Goal: Task Accomplishment & Management: Manage account settings

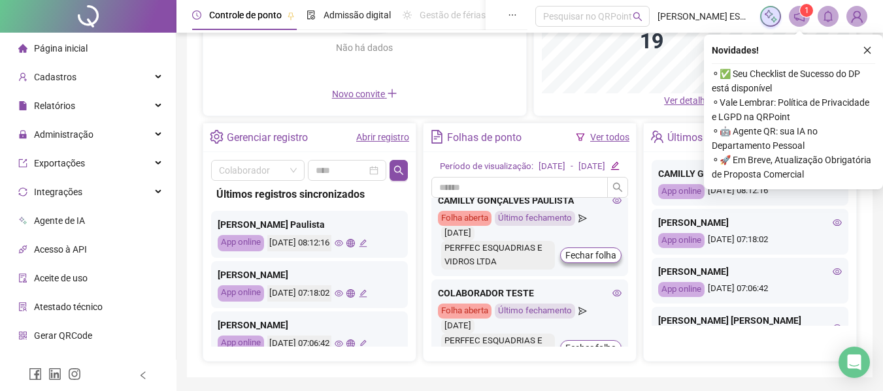
scroll to position [392, 0]
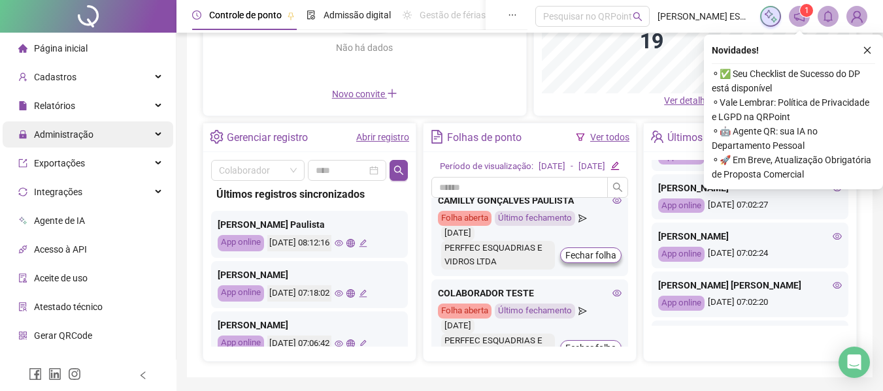
click at [69, 137] on span "Administração" at bounding box center [63, 134] width 59 height 10
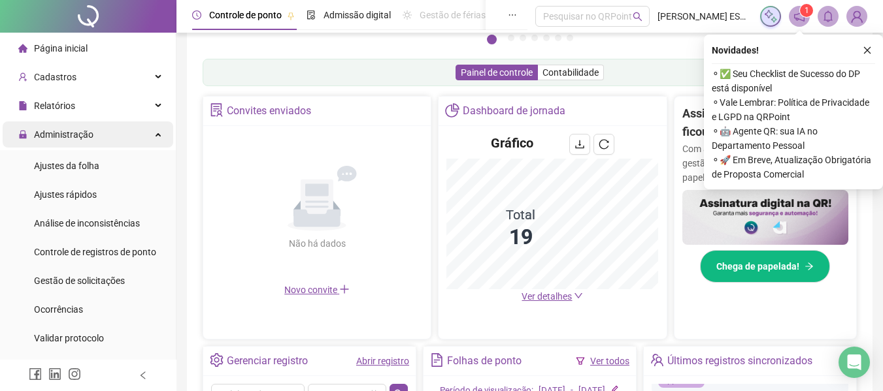
scroll to position [565, 0]
click at [22, 135] on icon "lock" at bounding box center [23, 135] width 7 height 8
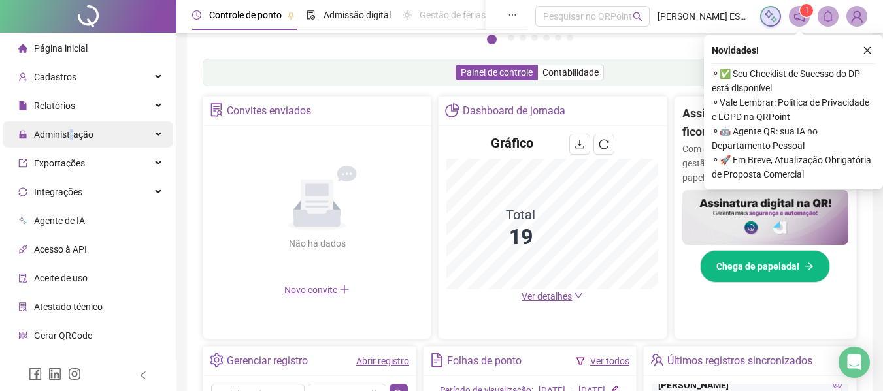
click at [73, 135] on span "Administração" at bounding box center [63, 134] width 59 height 10
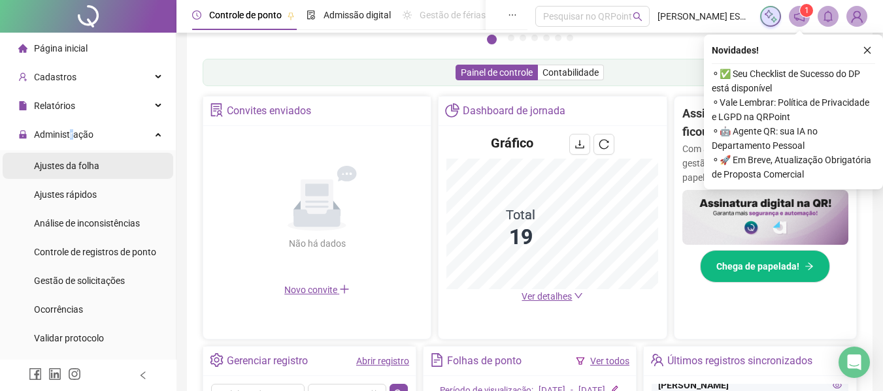
click at [63, 165] on span "Ajustes da folha" at bounding box center [66, 166] width 65 height 10
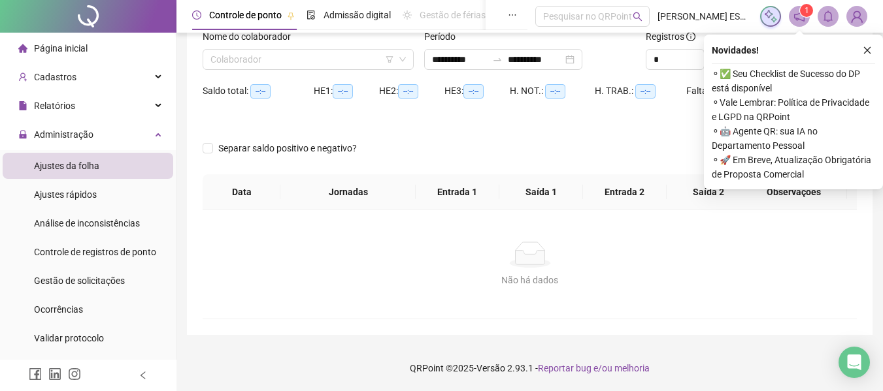
type input "**********"
click at [321, 59] on input "search" at bounding box center [302, 60] width 184 height 20
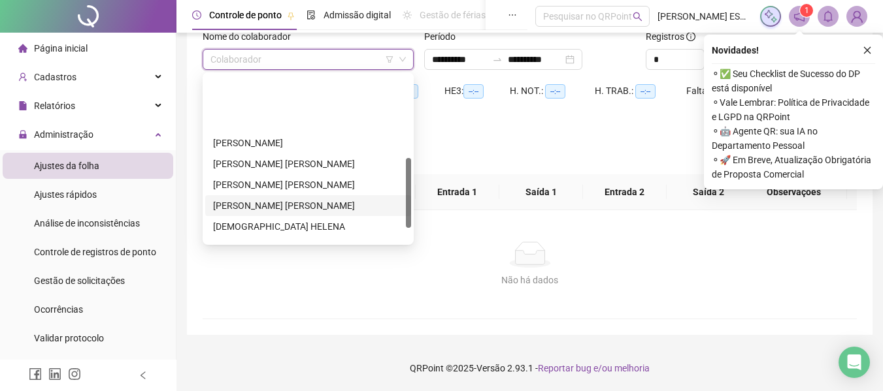
scroll to position [196, 0]
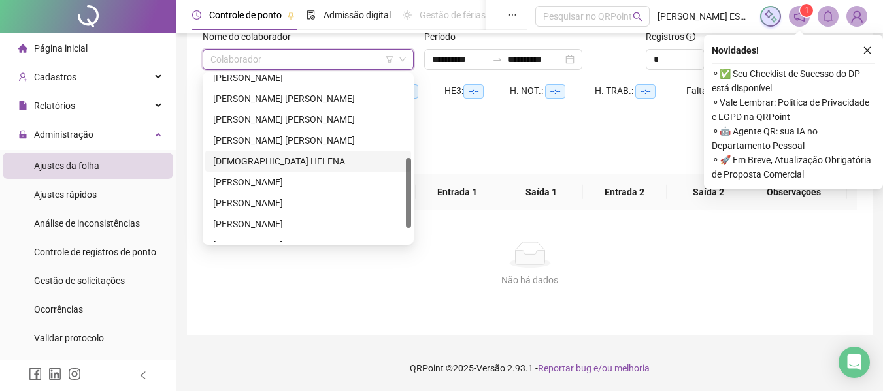
click at [243, 165] on div "[DEMOGRAPHIC_DATA] HELENA" at bounding box center [308, 161] width 190 height 14
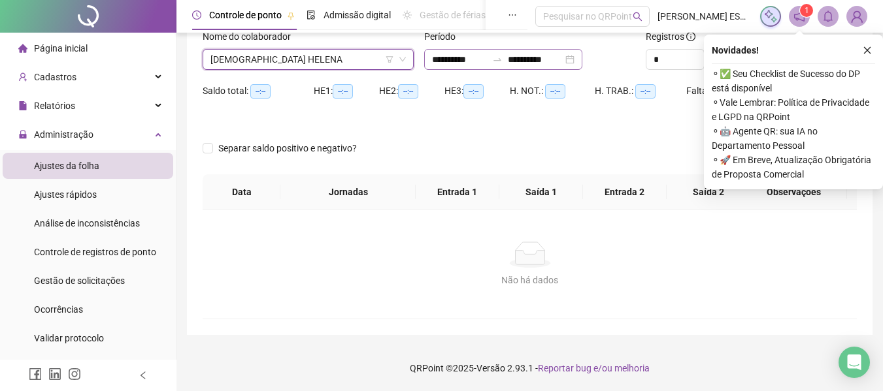
click at [582, 58] on div "**********" at bounding box center [503, 59] width 158 height 21
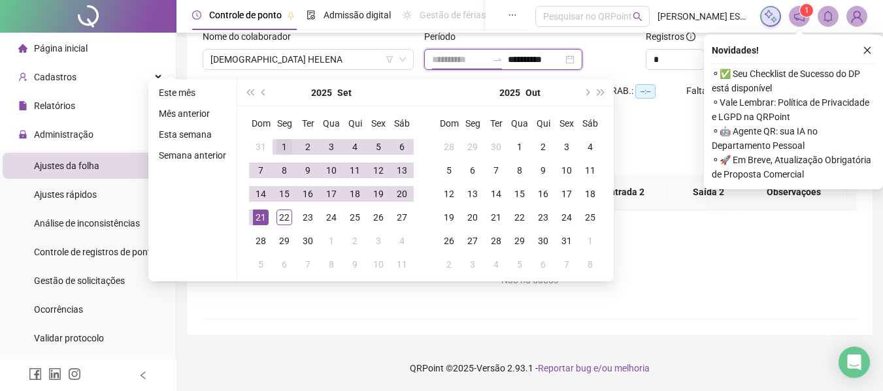
type input "**********"
click at [280, 142] on div "1" at bounding box center [284, 147] width 16 height 16
type input "**********"
click at [286, 215] on div "22" at bounding box center [284, 218] width 16 height 16
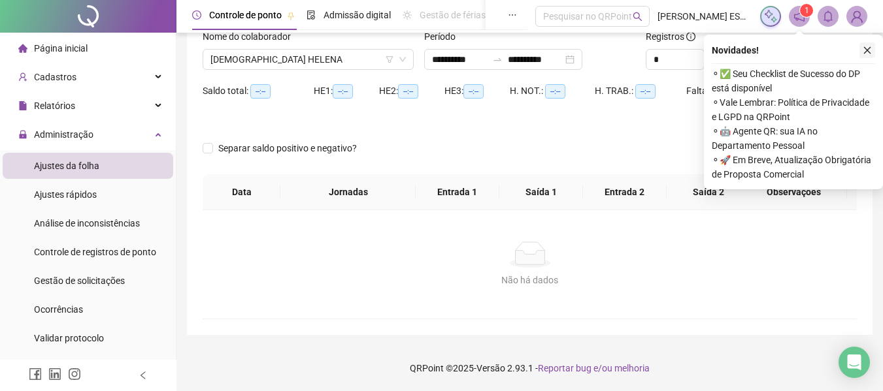
click at [867, 53] on icon "close" at bounding box center [867, 50] width 9 height 9
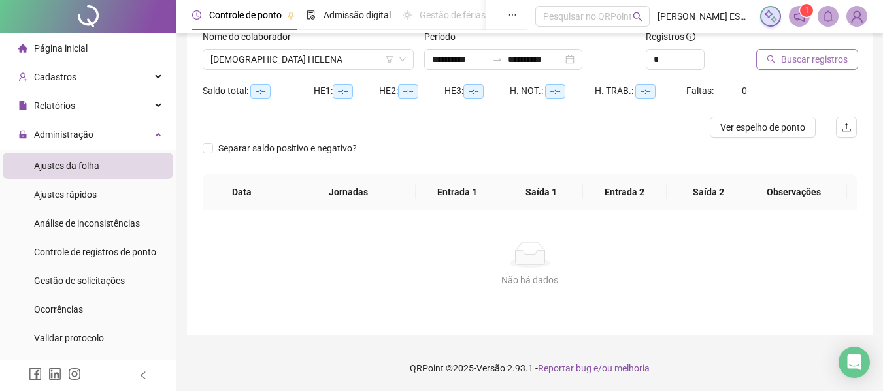
click at [796, 62] on span "Buscar registros" at bounding box center [814, 59] width 67 height 14
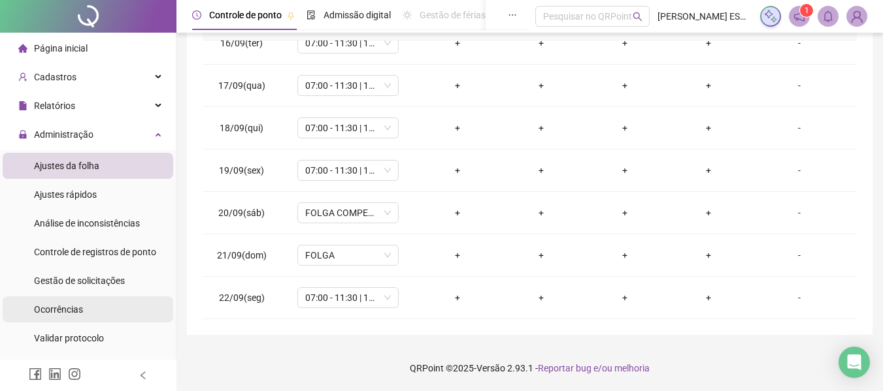
scroll to position [253, 0]
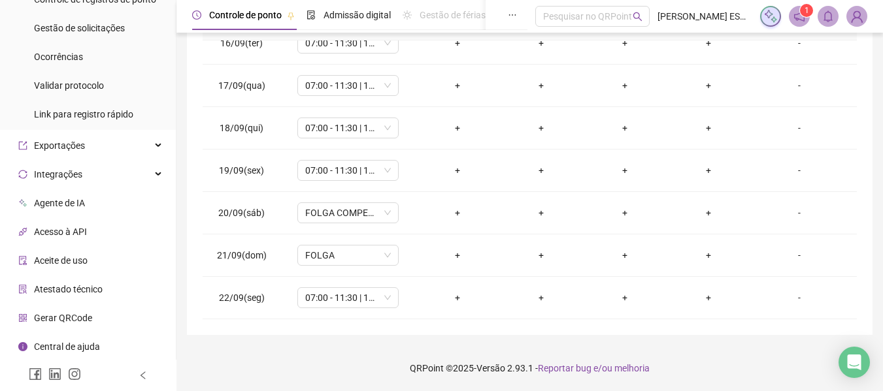
click at [91, 322] on span "Gerar QRCode" at bounding box center [63, 318] width 58 height 10
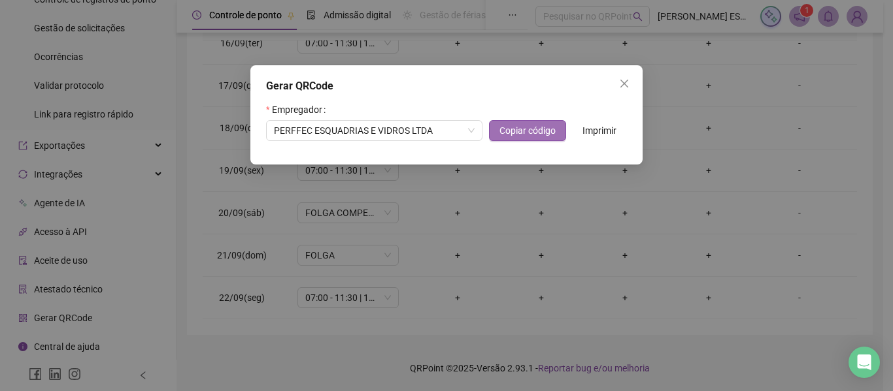
click at [530, 131] on span "Copiar código" at bounding box center [527, 130] width 56 height 14
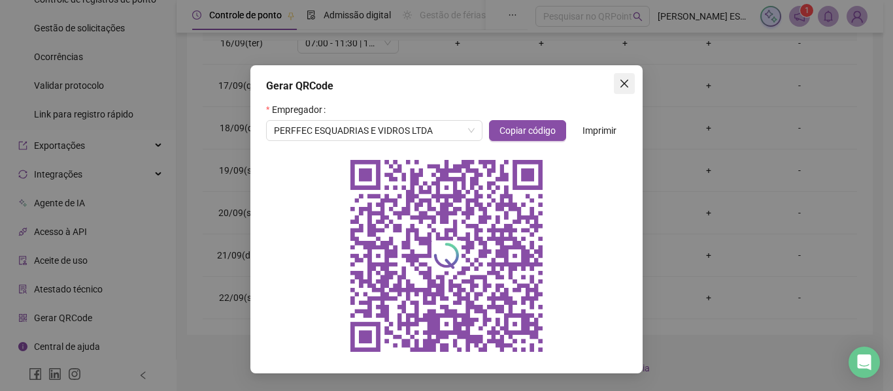
click at [631, 80] on span "Close" at bounding box center [624, 83] width 21 height 10
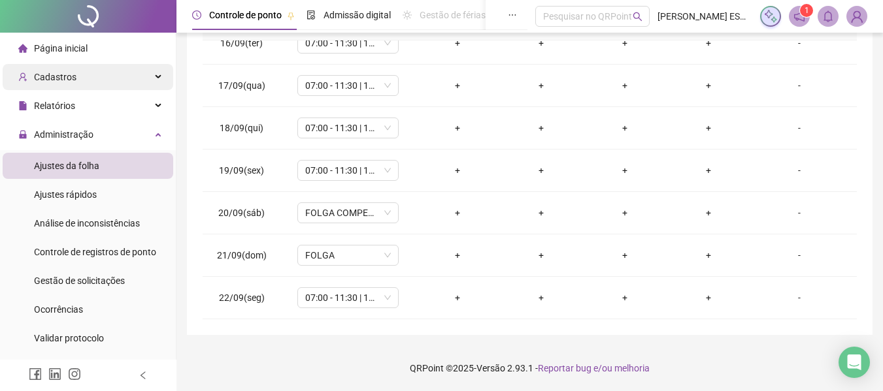
click at [90, 76] on div "Cadastros" at bounding box center [88, 77] width 171 height 26
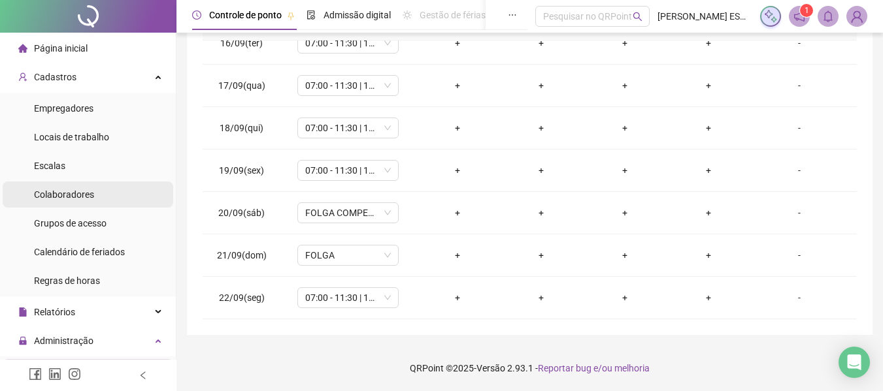
click at [73, 201] on div "Colaboradores" at bounding box center [64, 195] width 60 height 26
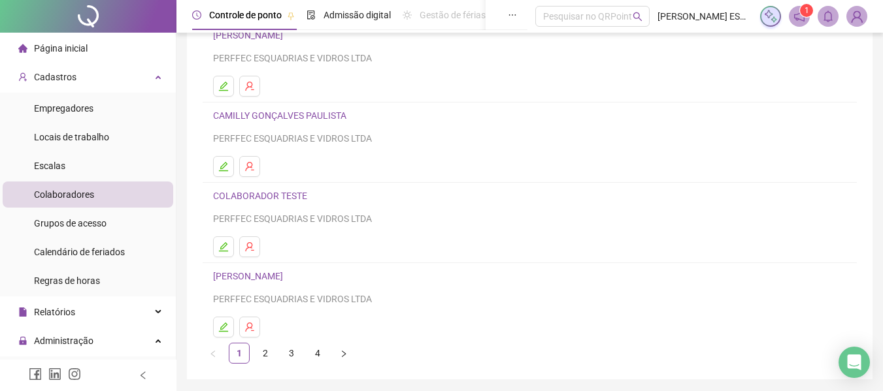
scroll to position [240, 0]
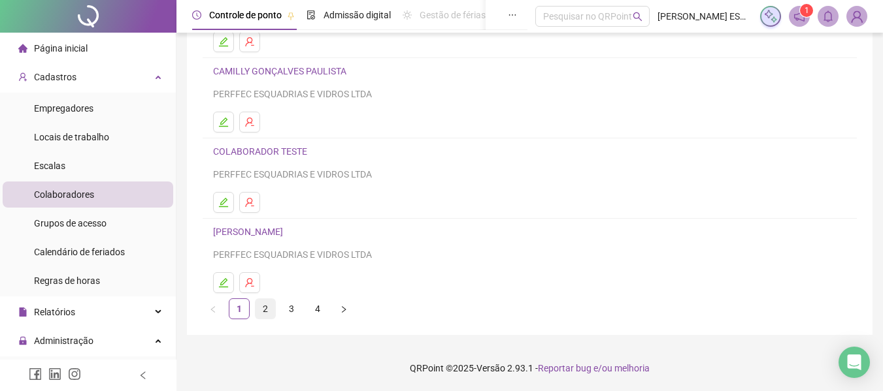
click at [270, 306] on link "2" at bounding box center [265, 309] width 20 height 20
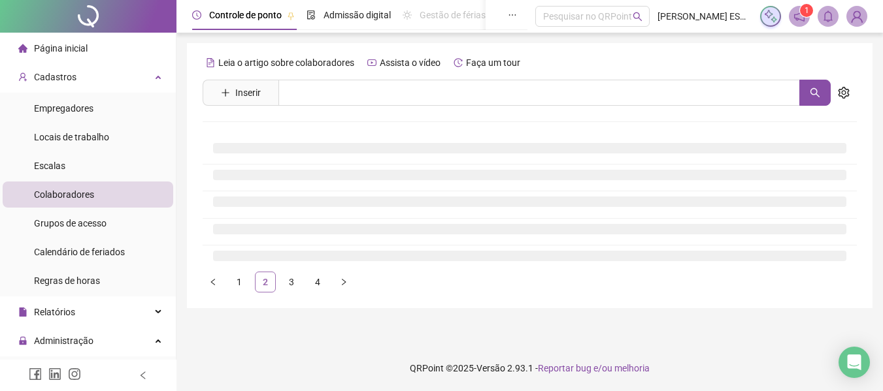
scroll to position [0, 0]
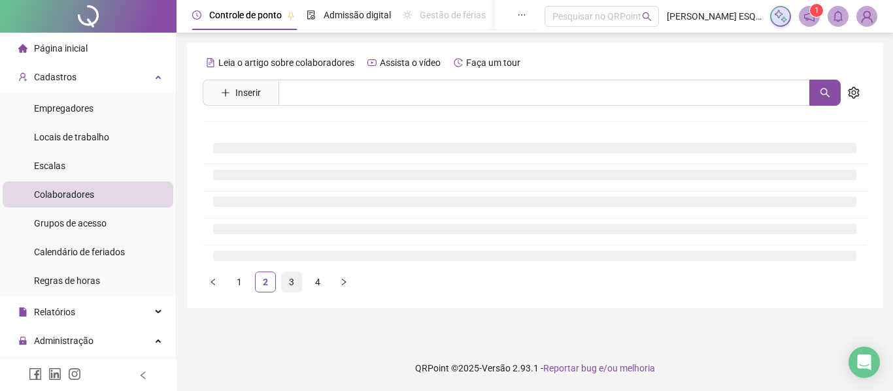
click at [291, 288] on link "3" at bounding box center [292, 282] width 20 height 20
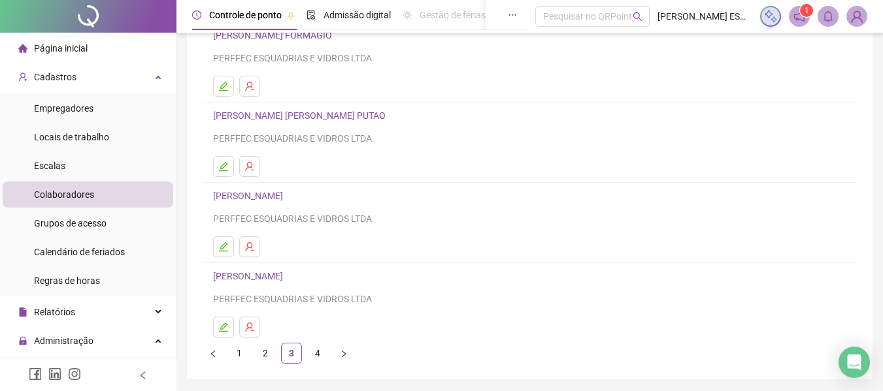
scroll to position [240, 0]
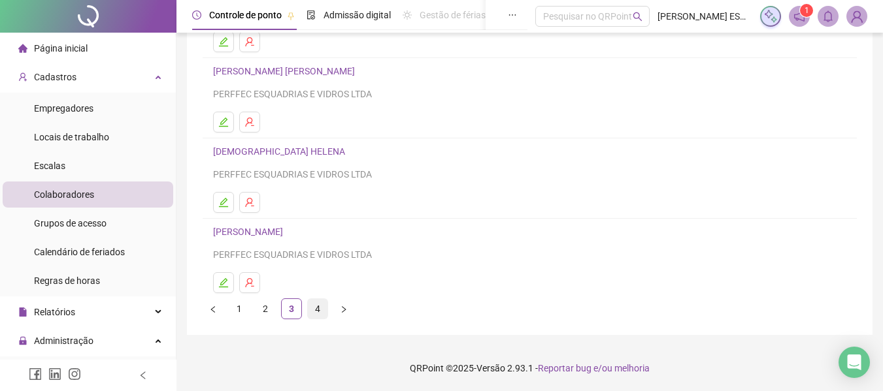
click at [316, 314] on link "4" at bounding box center [318, 309] width 20 height 20
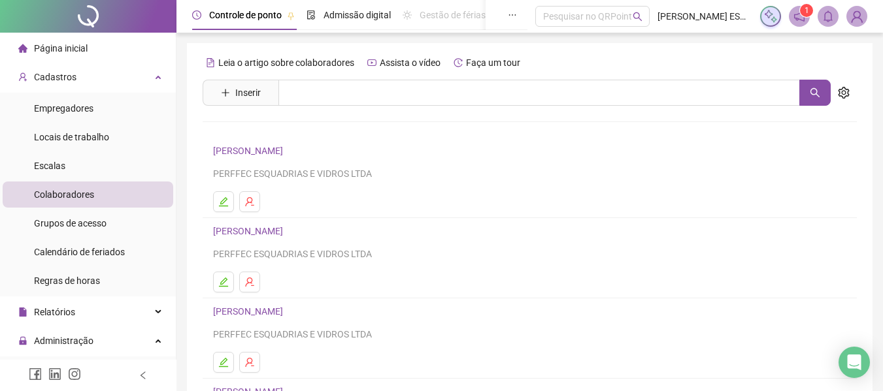
scroll to position [160, 0]
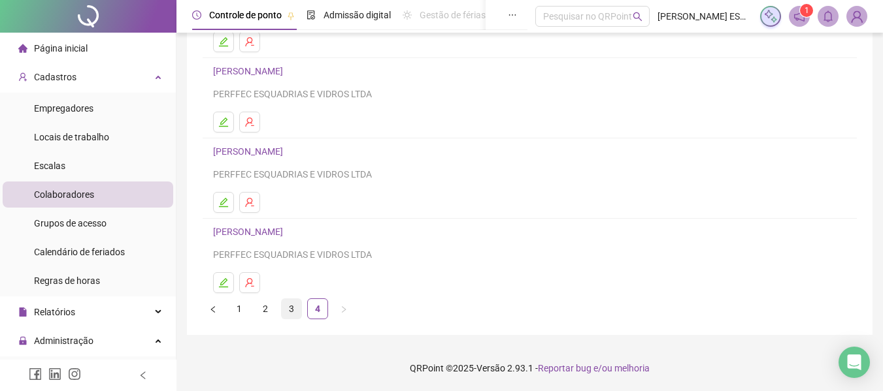
click at [292, 308] on link "3" at bounding box center [292, 309] width 20 height 20
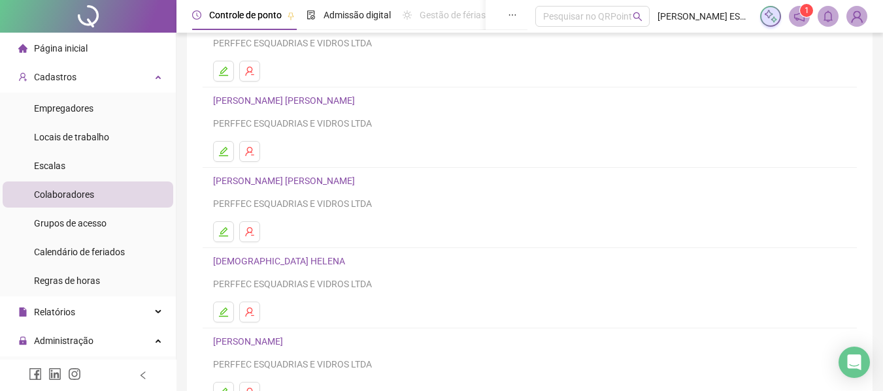
scroll to position [196, 0]
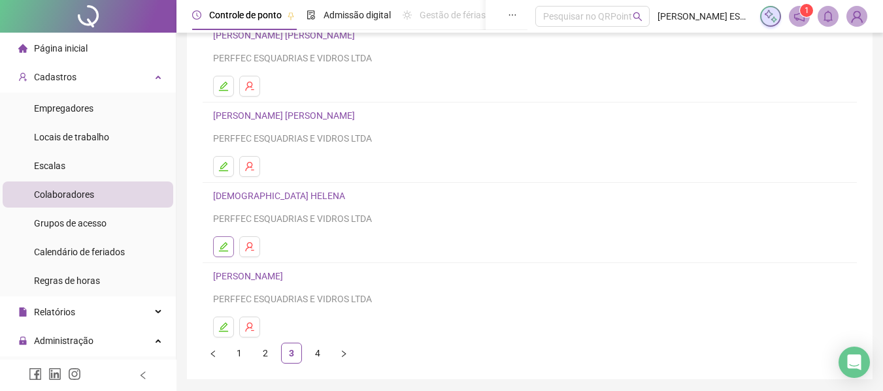
click at [226, 241] on button "button" at bounding box center [223, 247] width 21 height 21
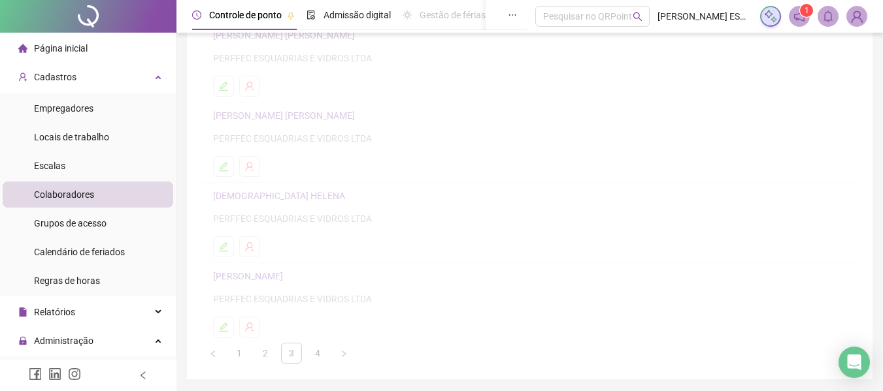
scroll to position [203, 0]
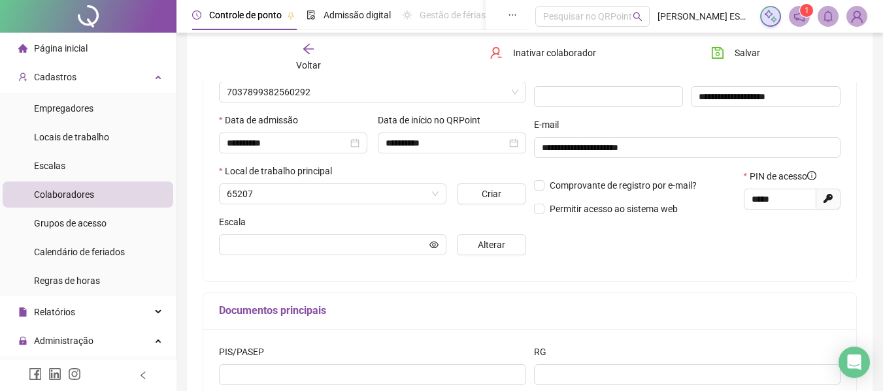
type input "**********"
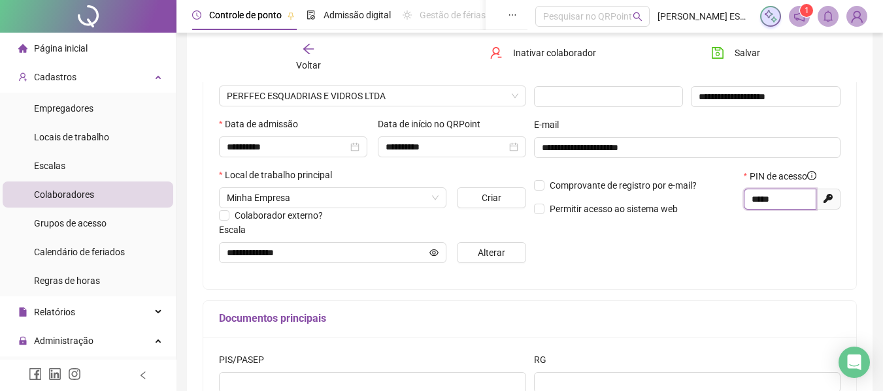
drag, startPoint x: 777, startPoint y: 201, endPoint x: 745, endPoint y: 201, distance: 32.0
click at [745, 201] on span "*****" at bounding box center [780, 199] width 73 height 21
click at [467, 149] on input "**********" at bounding box center [446, 147] width 121 height 14
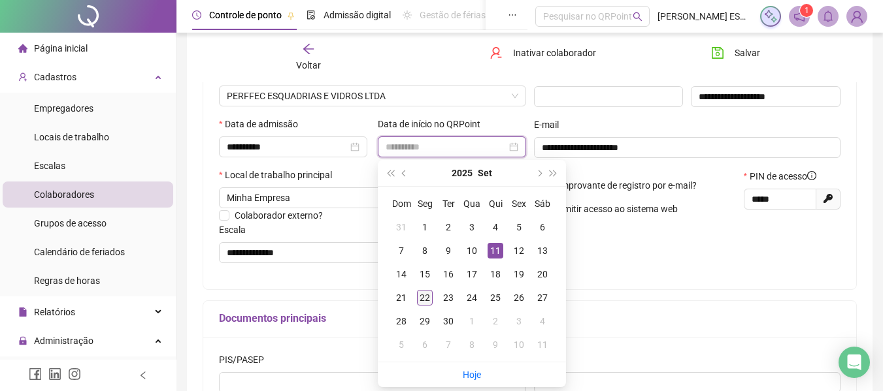
type input "**********"
click at [424, 293] on div "22" at bounding box center [425, 298] width 16 height 16
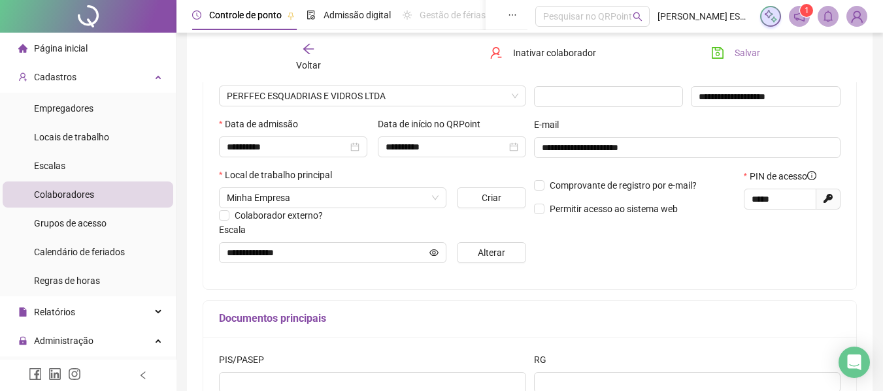
click at [727, 56] on button "Salvar" at bounding box center [735, 52] width 69 height 21
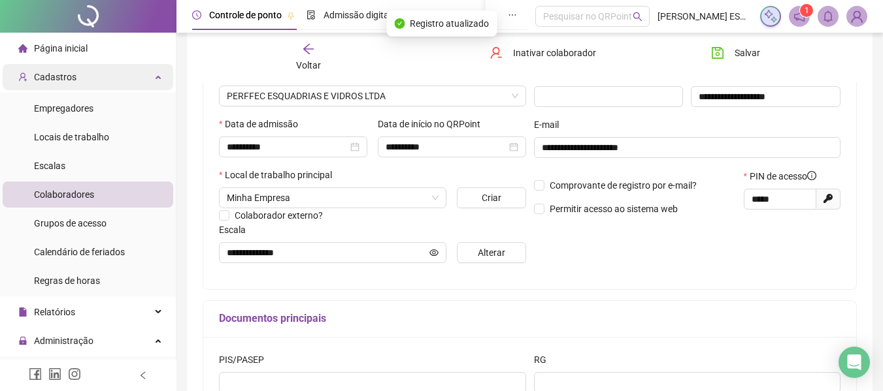
click at [123, 69] on div "Cadastros" at bounding box center [88, 77] width 171 height 26
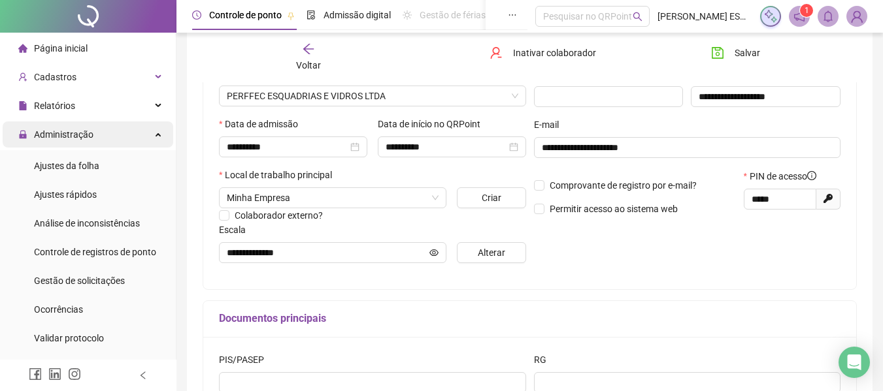
click at [65, 134] on span "Administração" at bounding box center [63, 134] width 59 height 10
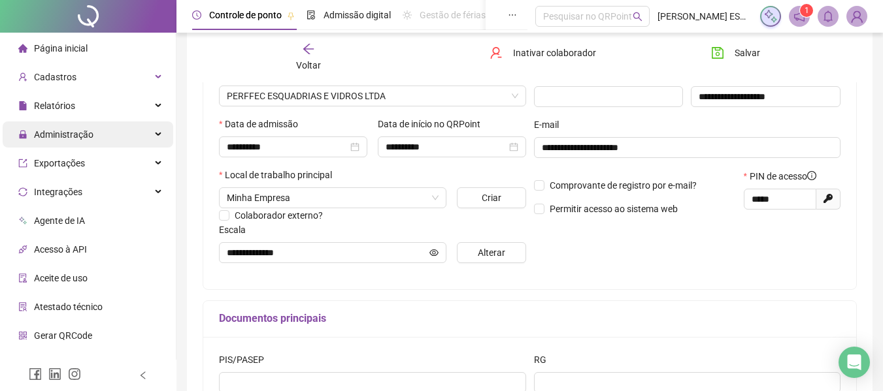
click at [105, 142] on div "Administração" at bounding box center [88, 135] width 171 height 26
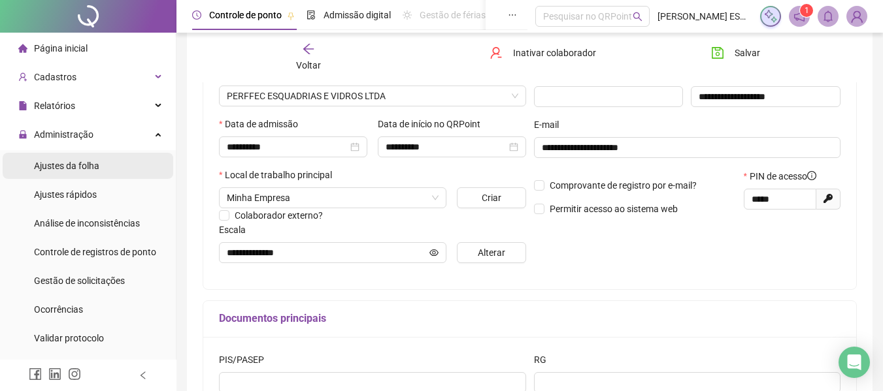
click at [122, 165] on li "Ajustes da folha" at bounding box center [88, 166] width 171 height 26
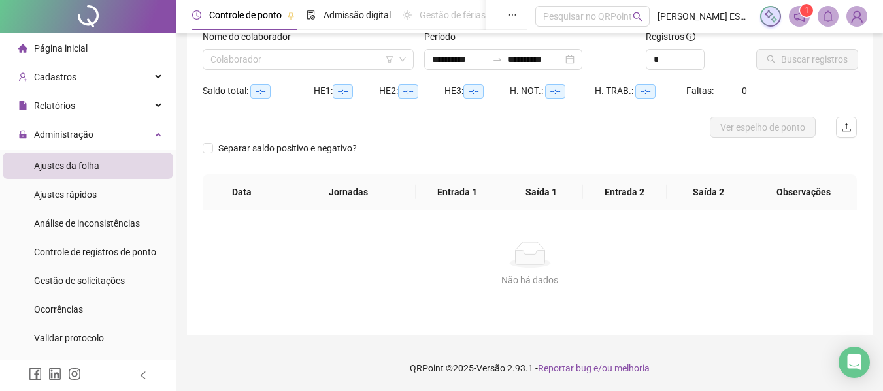
scroll to position [91, 0]
type input "**********"
click at [320, 69] on input "search" at bounding box center [302, 60] width 184 height 20
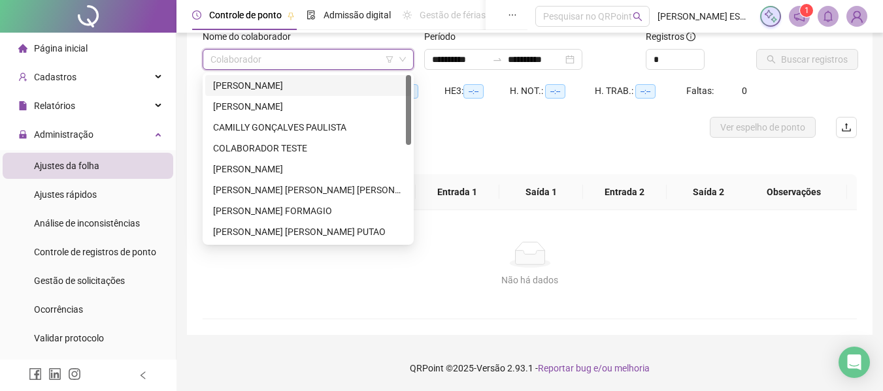
click at [310, 86] on div "[PERSON_NAME]" at bounding box center [308, 85] width 190 height 14
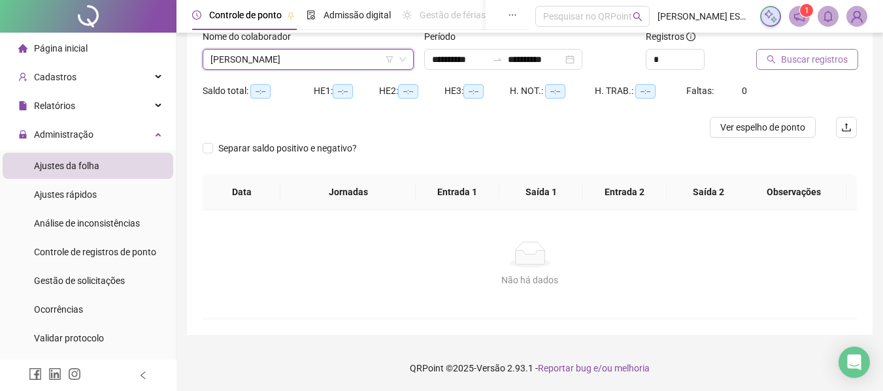
click at [798, 65] on span "Buscar registros" at bounding box center [814, 59] width 67 height 14
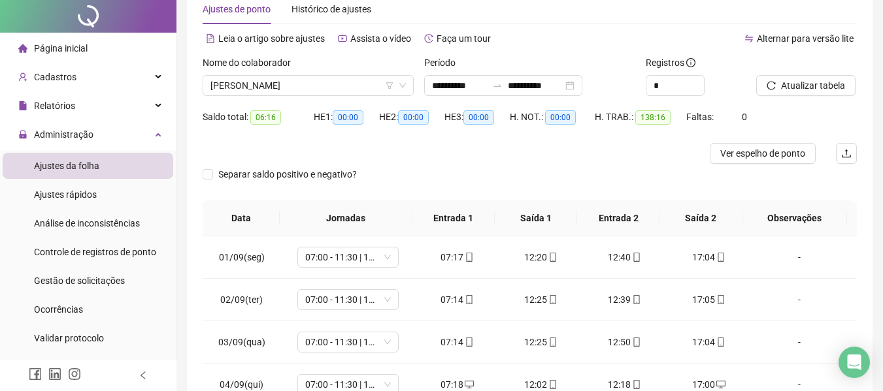
scroll to position [0, 0]
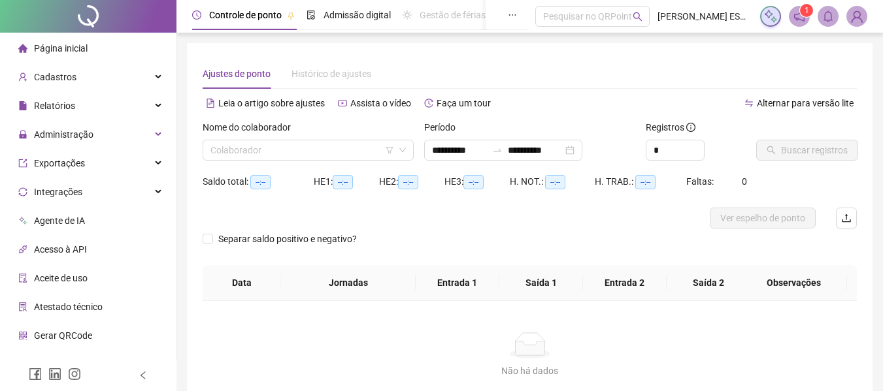
type input "**********"
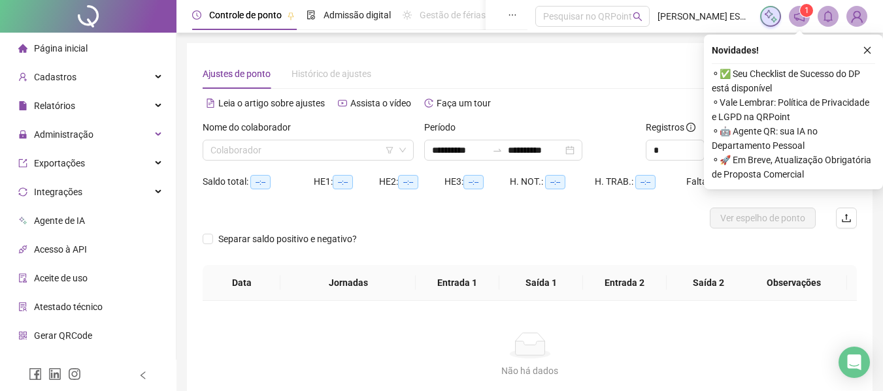
click at [866, 59] on div "Novidades ! ⚬ ✅ Seu Checklist de Sucesso do DP está disponível ⚬ Vale Lembrar: …" at bounding box center [793, 112] width 179 height 155
click at [864, 54] on icon "close" at bounding box center [867, 50] width 9 height 9
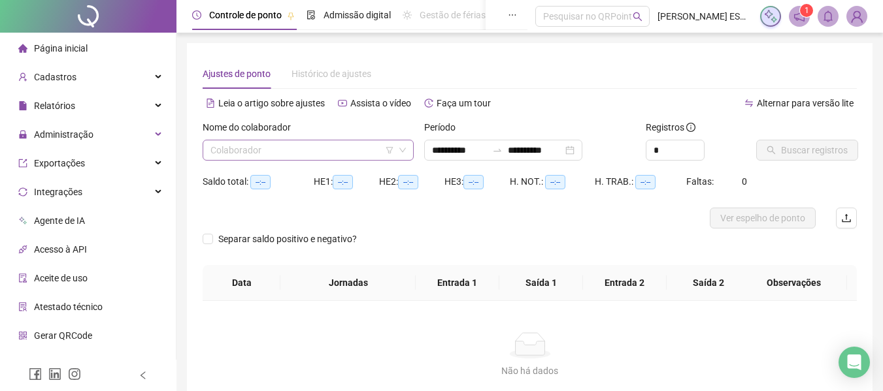
click at [277, 147] on input "search" at bounding box center [302, 150] width 184 height 20
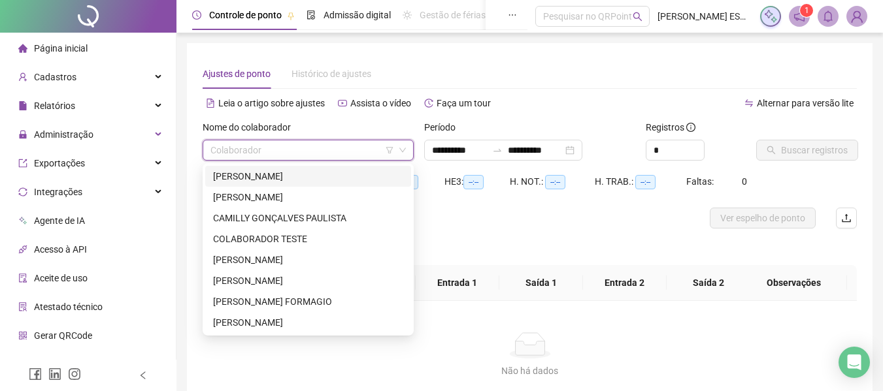
click at [290, 179] on div "[PERSON_NAME]" at bounding box center [308, 176] width 190 height 14
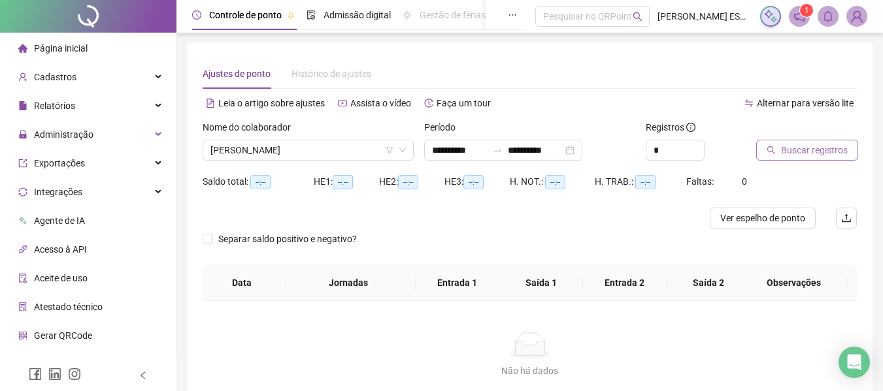
click at [785, 156] on span "Buscar registros" at bounding box center [814, 150] width 67 height 14
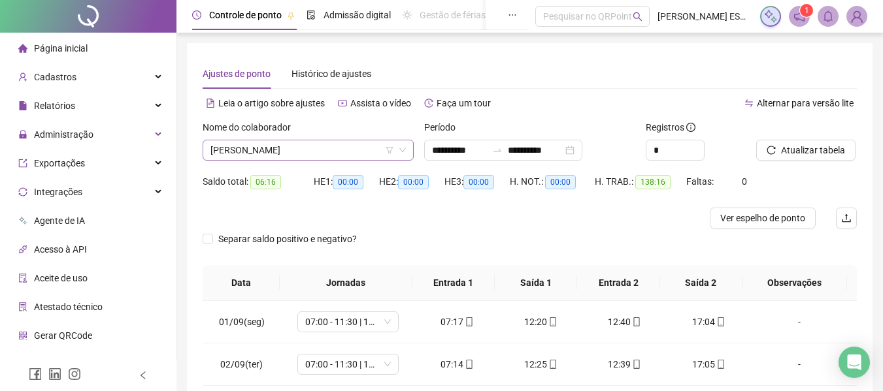
click at [325, 151] on span "[PERSON_NAME]" at bounding box center [307, 150] width 195 height 20
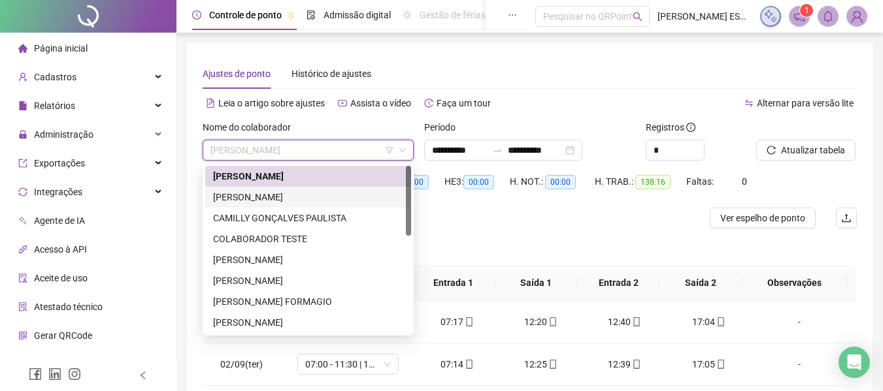
click at [305, 195] on div "[PERSON_NAME]" at bounding box center [308, 197] width 190 height 14
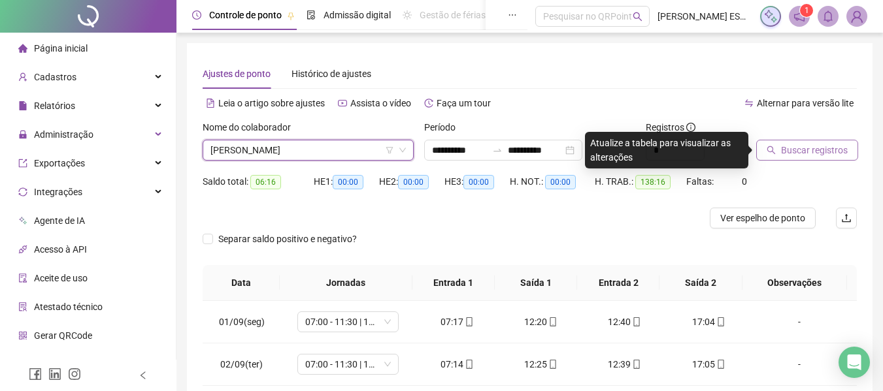
click at [806, 142] on button "Buscar registros" at bounding box center [807, 150] width 102 height 21
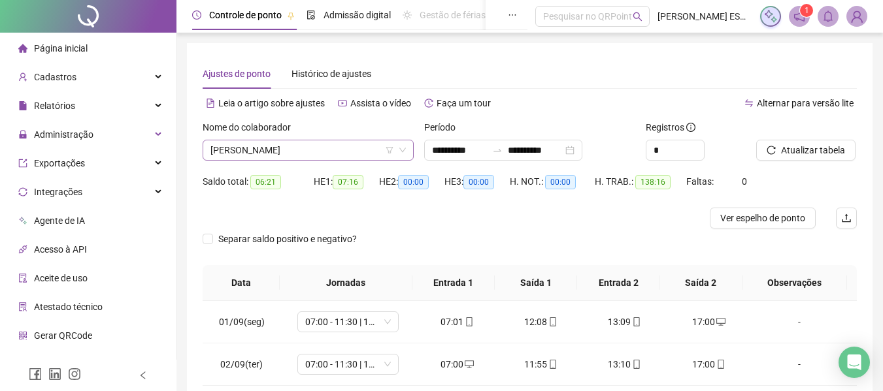
click at [341, 153] on span "[PERSON_NAME]" at bounding box center [307, 150] width 195 height 20
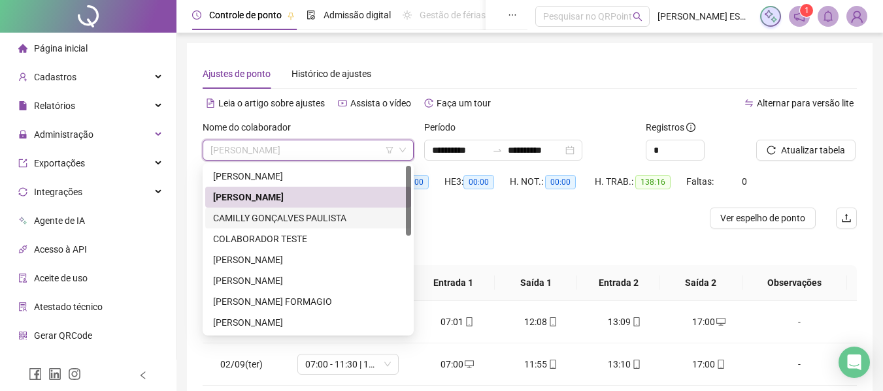
click at [259, 222] on div "CAMILLY GONÇALVES PAULISTA" at bounding box center [308, 218] width 190 height 14
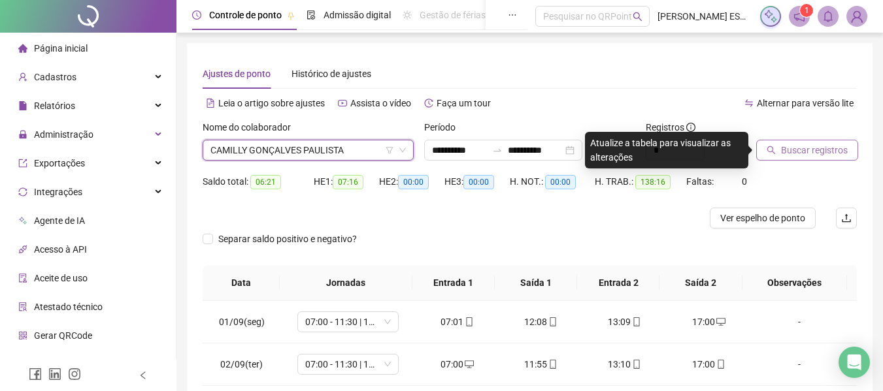
click at [791, 156] on span "Buscar registros" at bounding box center [814, 150] width 67 height 14
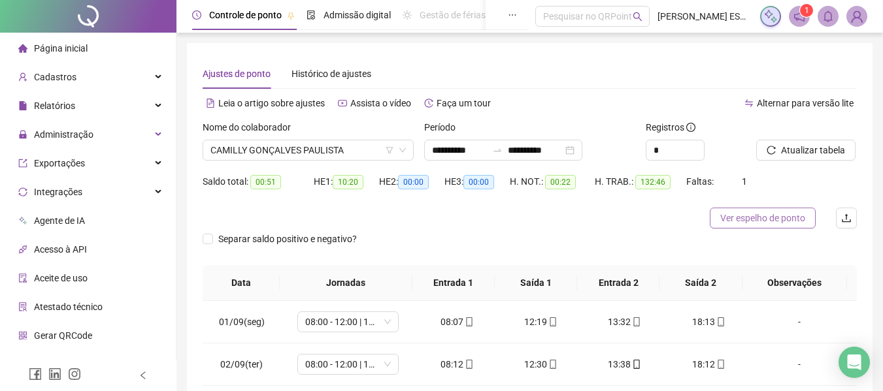
click at [751, 214] on span "Ver espelho de ponto" at bounding box center [762, 218] width 85 height 14
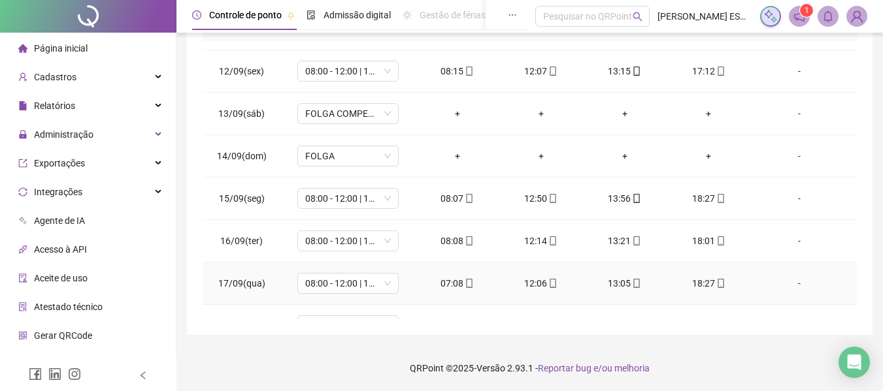
scroll to position [613, 0]
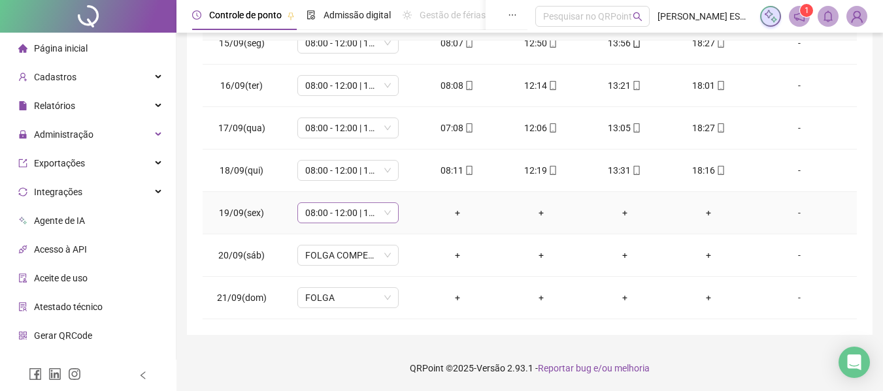
click at [385, 217] on span "08:00 - 12:00 | 13:00 - 17:00" at bounding box center [348, 213] width 86 height 20
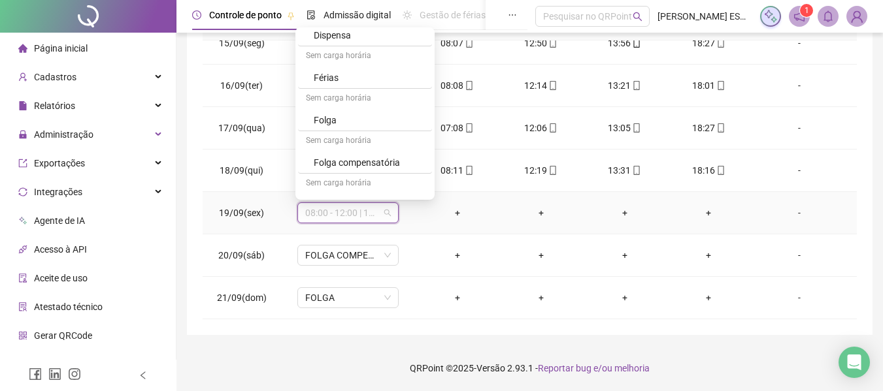
scroll to position [215, 0]
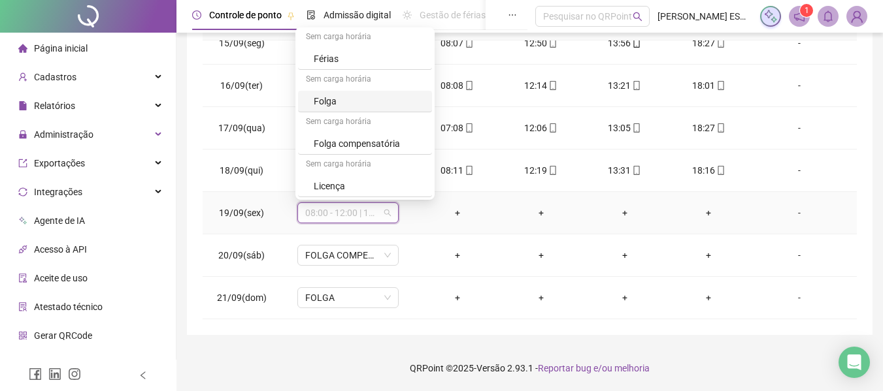
click at [378, 98] on div "Folga" at bounding box center [369, 101] width 110 height 14
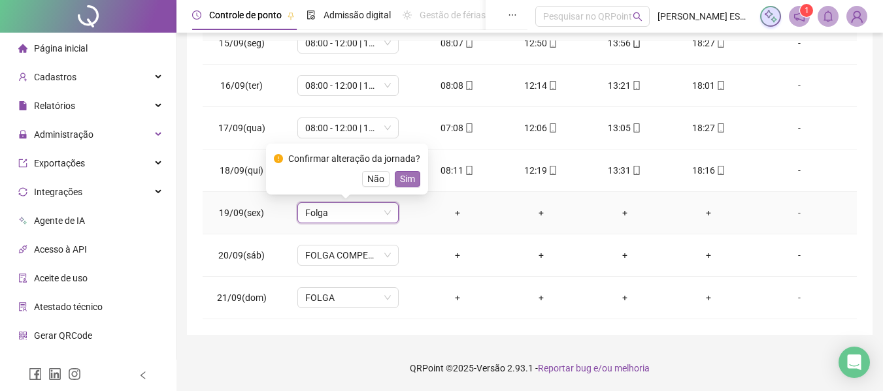
click at [406, 176] on span "Sim" at bounding box center [407, 179] width 15 height 14
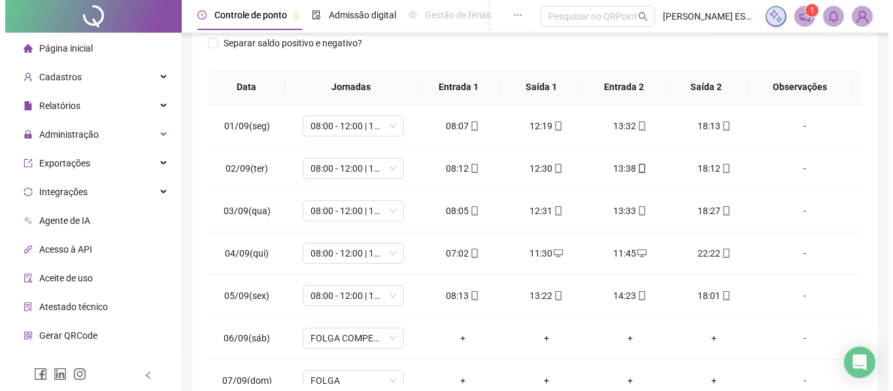
scroll to position [0, 0]
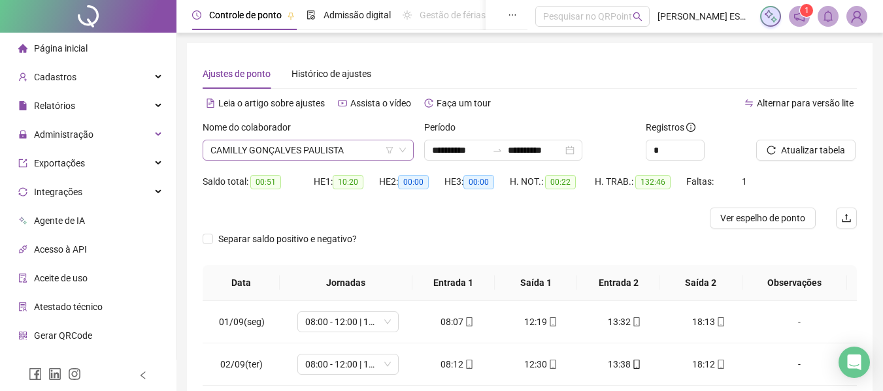
click at [357, 150] on span "CAMILLY GONÇALVES PAULISTA" at bounding box center [307, 150] width 195 height 20
click at [353, 155] on span "CAMILLY GONÇALVES PAULISTA" at bounding box center [307, 150] width 195 height 20
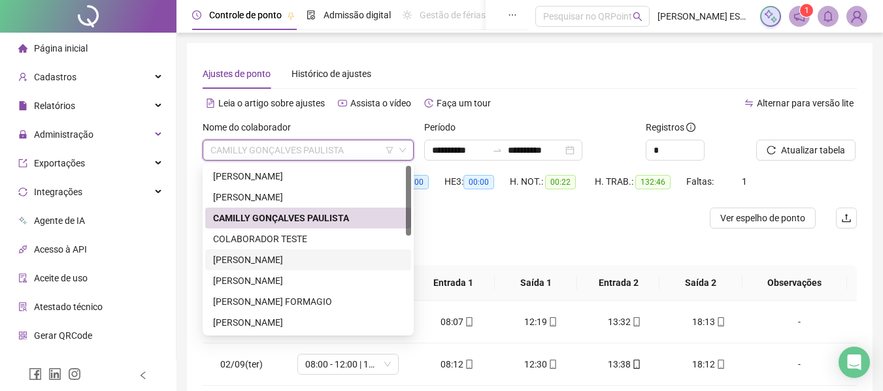
click at [266, 259] on div "[PERSON_NAME]" at bounding box center [308, 260] width 190 height 14
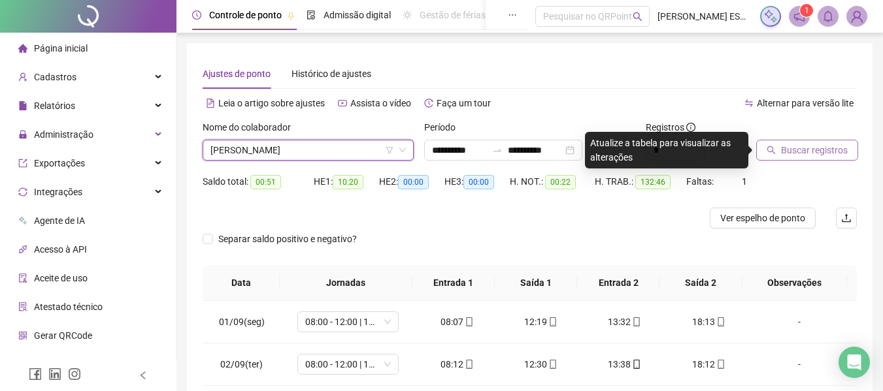
click at [785, 144] on span "Buscar registros" at bounding box center [814, 150] width 67 height 14
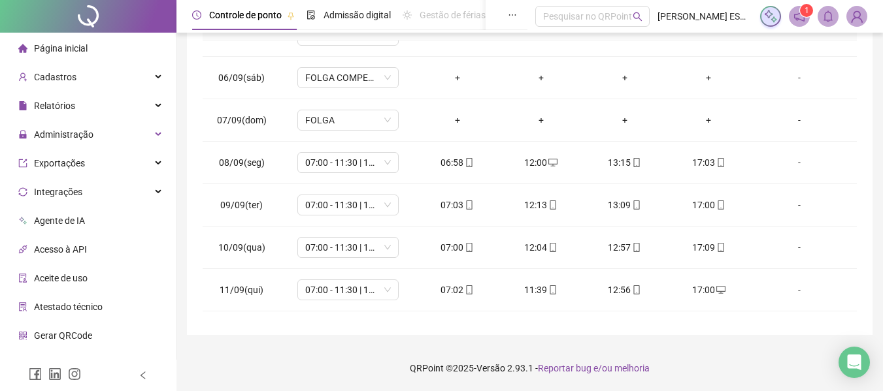
scroll to position [613, 0]
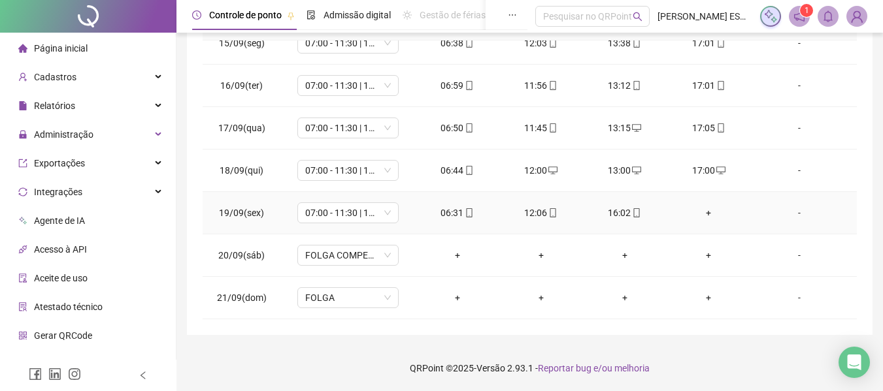
click at [706, 213] on div "+" at bounding box center [708, 213] width 63 height 14
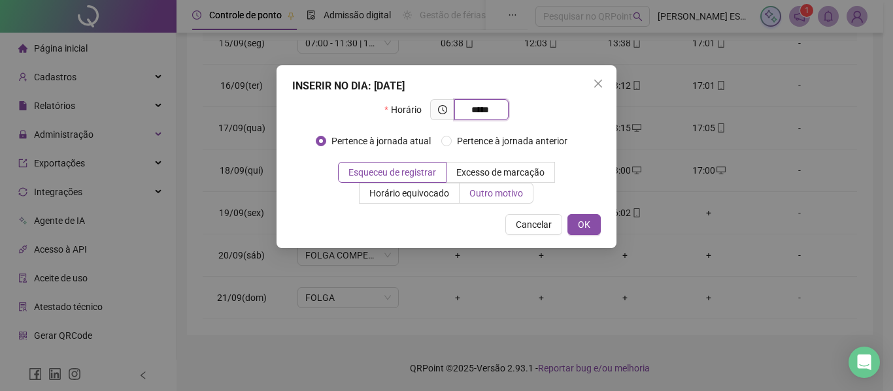
type input "*****"
click at [498, 195] on span "Outro motivo" at bounding box center [496, 193] width 54 height 10
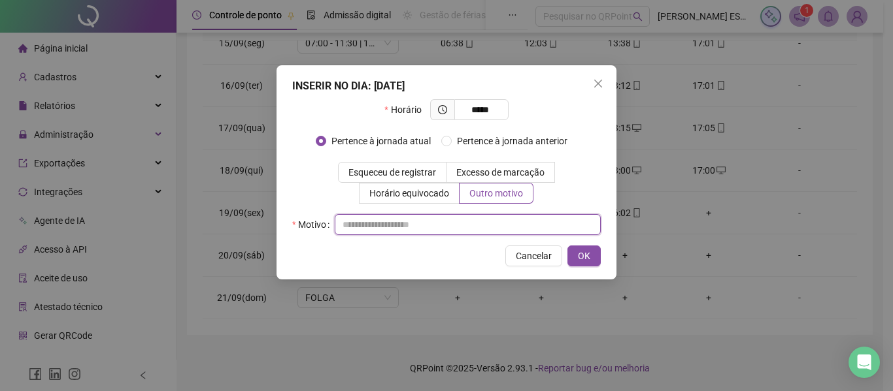
click at [397, 221] on input "text" at bounding box center [468, 224] width 266 height 21
type input "**********"
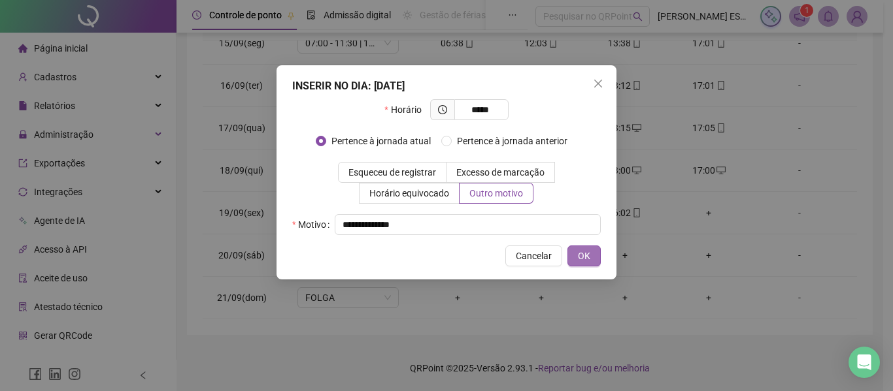
click at [580, 251] on span "OK" at bounding box center [584, 256] width 12 height 14
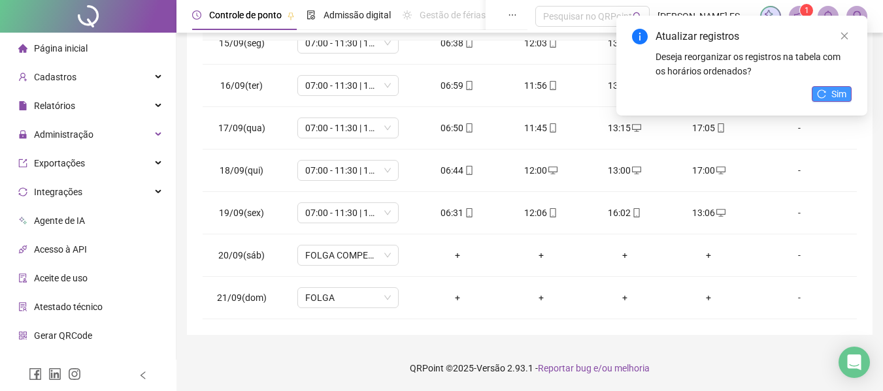
click at [834, 94] on span "Sim" at bounding box center [838, 94] width 15 height 14
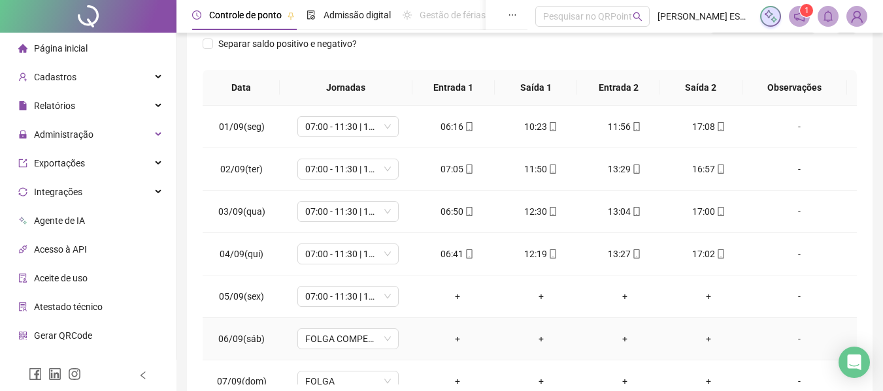
scroll to position [0, 0]
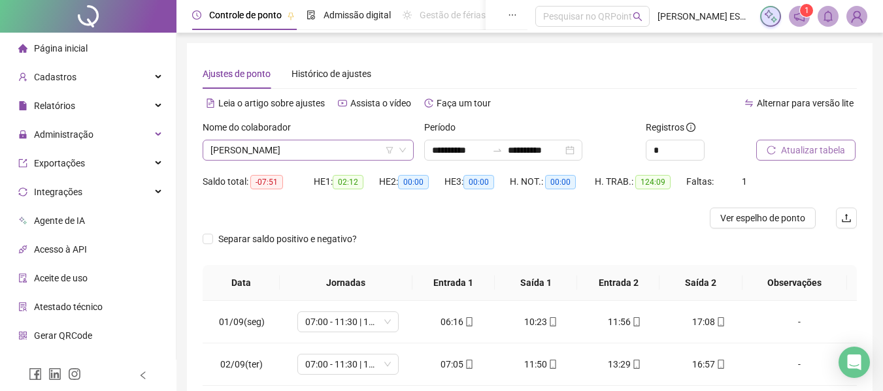
click at [309, 150] on span "[PERSON_NAME]" at bounding box center [307, 150] width 195 height 20
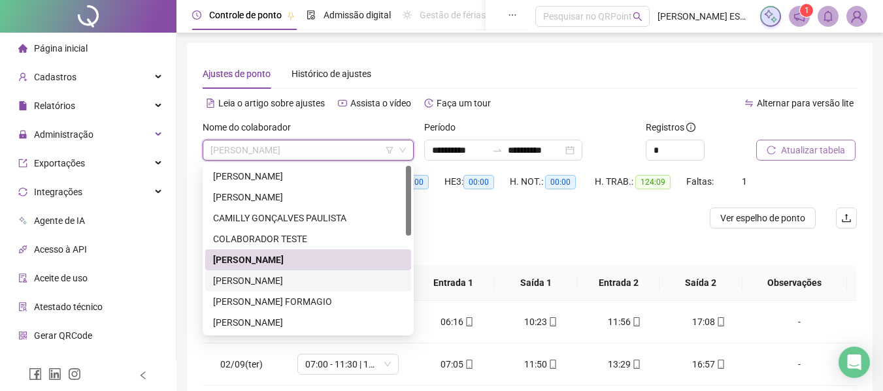
click at [268, 278] on div "[PERSON_NAME]" at bounding box center [308, 281] width 190 height 14
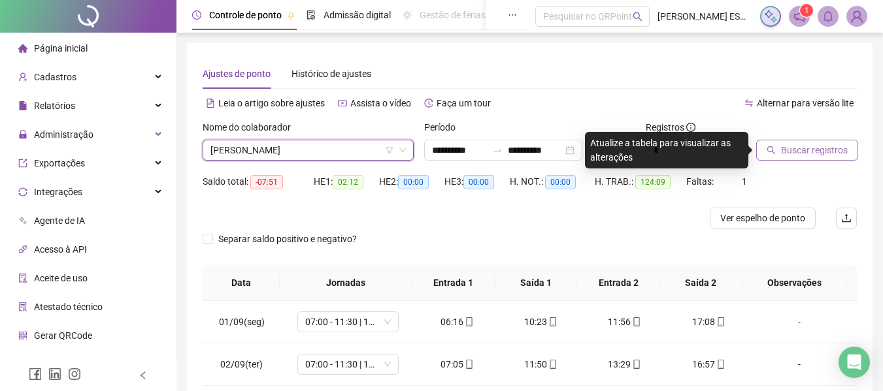
click at [780, 144] on button "Buscar registros" at bounding box center [807, 150] width 102 height 21
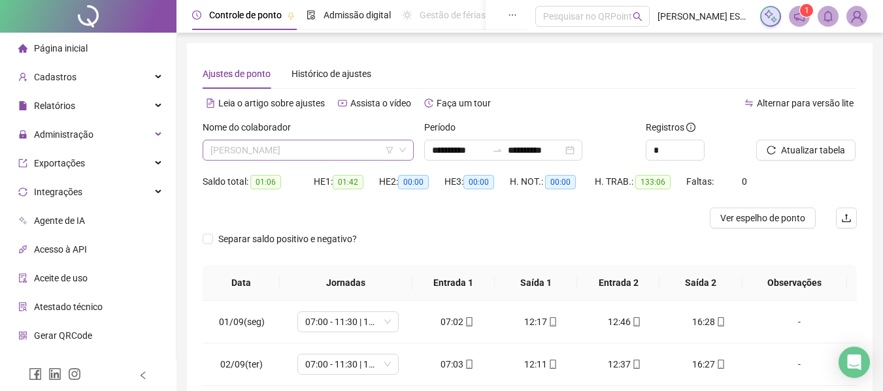
click at [348, 148] on span "[PERSON_NAME]" at bounding box center [307, 150] width 195 height 20
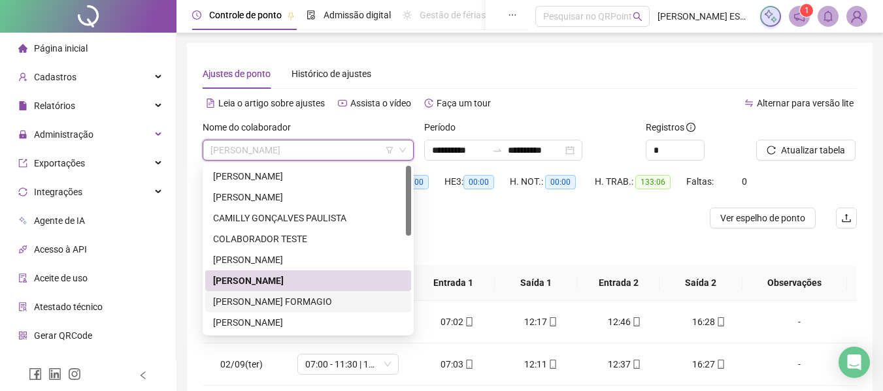
click at [289, 304] on div "[PERSON_NAME] FORMAGIO" at bounding box center [308, 302] width 190 height 14
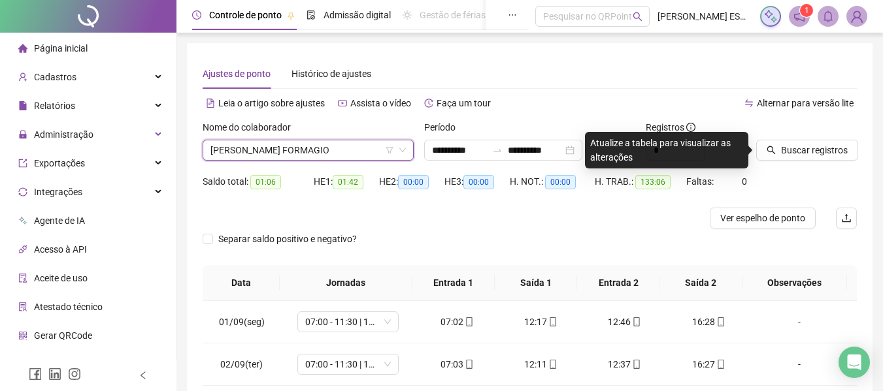
click at [808, 161] on div "Buscar registros" at bounding box center [806, 145] width 111 height 51
click at [806, 156] on span "Buscar registros" at bounding box center [814, 150] width 67 height 14
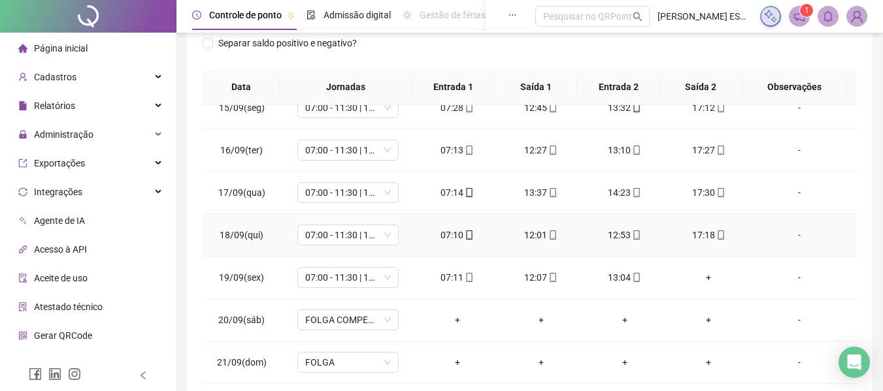
scroll to position [261, 0]
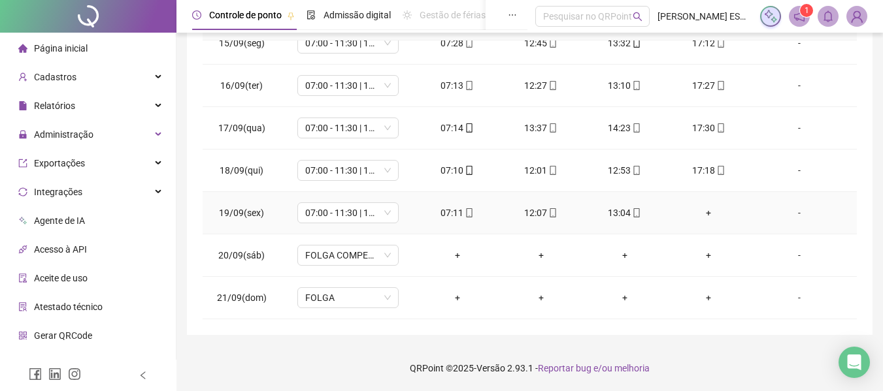
click at [701, 211] on div "+" at bounding box center [708, 213] width 63 height 14
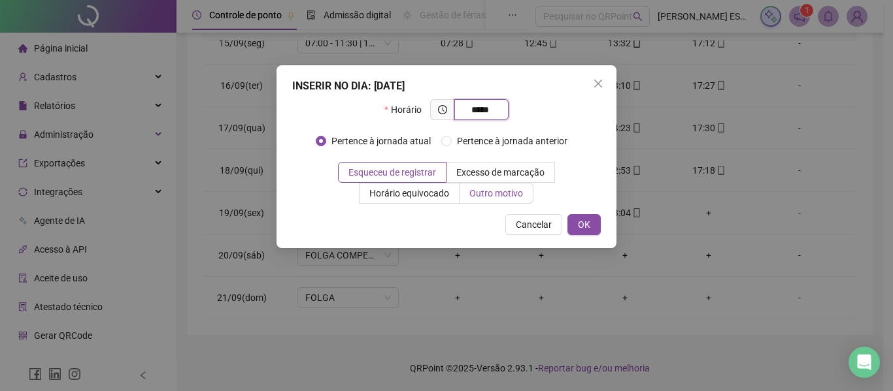
type input "*****"
click at [479, 195] on span "Outro motivo" at bounding box center [496, 193] width 54 height 10
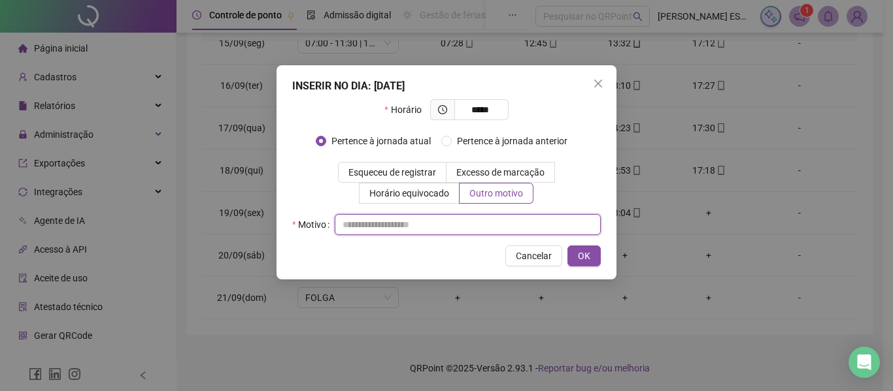
click at [462, 229] on input "text" at bounding box center [468, 224] width 266 height 21
type input "**********"
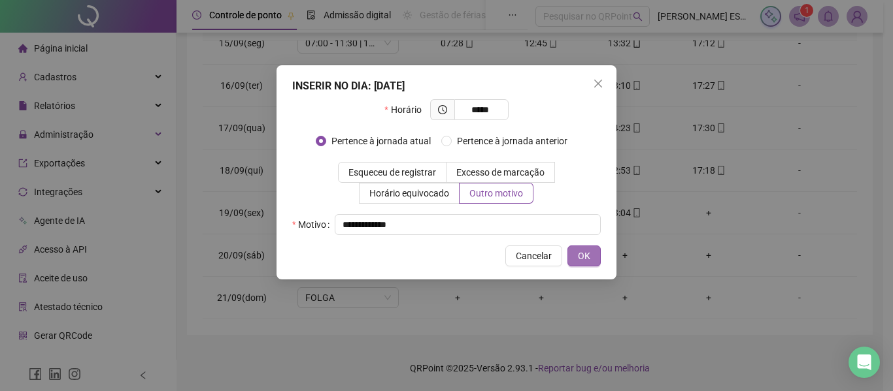
click at [581, 255] on span "OK" at bounding box center [584, 256] width 12 height 14
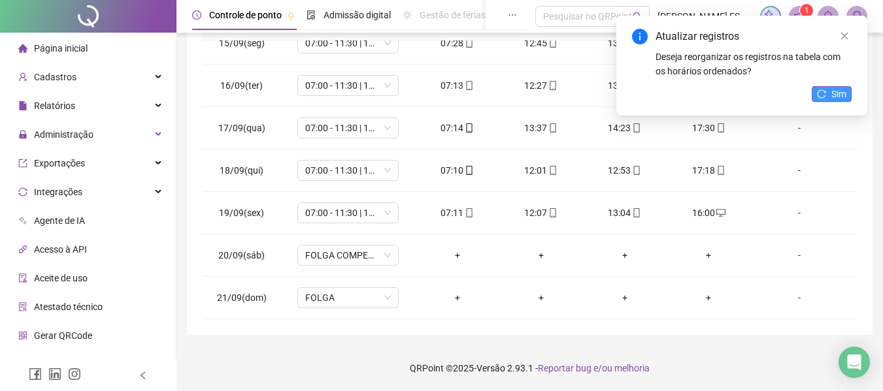
click at [819, 91] on icon "reload" at bounding box center [821, 94] width 8 height 8
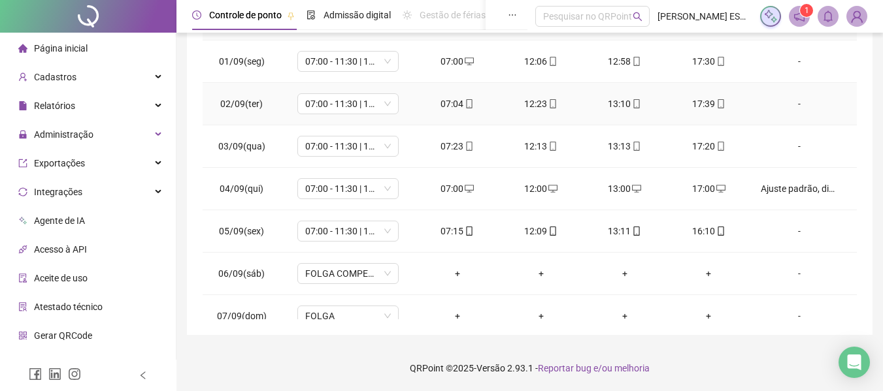
scroll to position [0, 0]
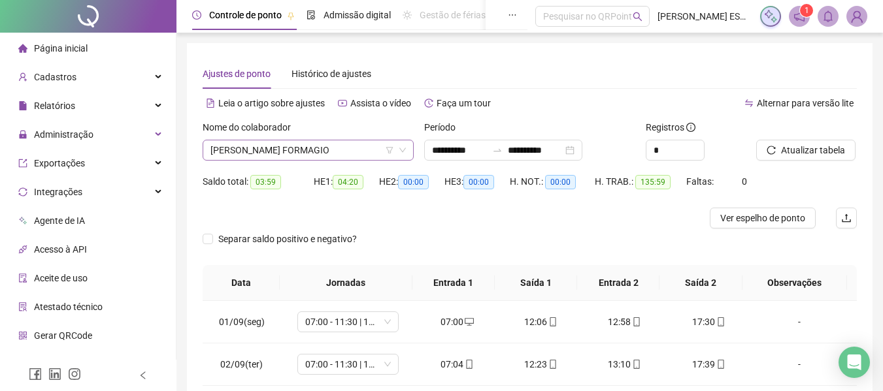
click at [321, 149] on span "[PERSON_NAME] FORMAGIO" at bounding box center [307, 150] width 195 height 20
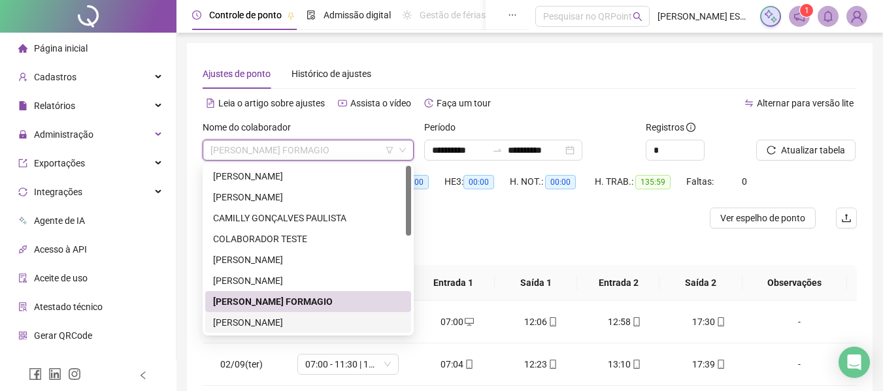
click at [281, 317] on div "[PERSON_NAME]" at bounding box center [308, 323] width 190 height 14
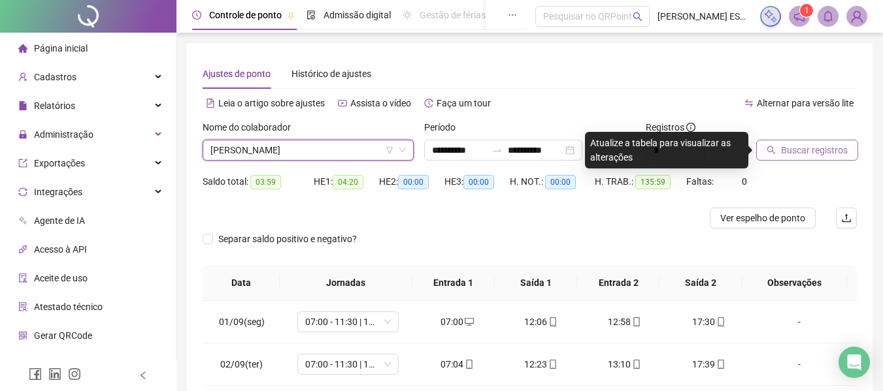
click at [797, 146] on span "Buscar registros" at bounding box center [814, 150] width 67 height 14
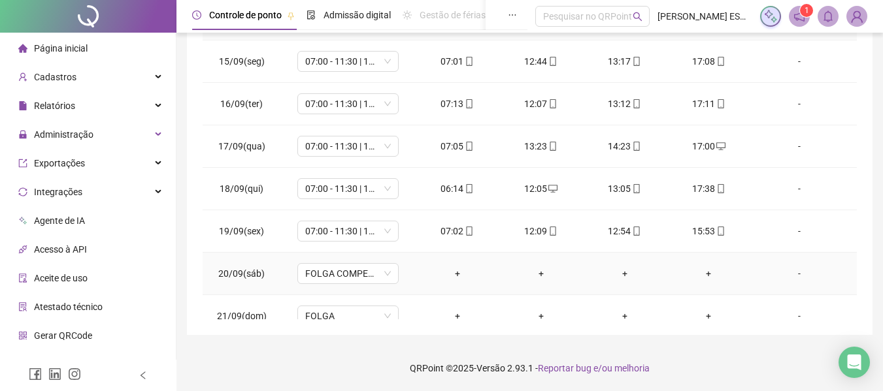
scroll to position [18, 0]
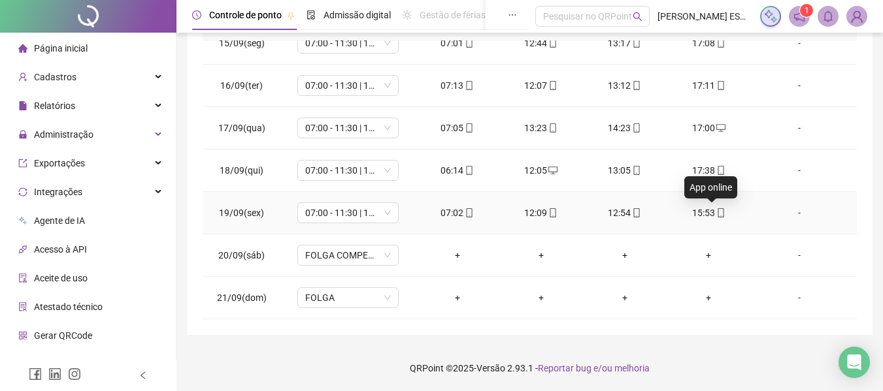
click at [716, 214] on icon "mobile" at bounding box center [720, 212] width 9 height 9
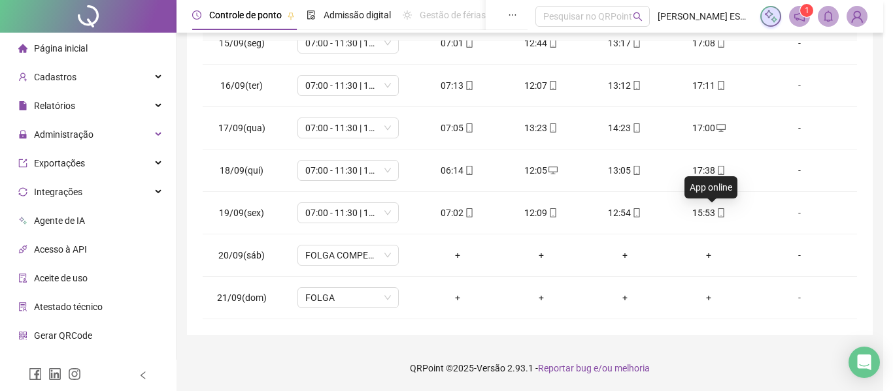
type input "**********"
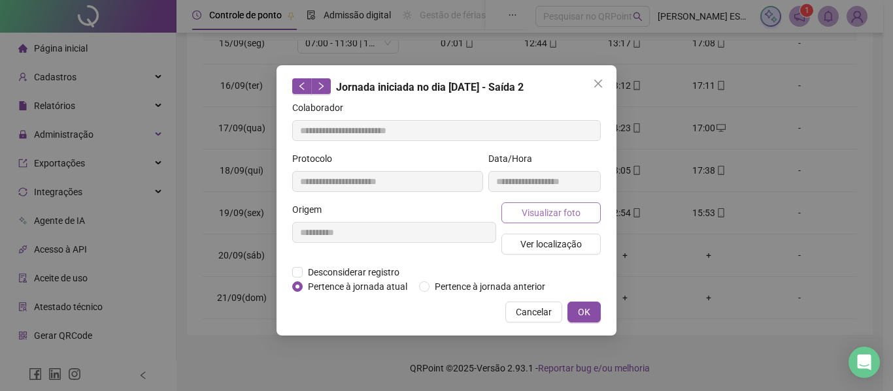
click at [544, 213] on span "Visualizar foto" at bounding box center [550, 213] width 59 height 14
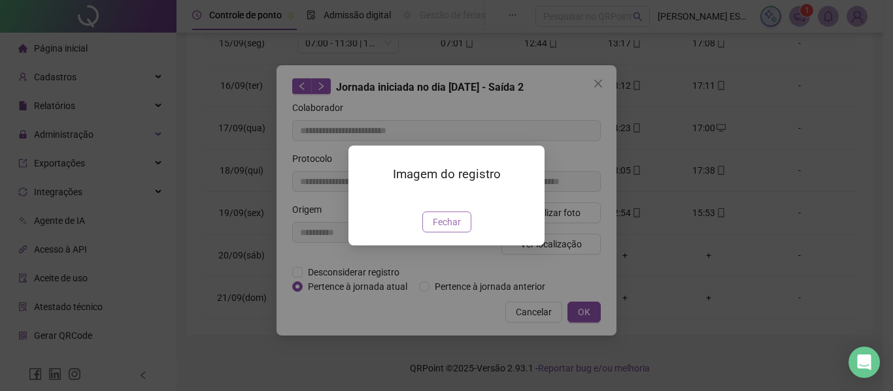
click at [446, 233] on button "Fechar" at bounding box center [446, 222] width 49 height 21
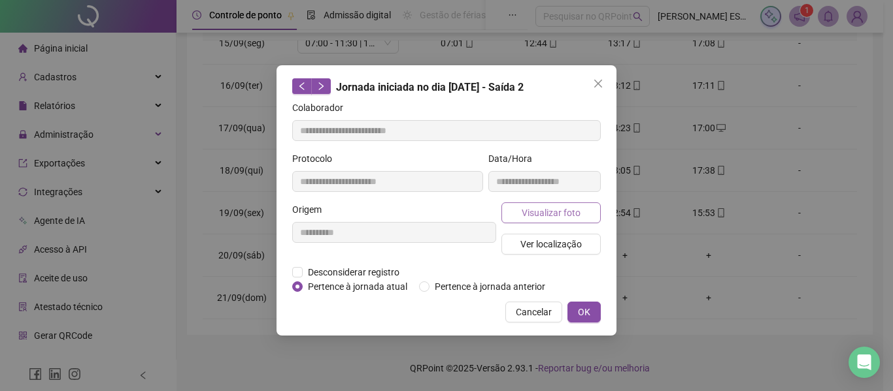
click at [572, 206] on span "Visualizar foto" at bounding box center [550, 213] width 59 height 14
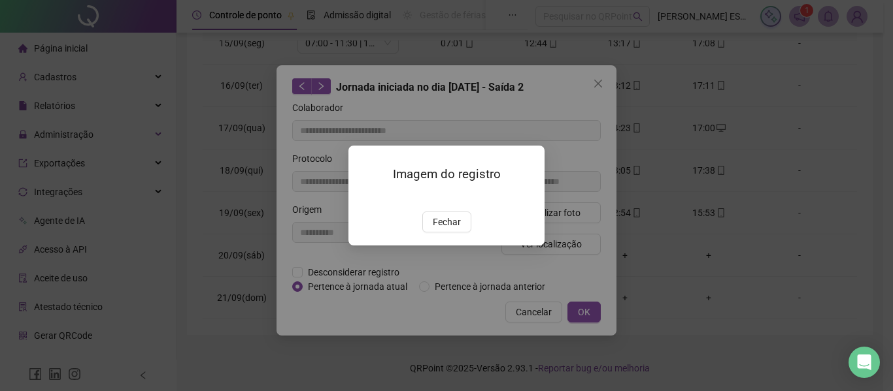
click at [364, 198] on img at bounding box center [364, 198] width 0 height 0
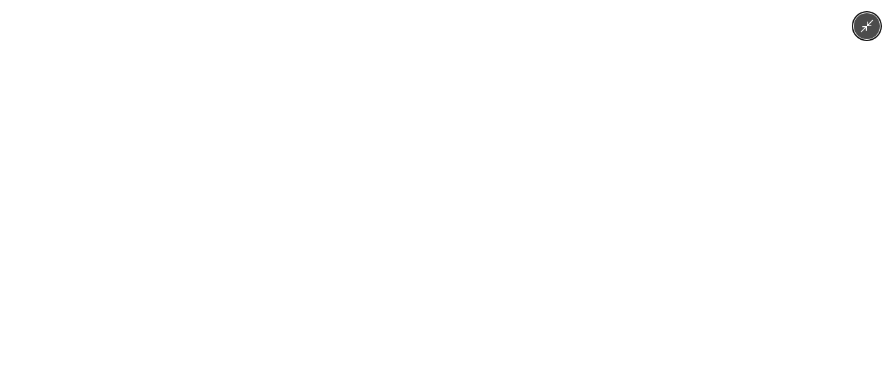
click at [682, 224] on div at bounding box center [446, 195] width 893 height 391
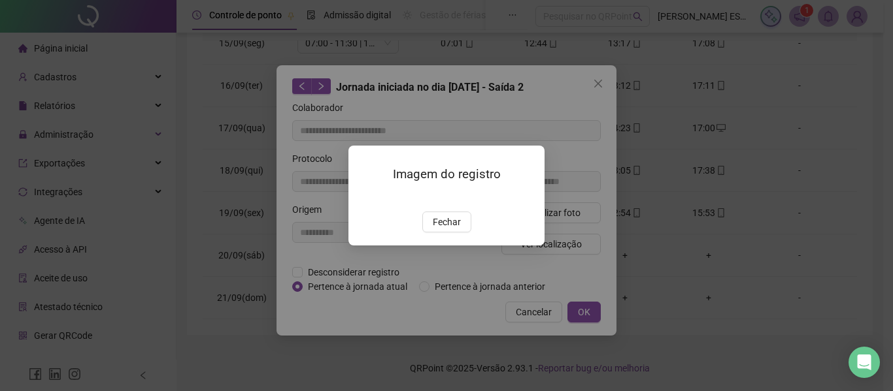
click at [566, 116] on div "Imagem do registro Fechar" at bounding box center [446, 195] width 893 height 391
click at [598, 82] on div "Imagem do registro Fechar" at bounding box center [446, 195] width 893 height 391
click at [444, 229] on span "Fechar" at bounding box center [447, 222] width 28 height 14
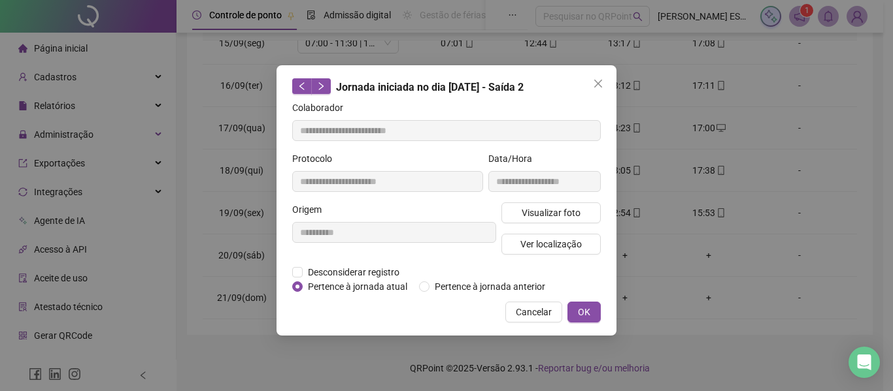
click at [598, 79] on icon "close" at bounding box center [598, 83] width 10 height 10
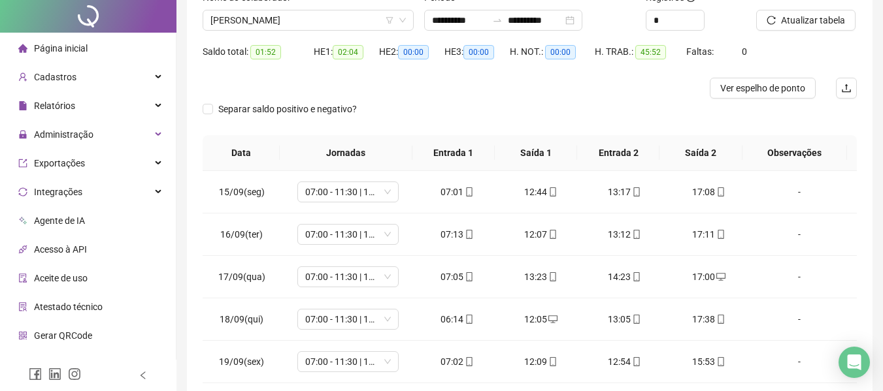
scroll to position [0, 0]
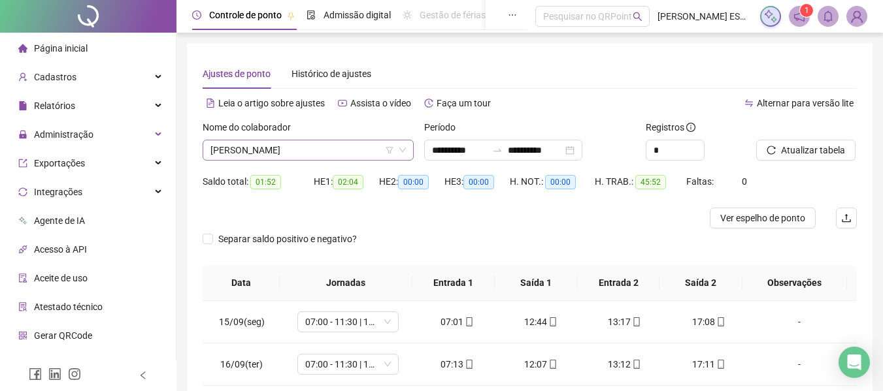
click at [341, 156] on span "[PERSON_NAME]" at bounding box center [307, 150] width 195 height 20
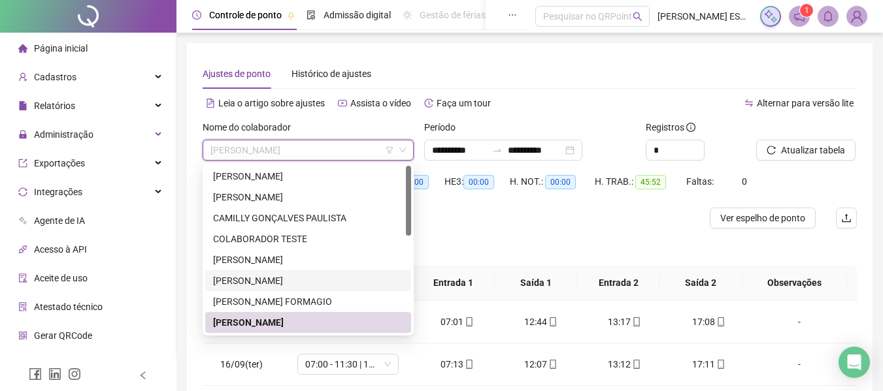
scroll to position [65, 0]
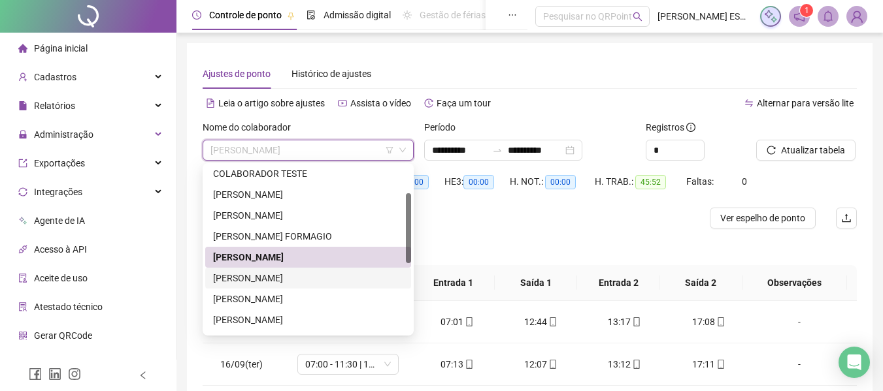
click at [302, 274] on div "[PERSON_NAME]" at bounding box center [308, 278] width 190 height 14
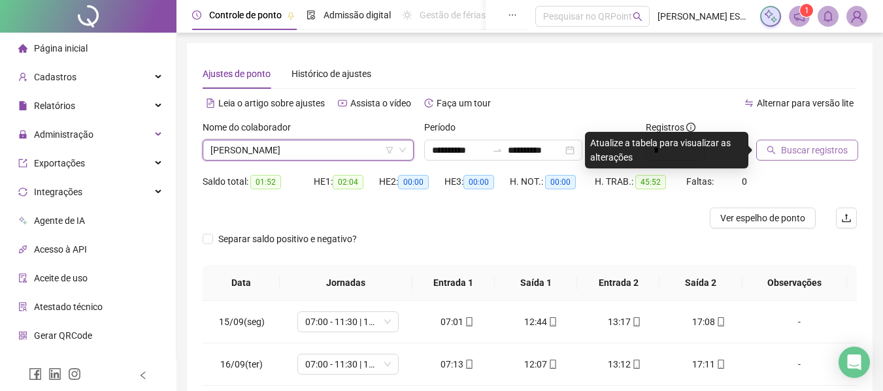
click at [787, 150] on span "Buscar registros" at bounding box center [814, 150] width 67 height 14
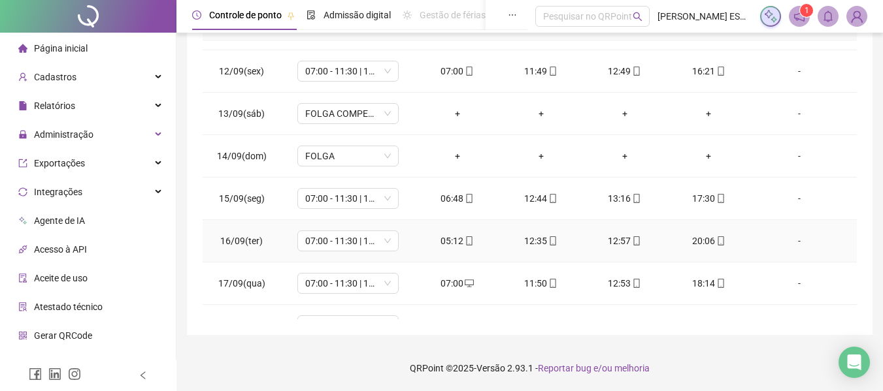
scroll to position [613, 0]
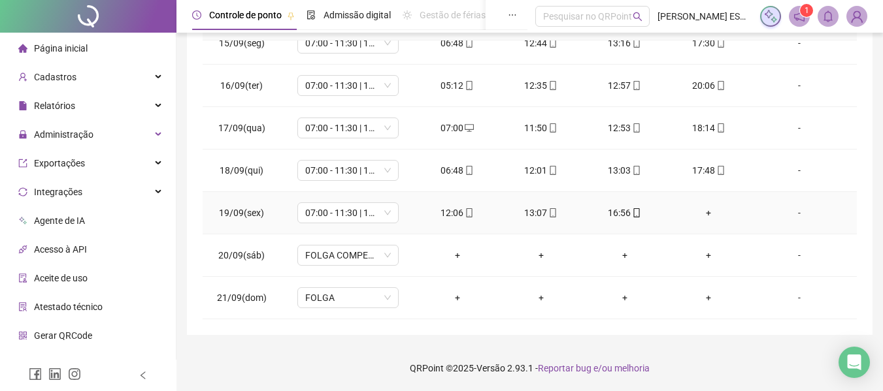
click at [704, 210] on div "+" at bounding box center [708, 213] width 63 height 14
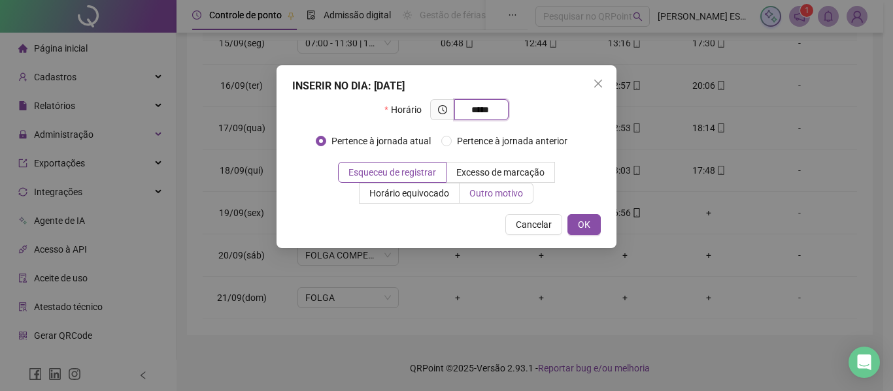
type input "*****"
click at [481, 186] on label "Outro motivo" at bounding box center [496, 193] width 74 height 21
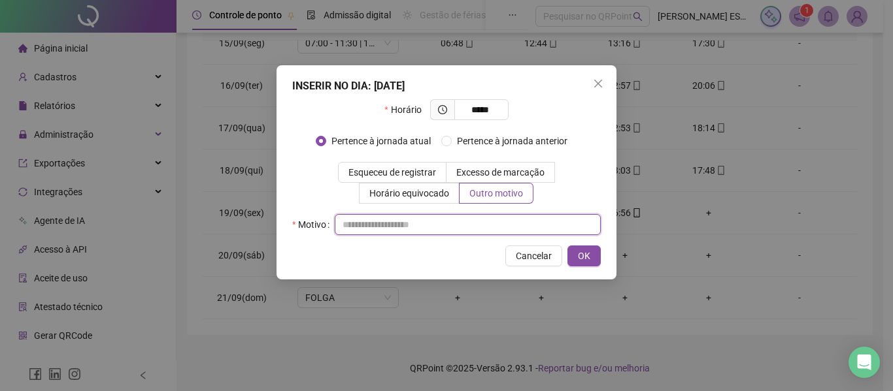
click at [454, 218] on input "text" at bounding box center [468, 224] width 266 height 21
type input "**********"
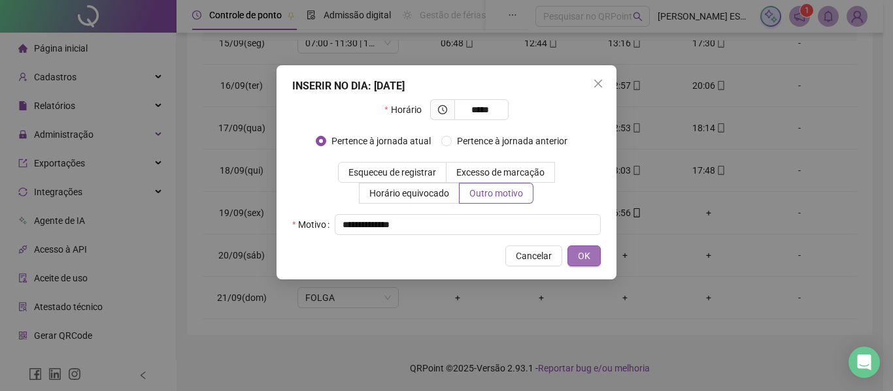
click at [591, 263] on button "OK" at bounding box center [583, 256] width 33 height 21
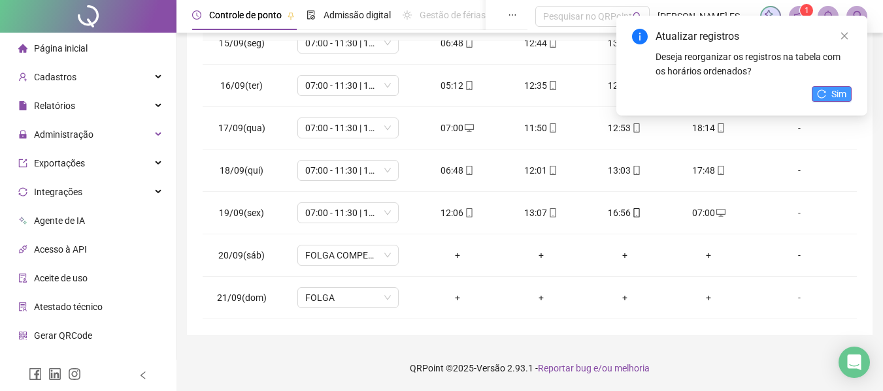
click at [825, 99] on button "Sim" at bounding box center [832, 94] width 40 height 16
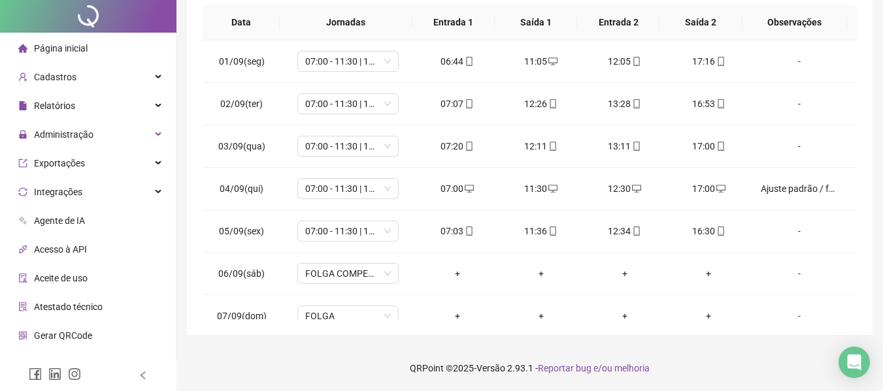
scroll to position [0, 0]
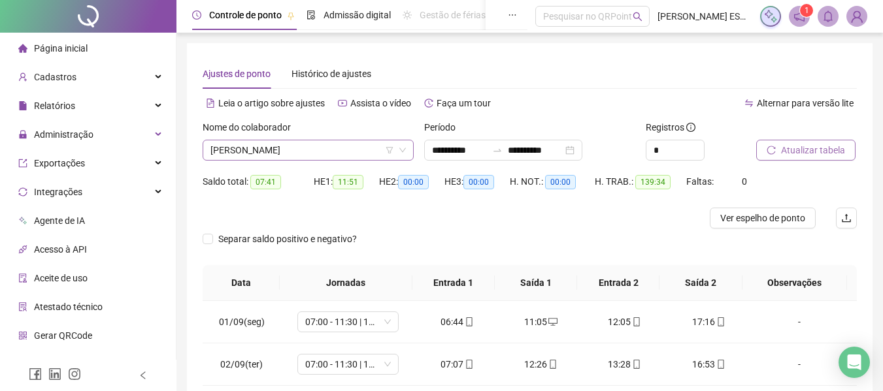
click at [355, 148] on span "[PERSON_NAME]" at bounding box center [307, 150] width 195 height 20
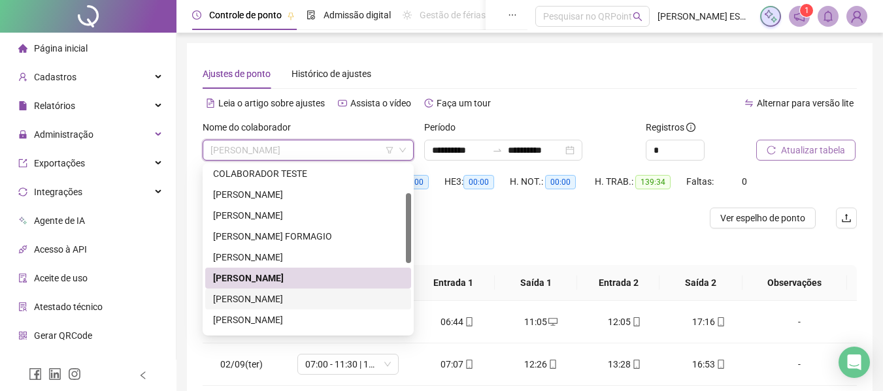
click at [258, 292] on div "[PERSON_NAME]" at bounding box center [308, 299] width 190 height 14
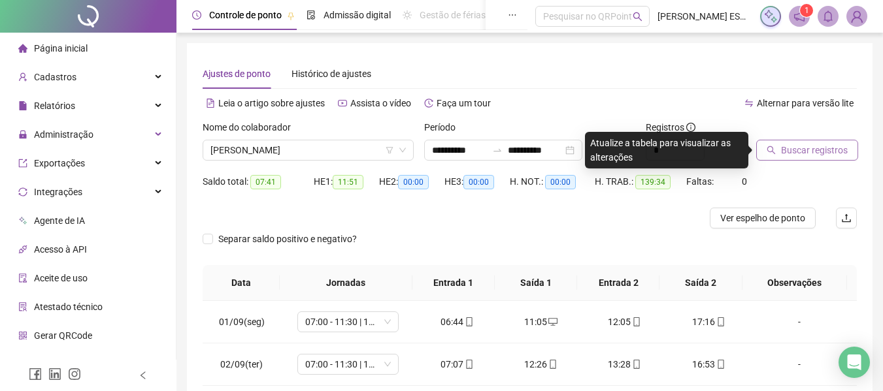
click at [793, 156] on span "Buscar registros" at bounding box center [814, 150] width 67 height 14
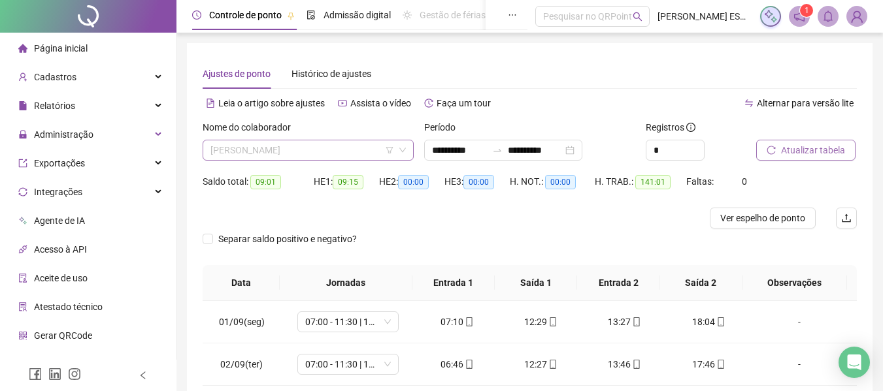
click at [291, 142] on span "[PERSON_NAME]" at bounding box center [307, 150] width 195 height 20
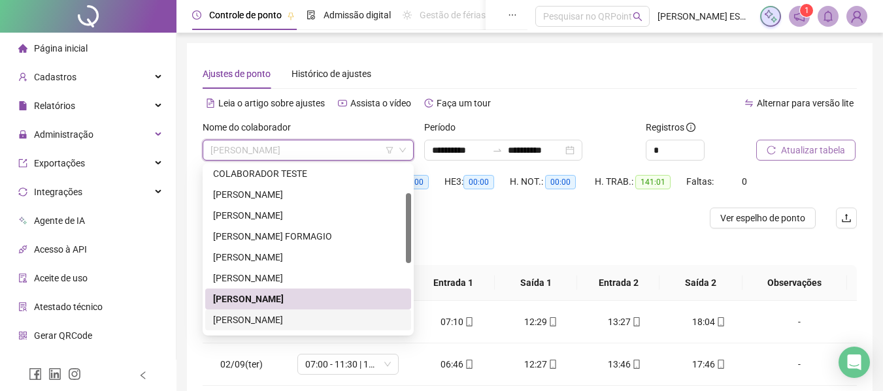
drag, startPoint x: 289, startPoint y: 318, endPoint x: 360, endPoint y: 301, distance: 73.2
click at [288, 318] on div "[PERSON_NAME]" at bounding box center [308, 320] width 190 height 14
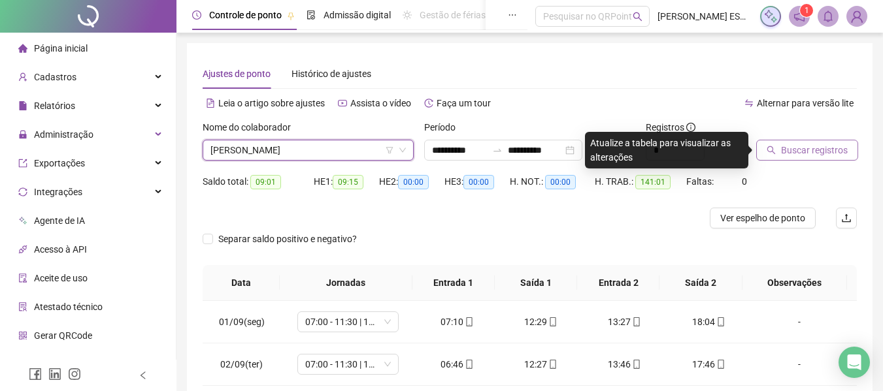
click at [800, 142] on button "Buscar registros" at bounding box center [807, 150] width 102 height 21
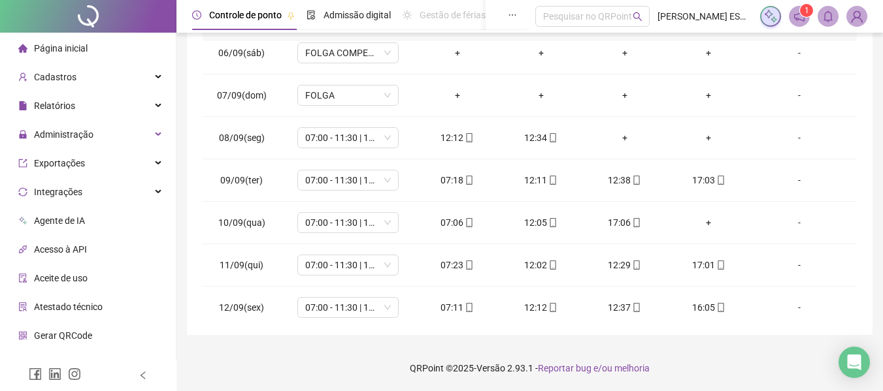
scroll to position [482, 0]
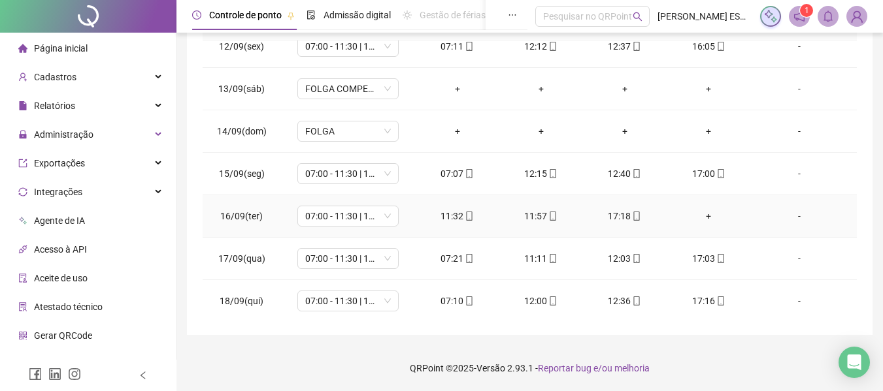
click at [696, 218] on div "+" at bounding box center [708, 216] width 63 height 14
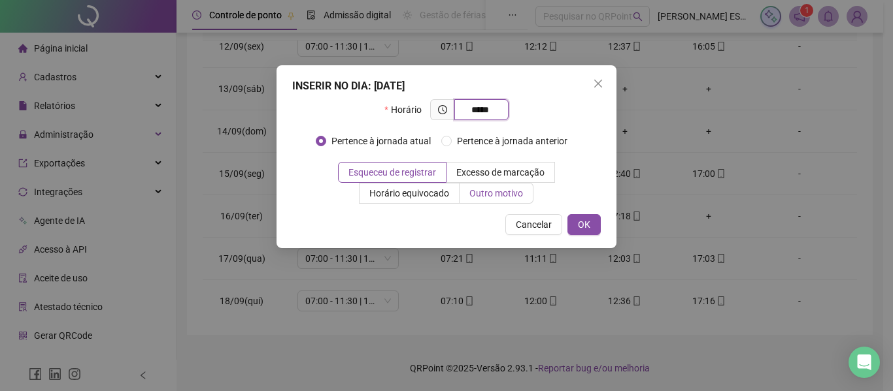
type input "*****"
click at [504, 194] on span "Outro motivo" at bounding box center [496, 193] width 54 height 10
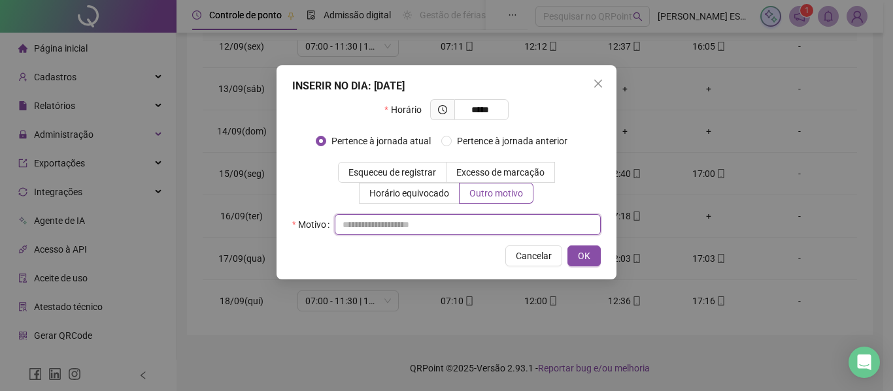
click at [416, 223] on input "text" at bounding box center [468, 224] width 266 height 21
type input "**********"
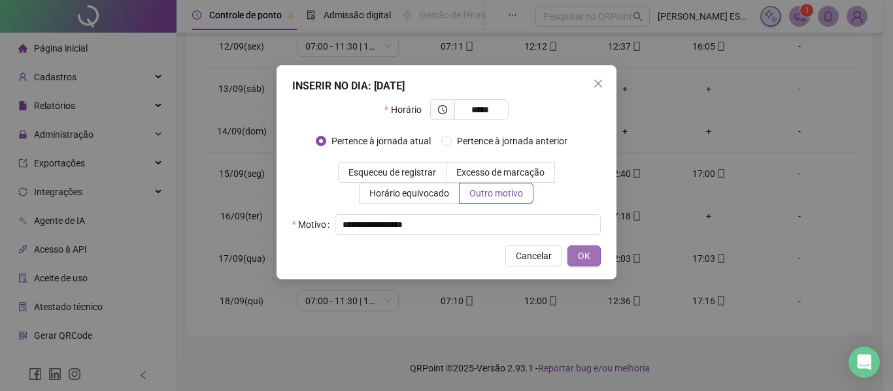
click at [589, 254] on span "OK" at bounding box center [584, 256] width 12 height 14
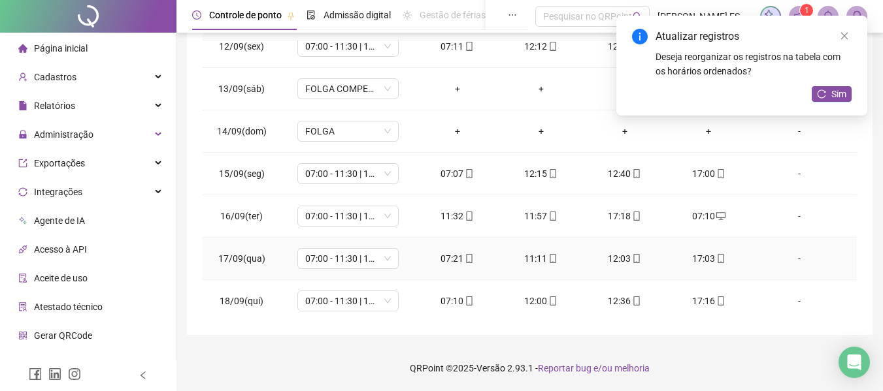
scroll to position [417, 0]
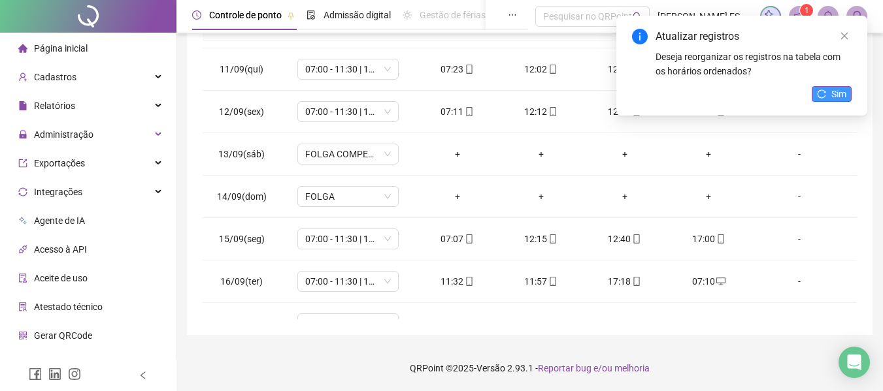
click at [819, 92] on icon "reload" at bounding box center [821, 94] width 9 height 9
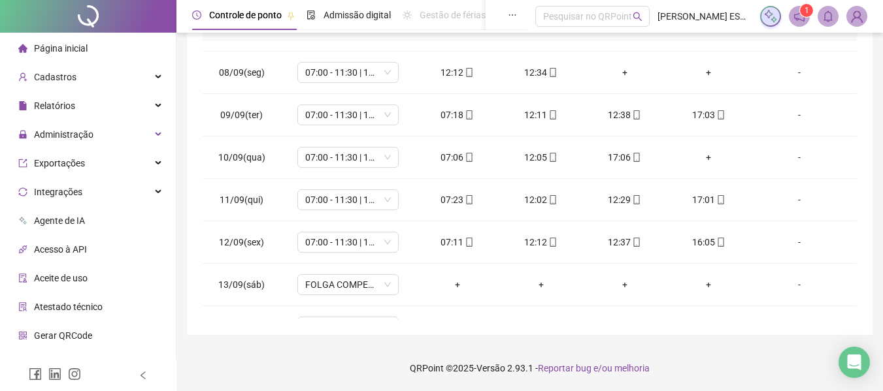
scroll to position [221, 0]
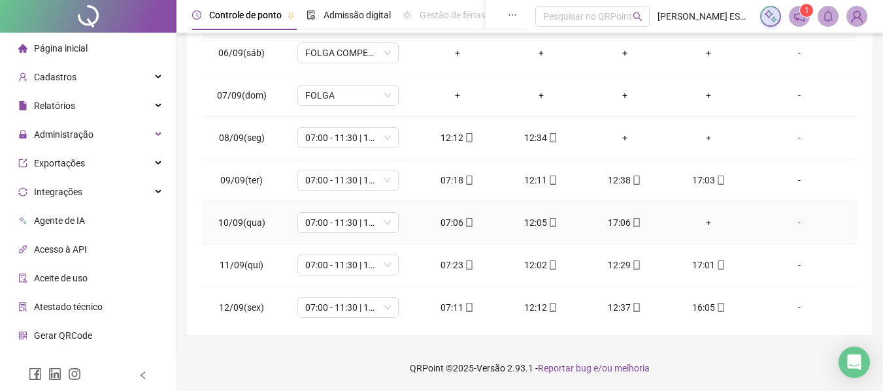
click at [699, 223] on div "+" at bounding box center [708, 223] width 63 height 14
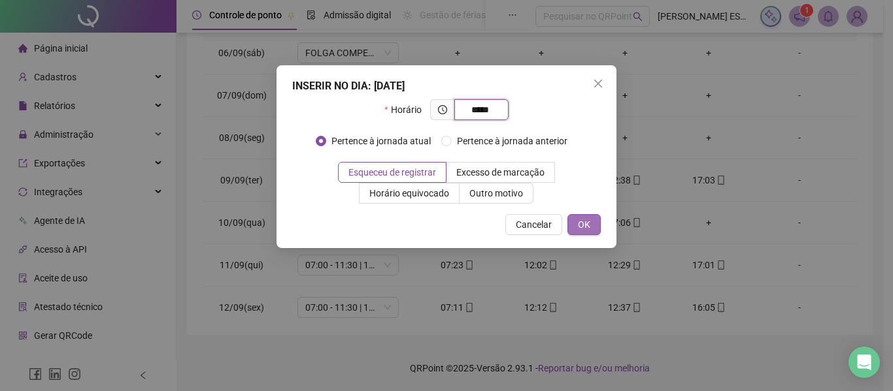
type input "*****"
click at [583, 231] on span "OK" at bounding box center [584, 225] width 12 height 14
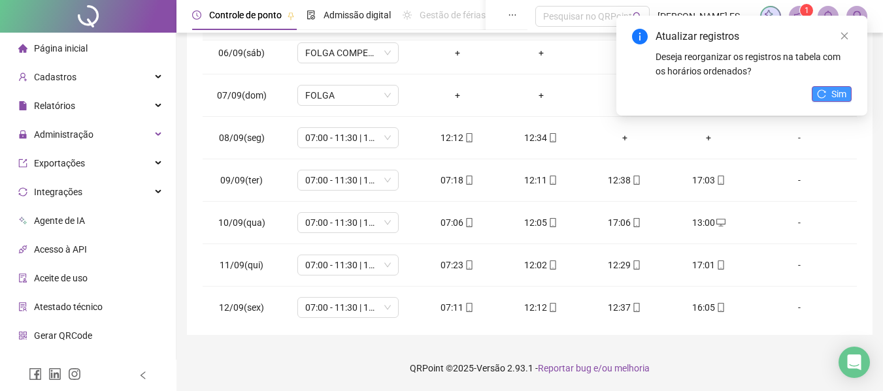
click at [818, 93] on icon "reload" at bounding box center [821, 94] width 9 height 9
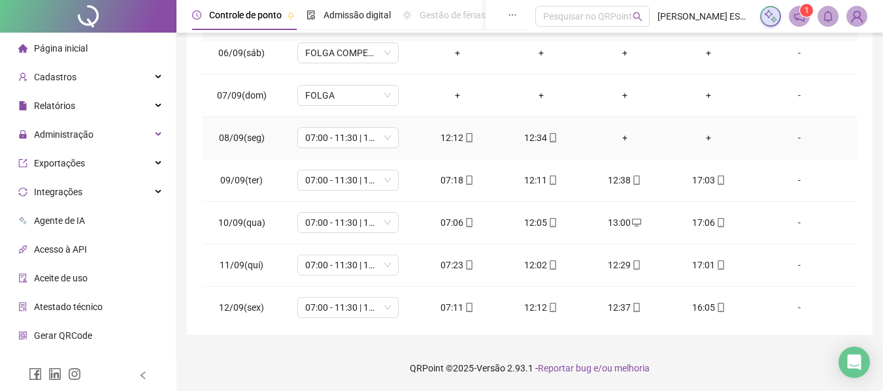
click at [695, 137] on div "+" at bounding box center [708, 138] width 63 height 14
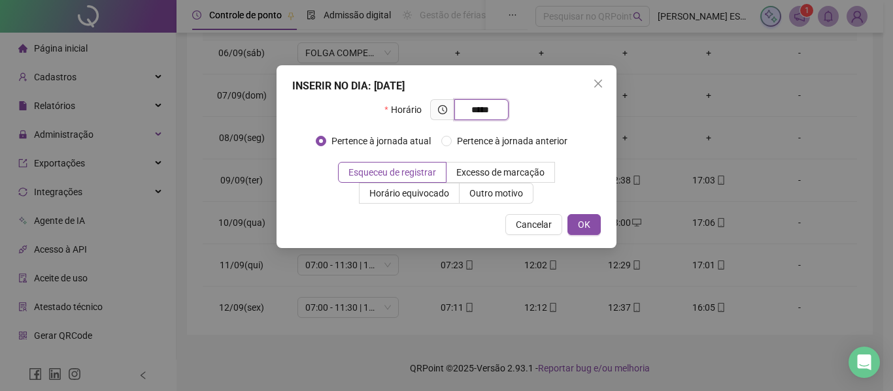
type input "*****"
click at [581, 214] on div "INSERIR NO DIA : [DATE] Horário ***** Pertence à jornada atual Pertence à jorna…" at bounding box center [446, 156] width 340 height 183
click at [588, 220] on span "OK" at bounding box center [584, 225] width 12 height 14
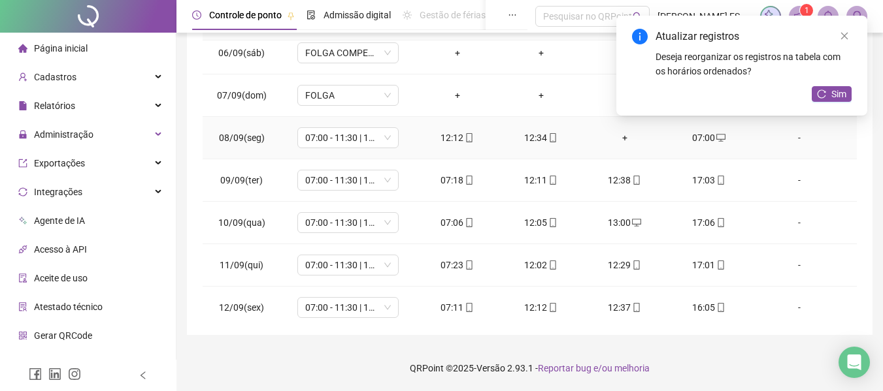
click at [619, 137] on div "+" at bounding box center [624, 138] width 63 height 14
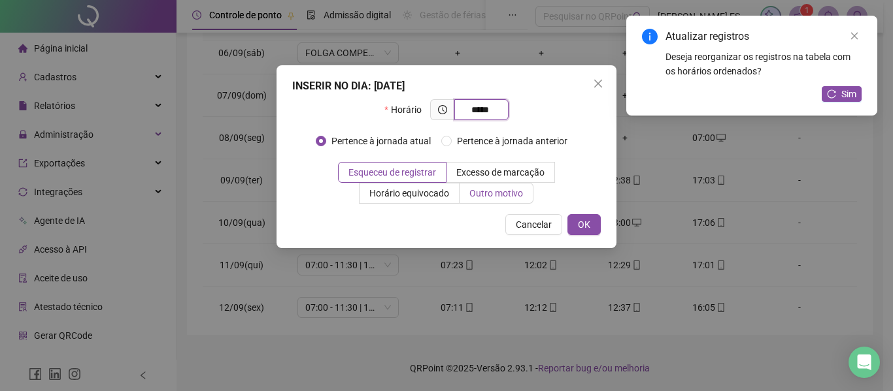
type input "*****"
click at [502, 188] on span "Outro motivo" at bounding box center [496, 193] width 54 height 10
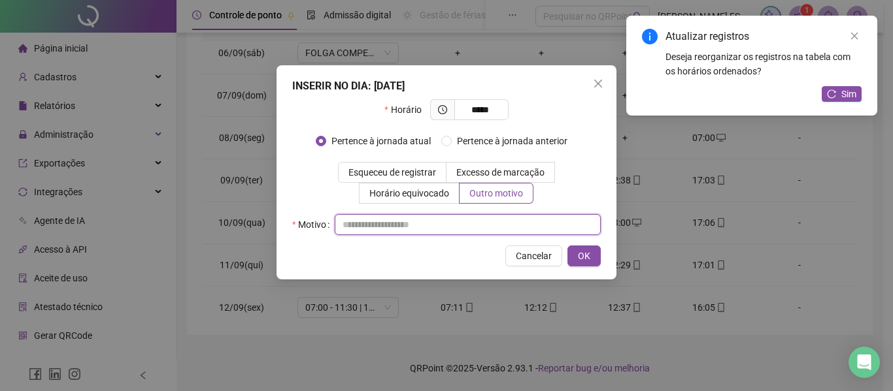
click at [489, 229] on input "text" at bounding box center [468, 224] width 266 height 21
type input "**********"
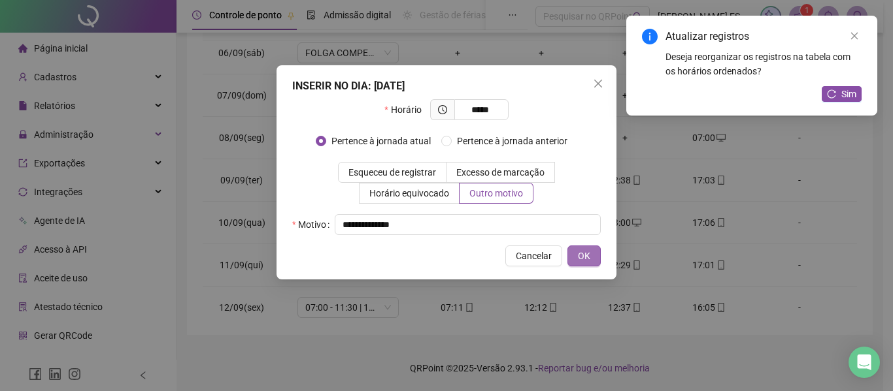
click at [587, 258] on span "OK" at bounding box center [584, 256] width 12 height 14
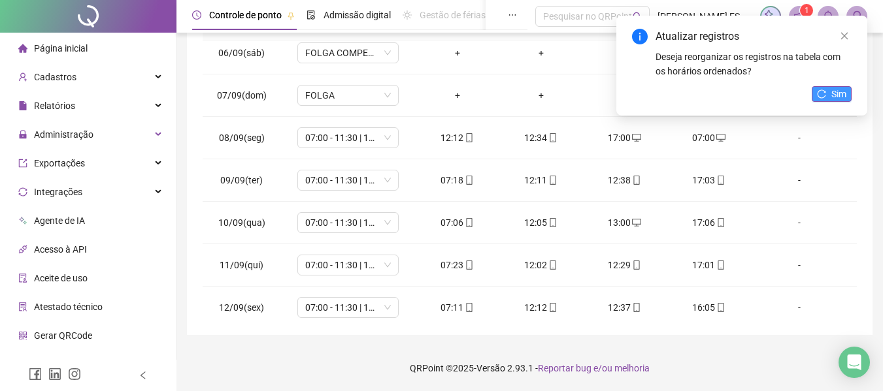
click at [831, 97] on button "Sim" at bounding box center [832, 94] width 40 height 16
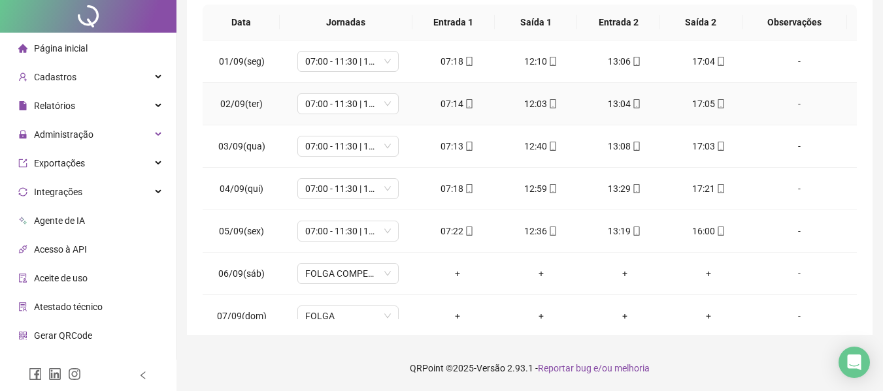
scroll to position [0, 0]
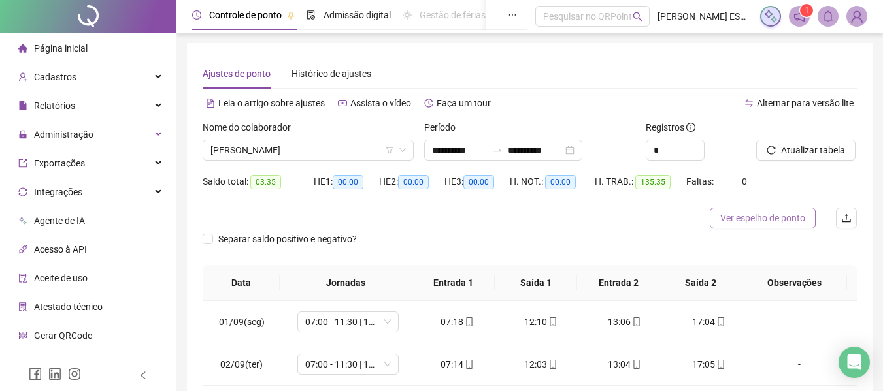
click at [782, 215] on span "Ver espelho de ponto" at bounding box center [762, 218] width 85 height 14
click at [300, 150] on span "[PERSON_NAME]" at bounding box center [307, 150] width 195 height 20
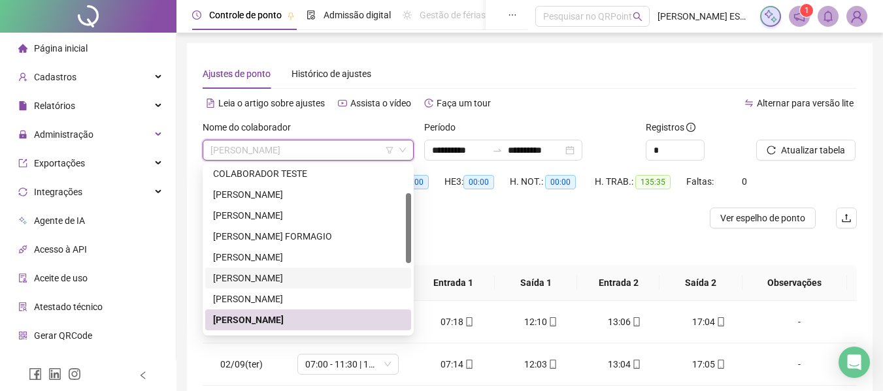
scroll to position [196, 0]
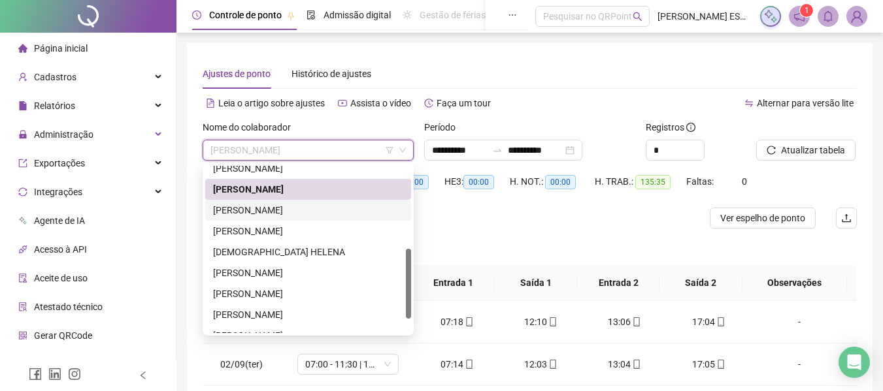
click at [269, 210] on div "[PERSON_NAME]" at bounding box center [308, 210] width 190 height 14
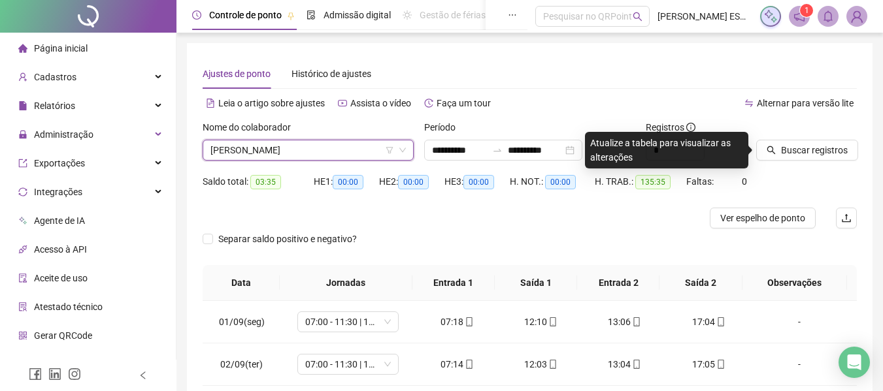
click at [783, 137] on div at bounding box center [790, 130] width 68 height 20
click at [786, 142] on button "Buscar registros" at bounding box center [807, 150] width 102 height 21
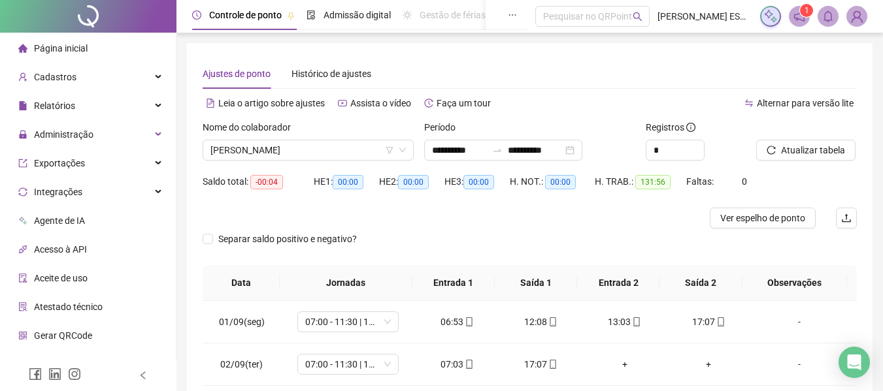
scroll to position [131, 0]
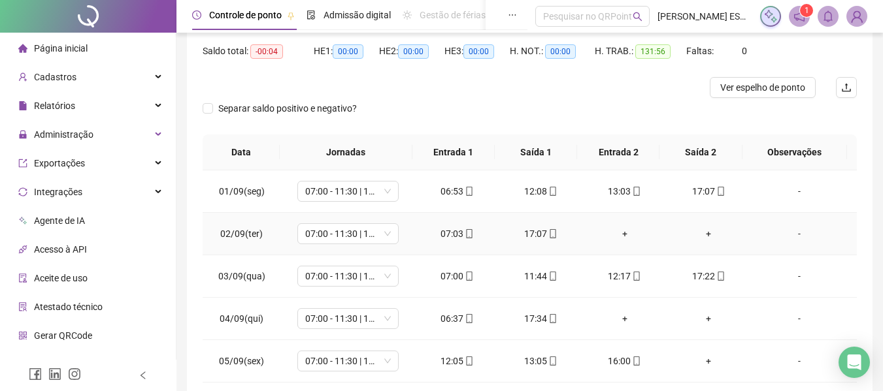
click at [617, 237] on div "+" at bounding box center [624, 234] width 63 height 14
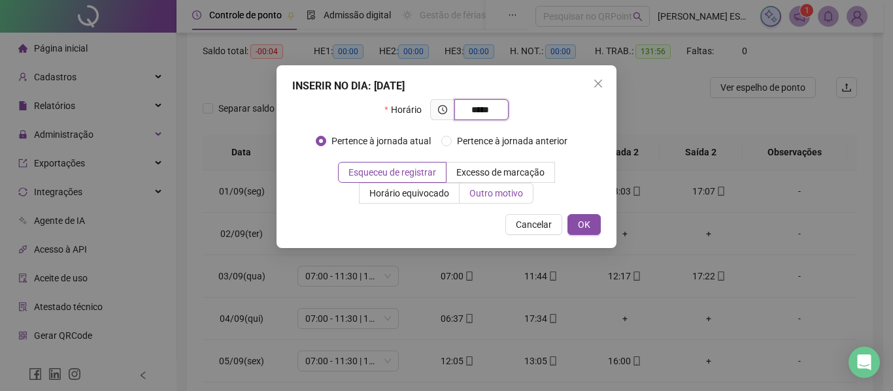
type input "*****"
click at [500, 197] on span "Outro motivo" at bounding box center [496, 193] width 54 height 10
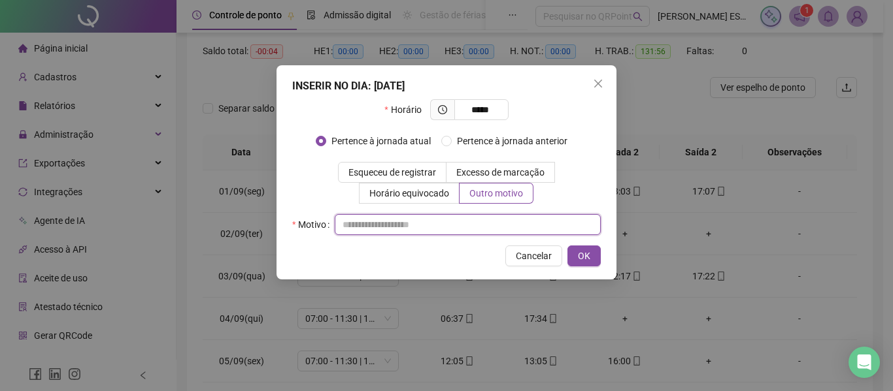
click at [484, 223] on input "text" at bounding box center [468, 224] width 266 height 21
type input "**********"
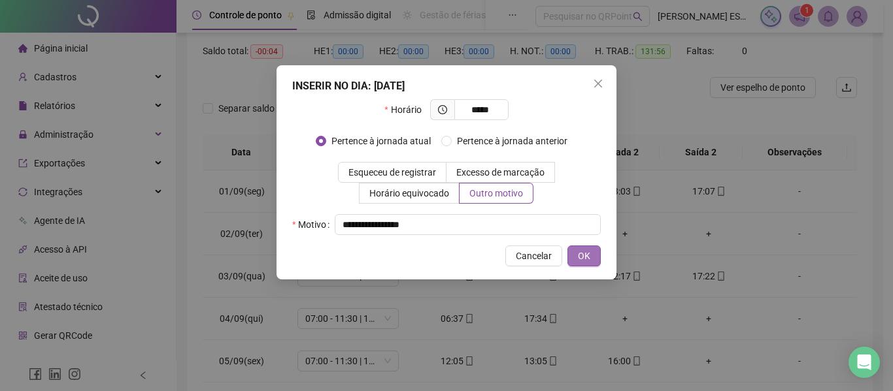
click at [584, 258] on span "OK" at bounding box center [584, 256] width 12 height 14
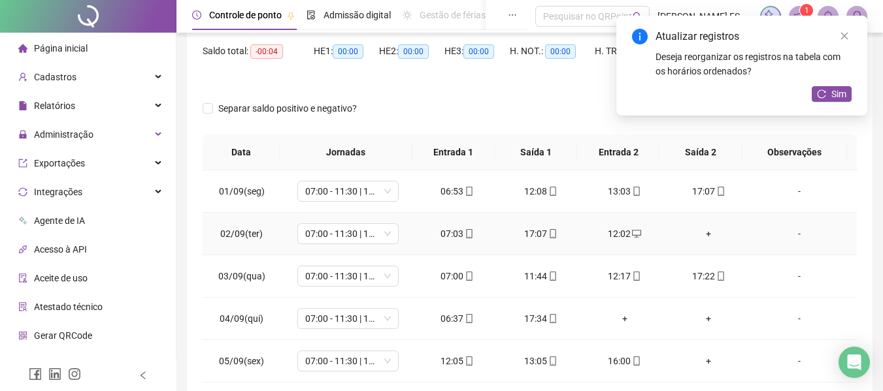
click at [700, 233] on div "+" at bounding box center [708, 234] width 63 height 14
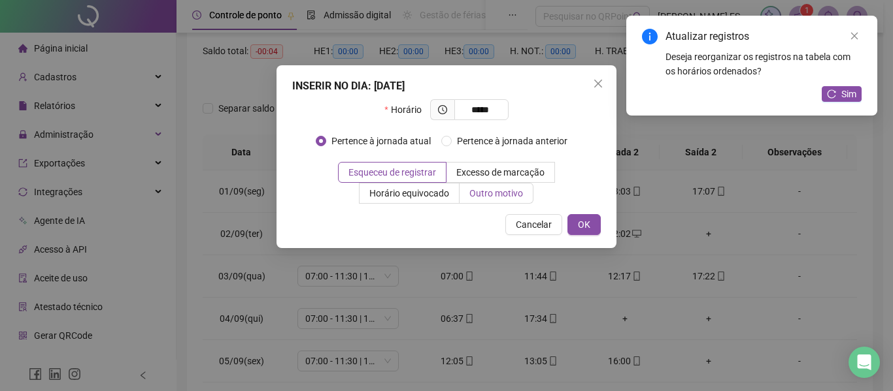
type input "*****"
drag, startPoint x: 497, startPoint y: 194, endPoint x: 491, endPoint y: 199, distance: 8.0
click at [499, 194] on span "Outro motivo" at bounding box center [496, 193] width 54 height 10
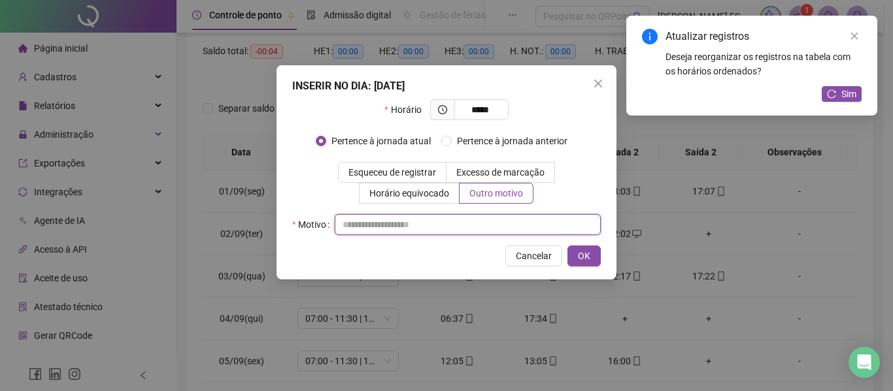
click at [401, 227] on input "text" at bounding box center [468, 224] width 266 height 21
type input "*"
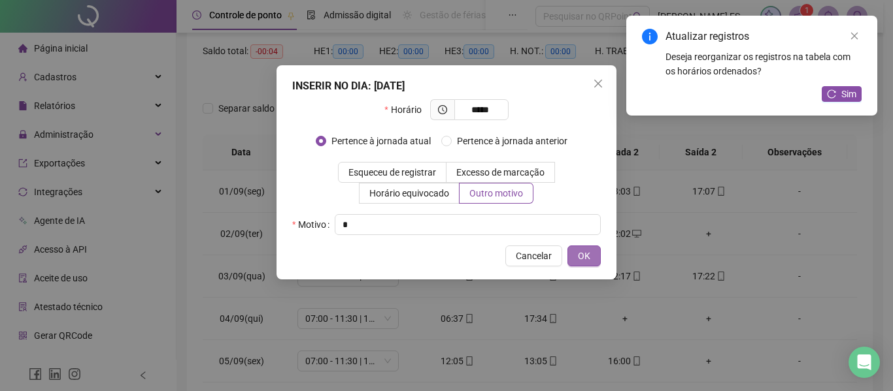
click at [585, 252] on span "OK" at bounding box center [584, 256] width 12 height 14
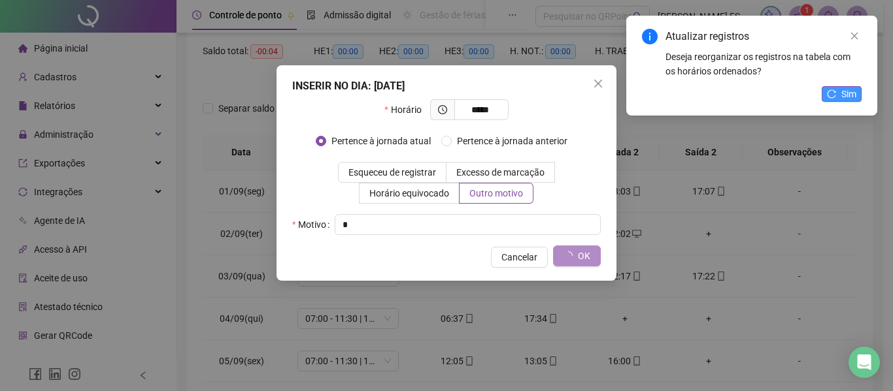
click at [845, 95] on span "Sim" at bounding box center [848, 94] width 15 height 14
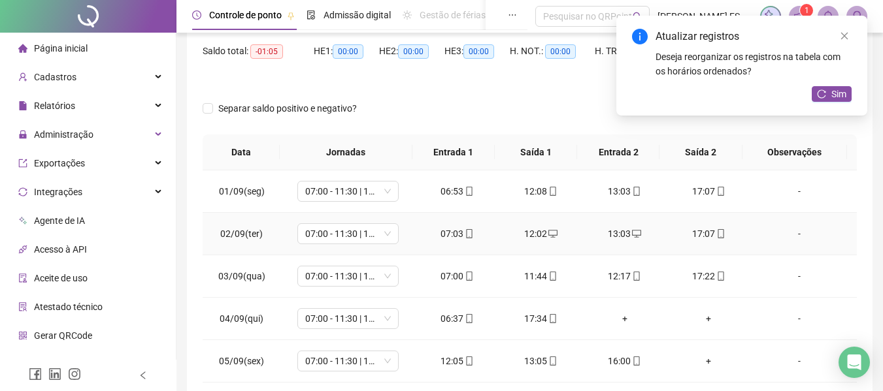
scroll to position [65, 0]
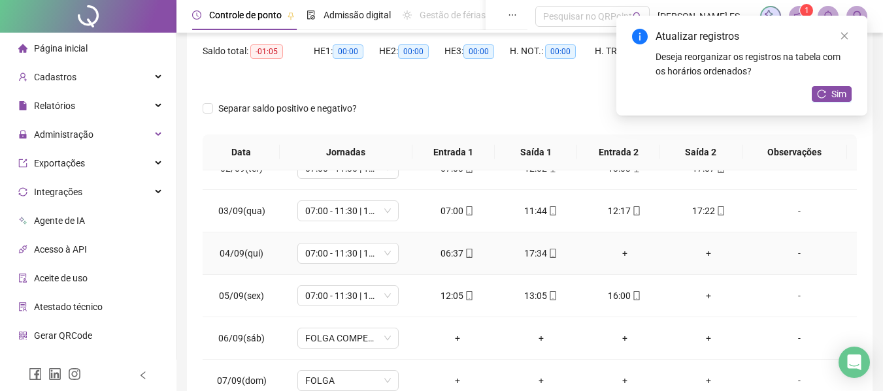
click at [614, 252] on div "+" at bounding box center [624, 253] width 63 height 14
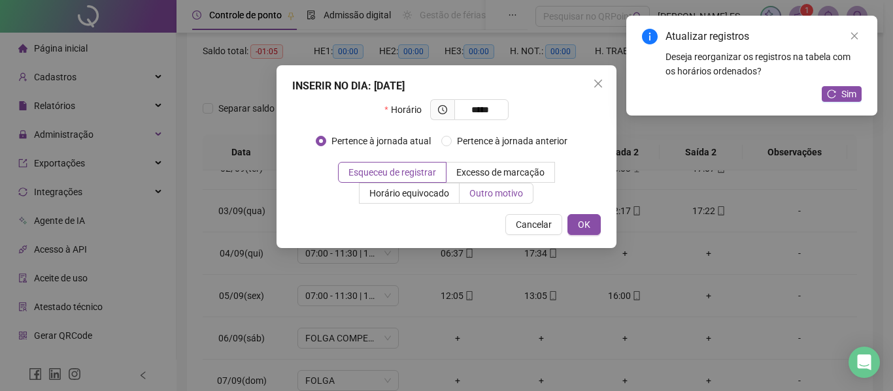
type input "*****"
click at [498, 194] on span "Outro motivo" at bounding box center [496, 193] width 54 height 10
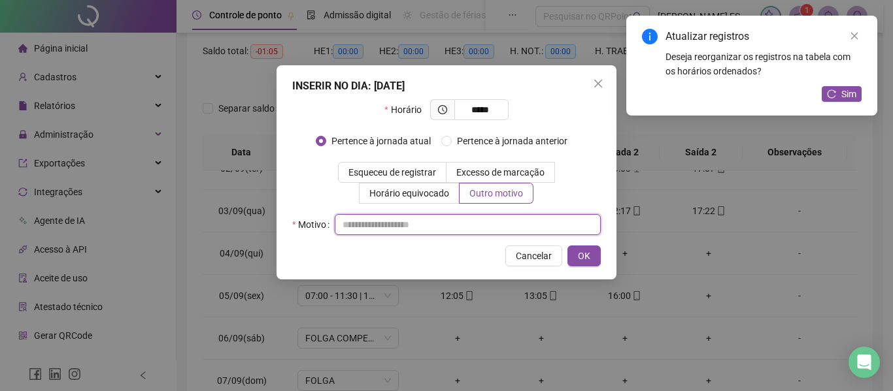
click at [480, 225] on input "text" at bounding box center [468, 224] width 266 height 21
type input "**********"
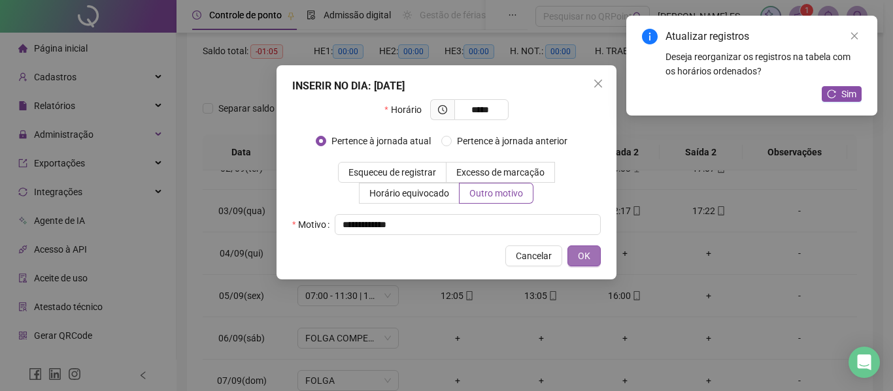
click at [583, 252] on span "OK" at bounding box center [584, 256] width 12 height 14
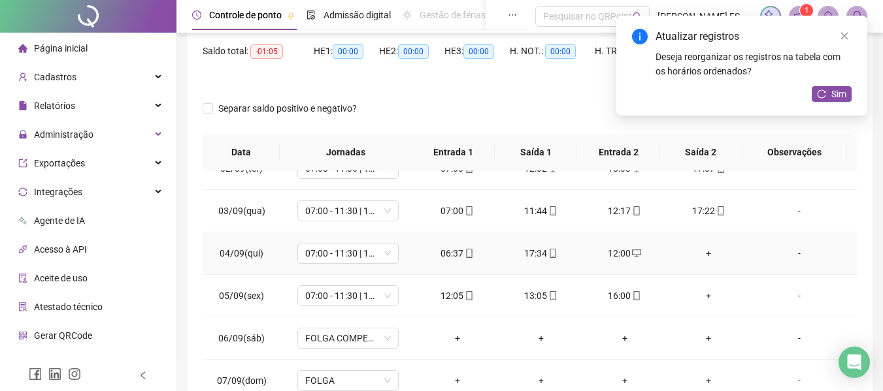
click at [700, 251] on div "+" at bounding box center [708, 253] width 63 height 14
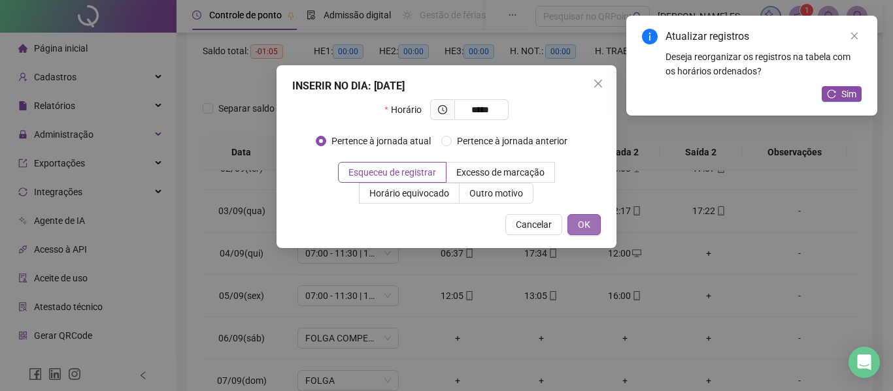
type input "*****"
click at [589, 229] on span "OK" at bounding box center [584, 225] width 12 height 14
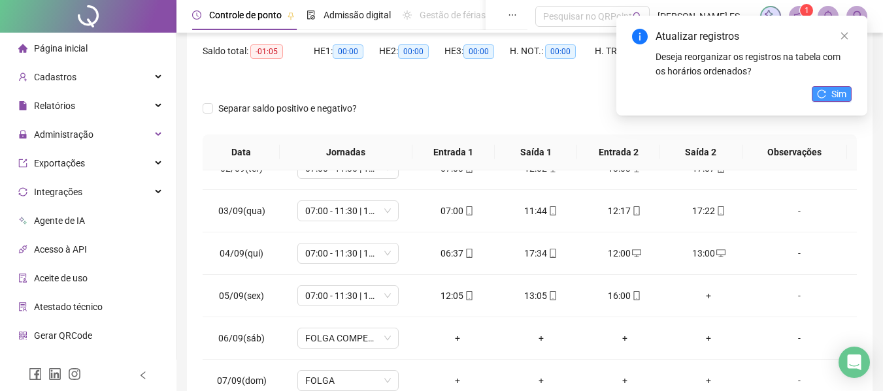
click at [831, 96] on span "Sim" at bounding box center [838, 94] width 15 height 14
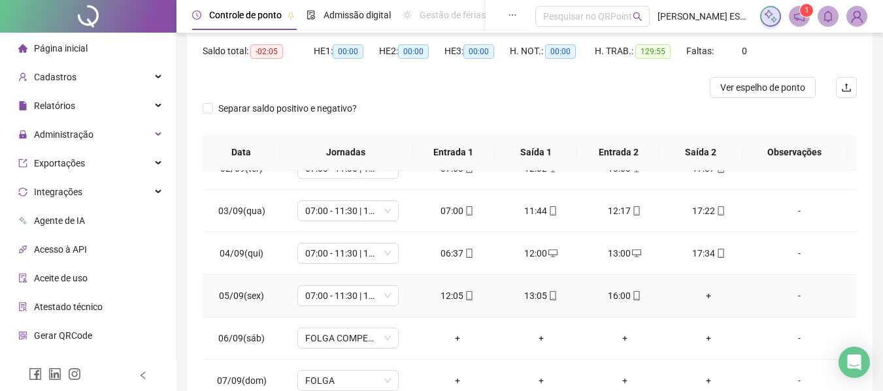
click at [700, 299] on div "+" at bounding box center [708, 296] width 63 height 14
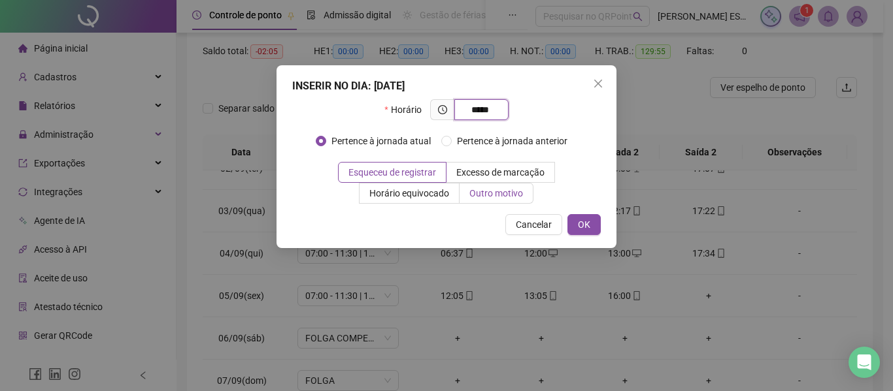
type input "*****"
click at [502, 194] on span "Outro motivo" at bounding box center [496, 193] width 54 height 10
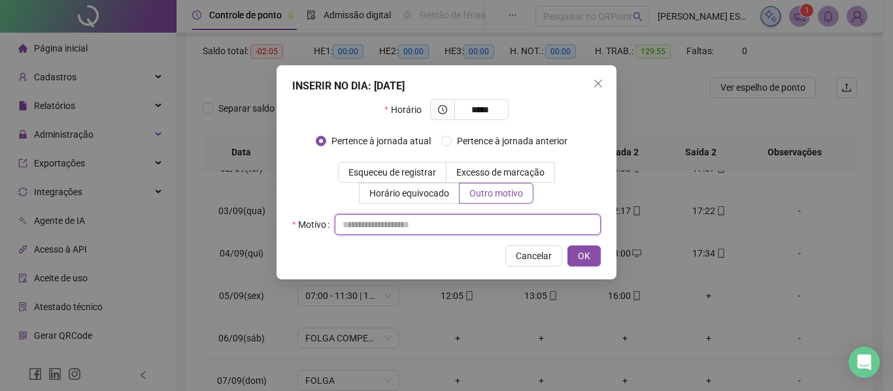
click at [501, 222] on input "text" at bounding box center [468, 224] width 266 height 21
type input "**********"
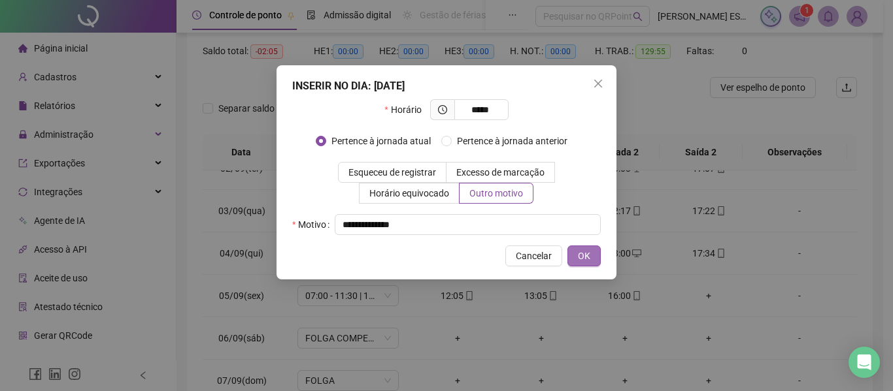
click at [582, 255] on span "OK" at bounding box center [584, 256] width 12 height 14
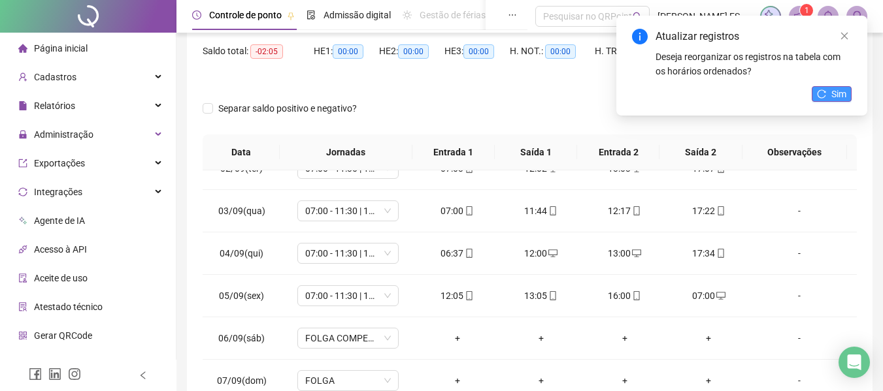
click at [834, 91] on span "Sim" at bounding box center [838, 94] width 15 height 14
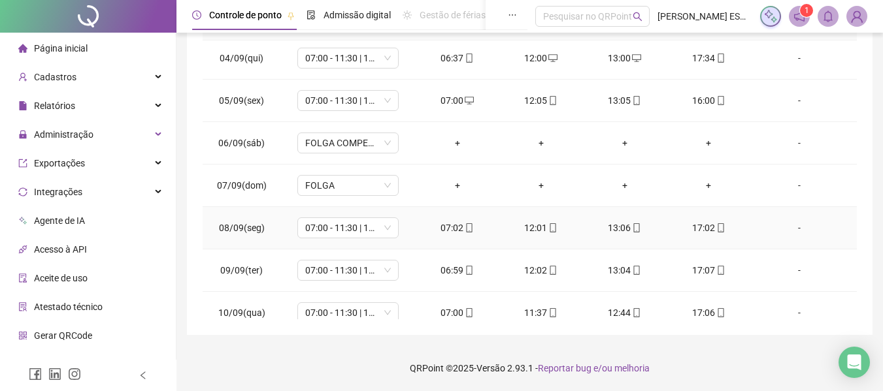
scroll to position [261, 0]
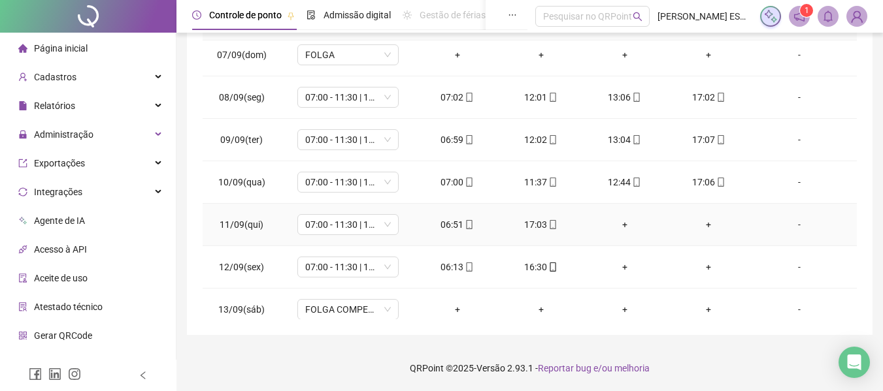
click at [617, 225] on div "+" at bounding box center [624, 225] width 63 height 14
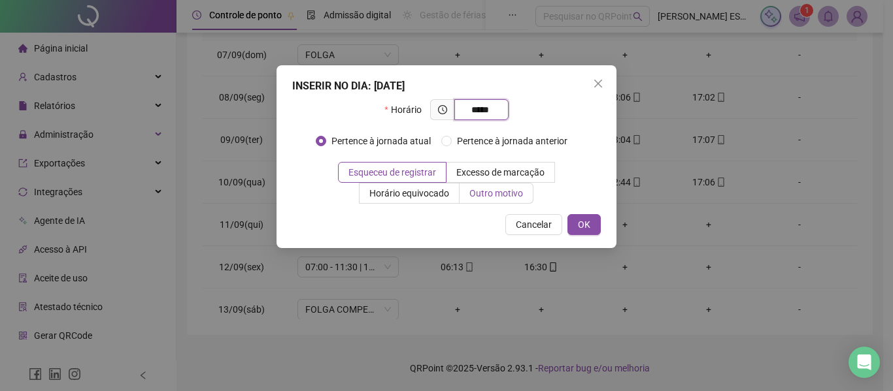
type input "*****"
click at [510, 195] on span "Outro motivo" at bounding box center [496, 193] width 54 height 10
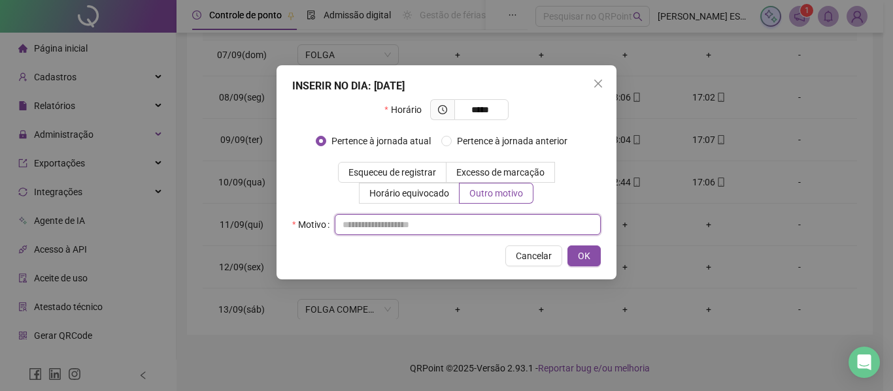
click at [469, 223] on input "text" at bounding box center [468, 224] width 266 height 21
type input "**********"
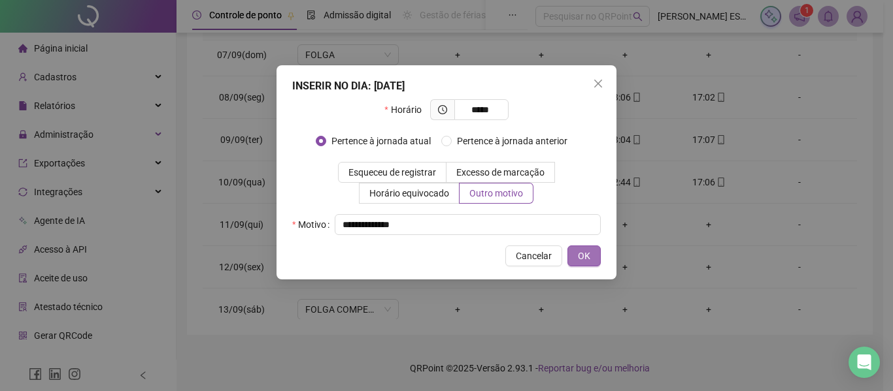
drag, startPoint x: 601, startPoint y: 257, endPoint x: 595, endPoint y: 255, distance: 6.7
click at [600, 255] on div "**********" at bounding box center [446, 172] width 340 height 214
click at [595, 255] on button "OK" at bounding box center [583, 256] width 33 height 21
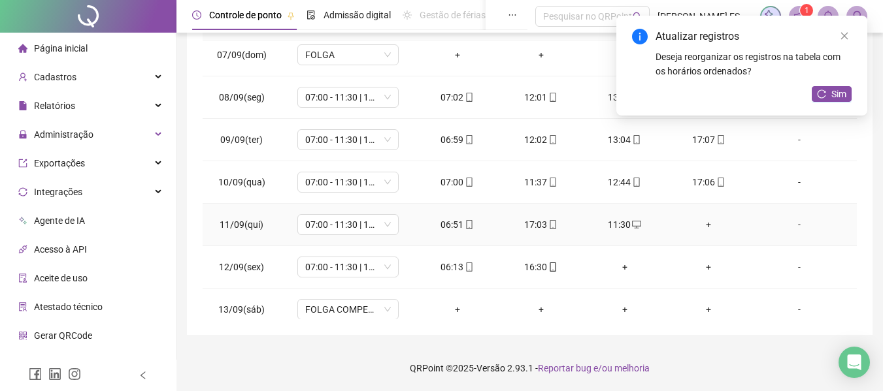
click at [699, 223] on div "+" at bounding box center [708, 225] width 63 height 14
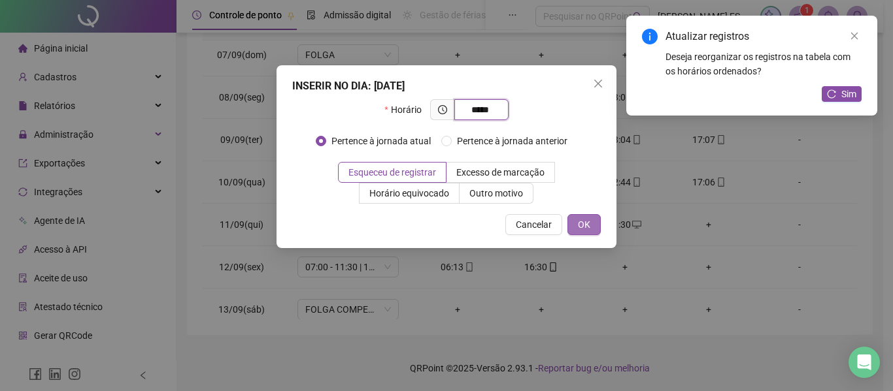
type input "*****"
click at [583, 231] on span "OK" at bounding box center [584, 225] width 12 height 14
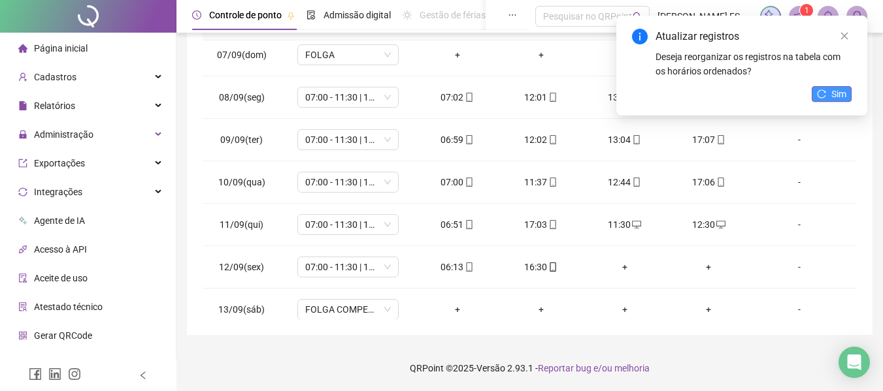
click at [829, 93] on button "Sim" at bounding box center [832, 94] width 40 height 16
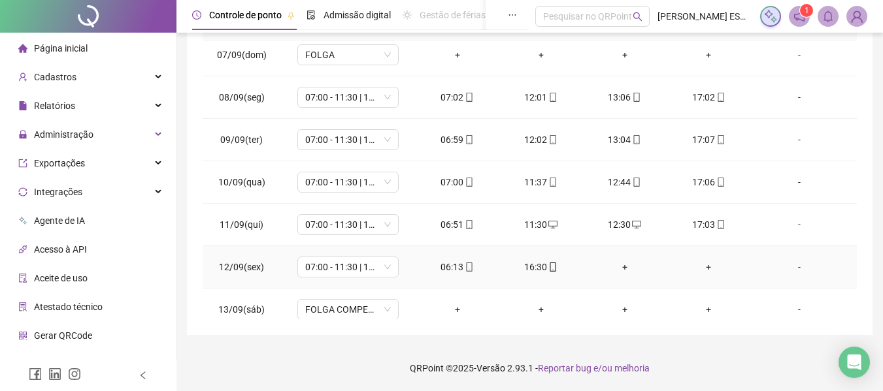
click at [616, 269] on div "+" at bounding box center [624, 267] width 63 height 14
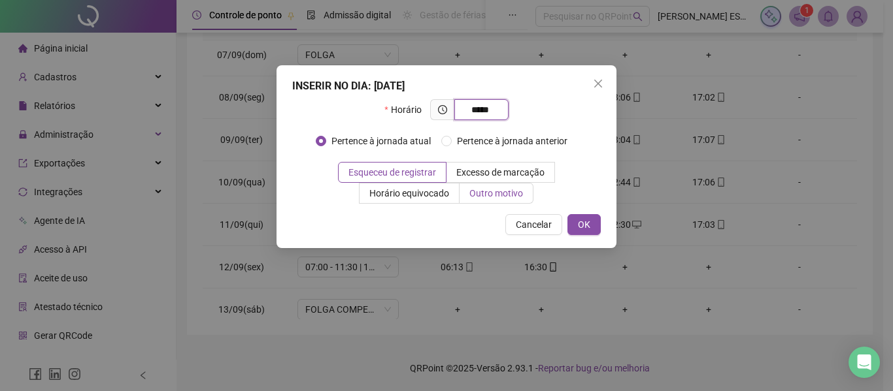
type input "*****"
click at [512, 186] on label "Outro motivo" at bounding box center [496, 193] width 74 height 21
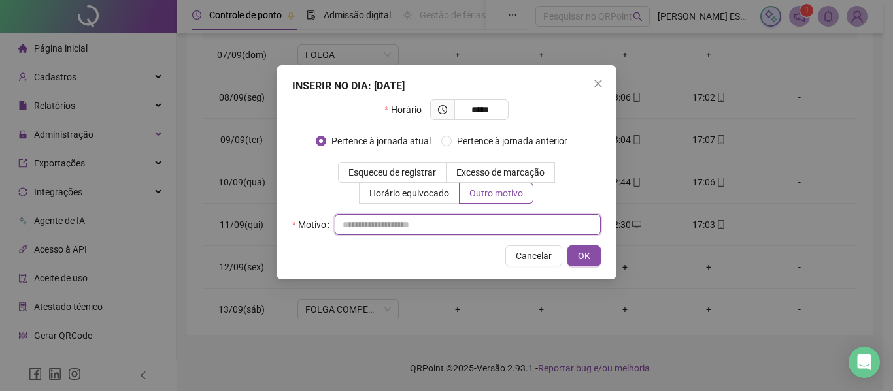
click at [486, 227] on input "text" at bounding box center [468, 224] width 266 height 21
type input "**********"
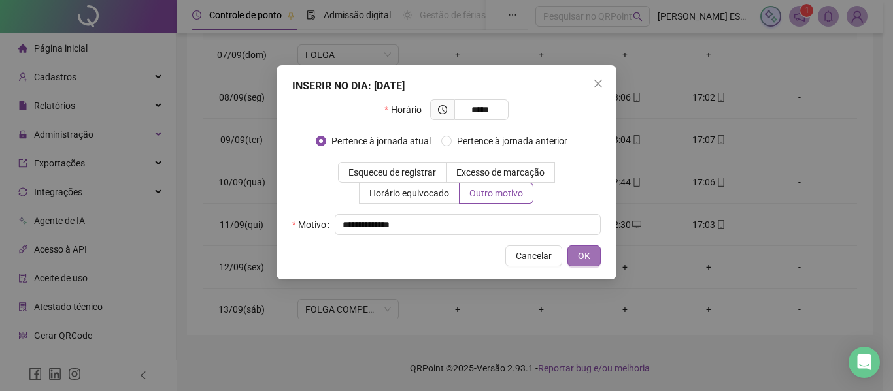
click at [587, 253] on span "OK" at bounding box center [584, 256] width 12 height 14
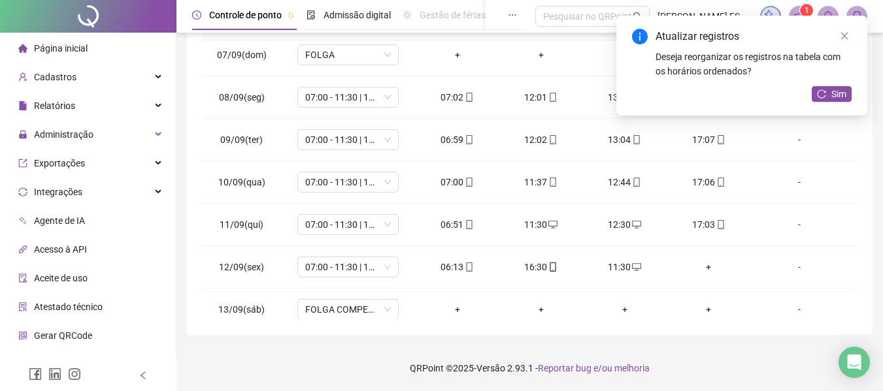
click at [699, 267] on div "+" at bounding box center [708, 267] width 63 height 14
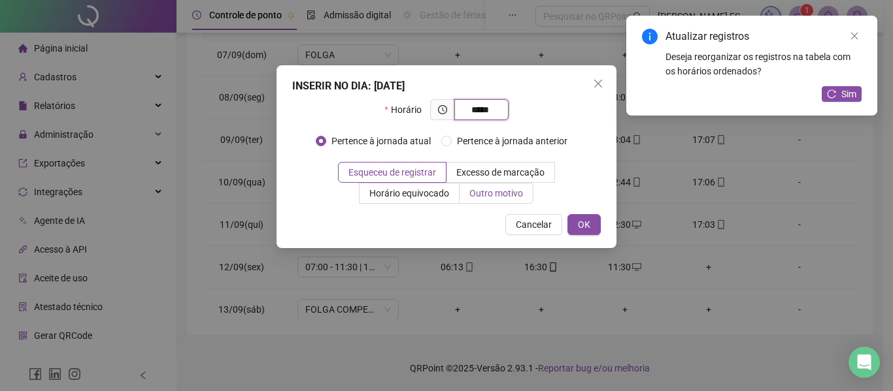
type input "*****"
click at [497, 190] on span "Outro motivo" at bounding box center [496, 193] width 54 height 10
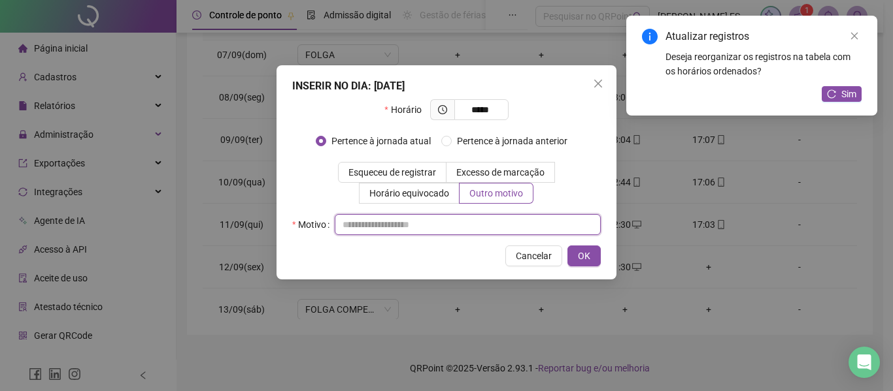
click at [456, 223] on input "text" at bounding box center [468, 224] width 266 height 21
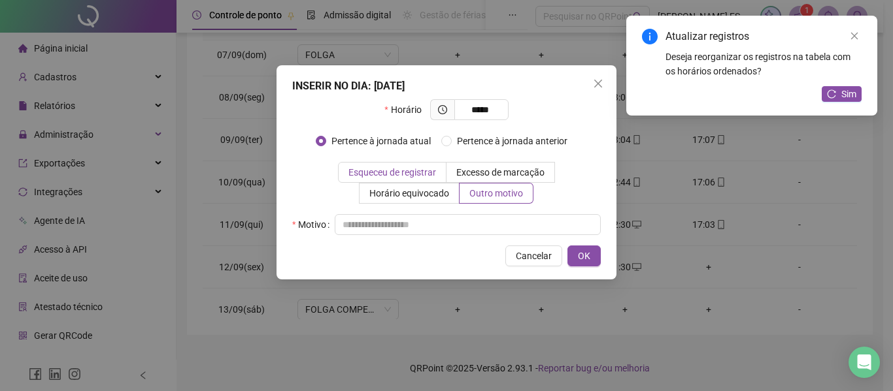
click at [422, 175] on span "Esqueceu de registrar" at bounding box center [392, 172] width 88 height 10
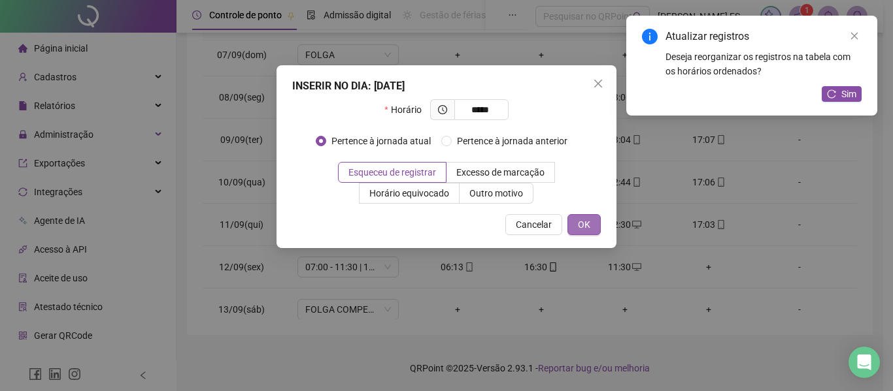
click at [580, 223] on span "OK" at bounding box center [584, 225] width 12 height 14
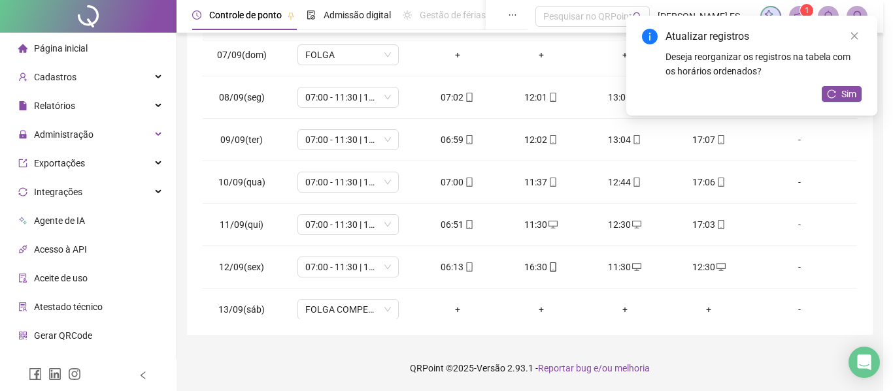
click at [829, 102] on div "Sim" at bounding box center [841, 94] width 40 height 16
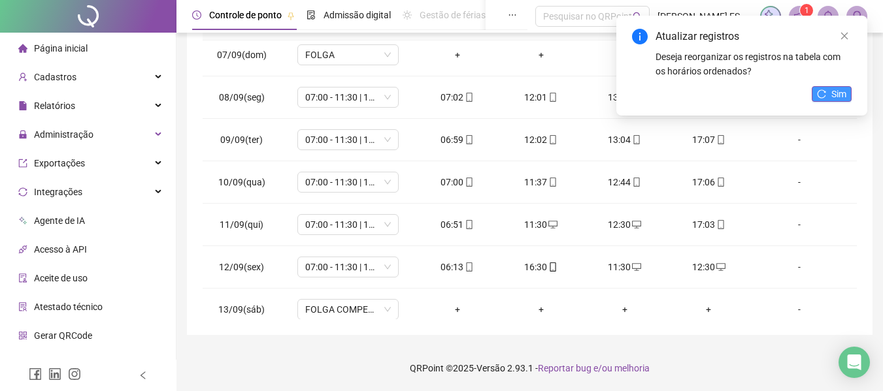
click at [831, 93] on button "Sim" at bounding box center [832, 94] width 40 height 16
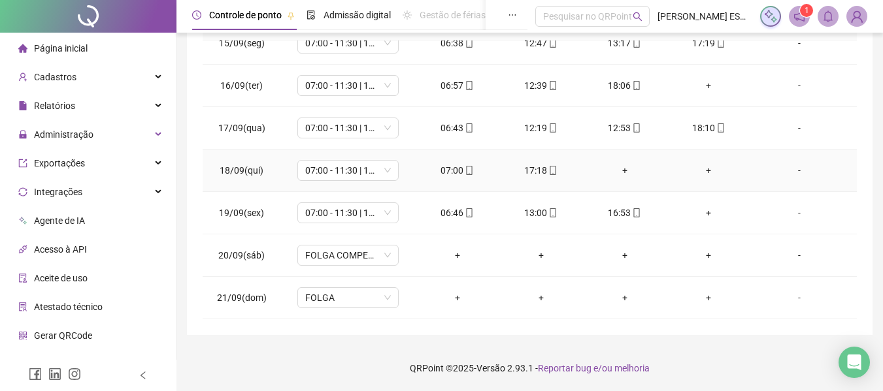
scroll to position [548, 0]
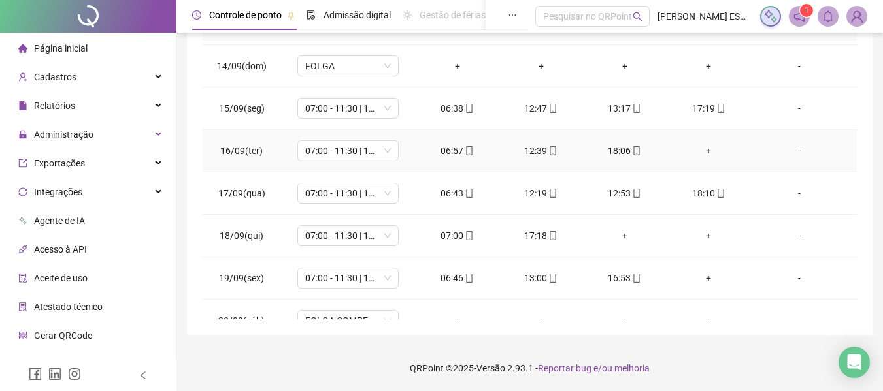
click at [702, 152] on div "+" at bounding box center [708, 151] width 63 height 14
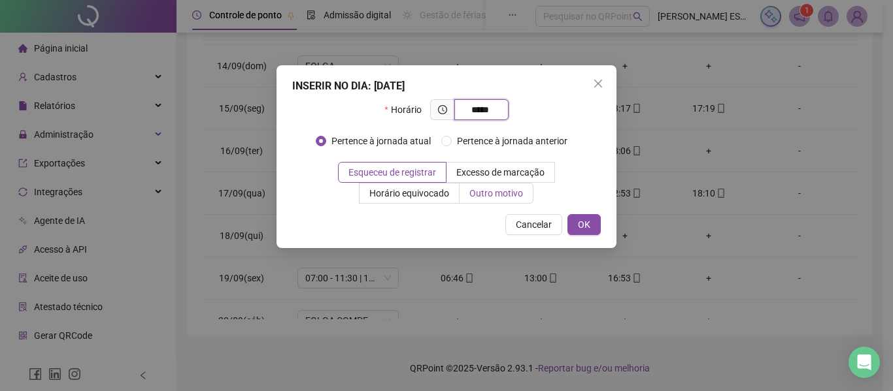
type input "*****"
click at [517, 197] on span "Outro motivo" at bounding box center [496, 193] width 54 height 10
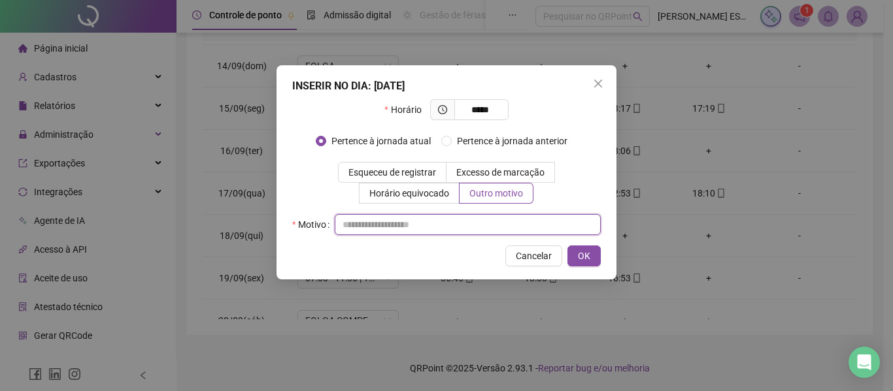
click at [472, 224] on input "text" at bounding box center [468, 224] width 266 height 21
type input "**********"
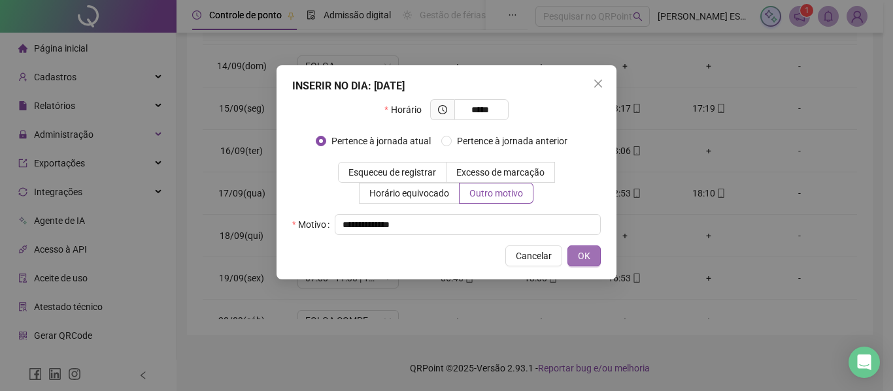
click at [588, 259] on span "OK" at bounding box center [584, 256] width 12 height 14
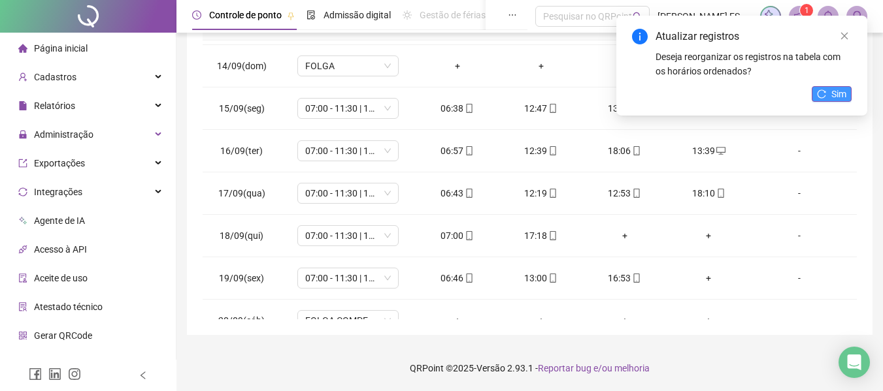
click at [837, 99] on span "Sim" at bounding box center [838, 94] width 15 height 14
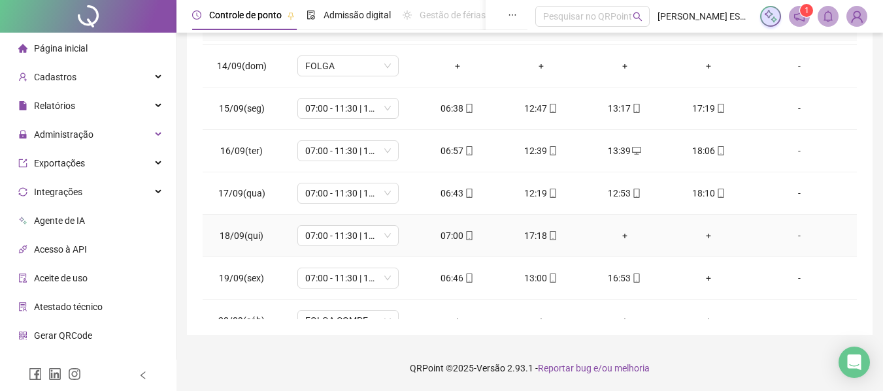
scroll to position [613, 0]
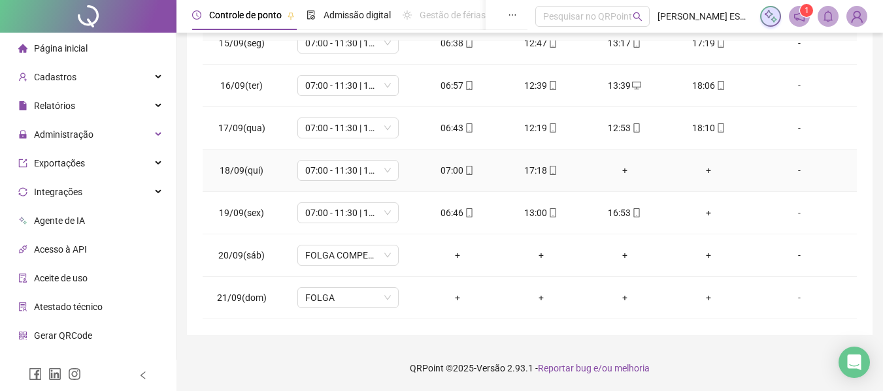
click at [619, 171] on div "+" at bounding box center [624, 170] width 63 height 14
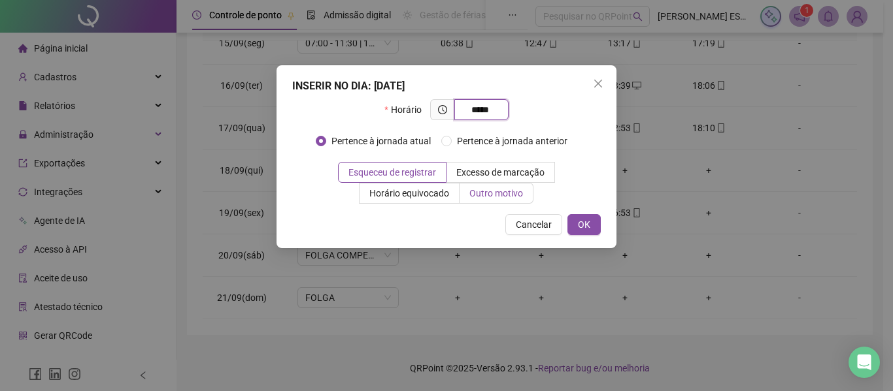
type input "*****"
click at [517, 197] on span "Outro motivo" at bounding box center [496, 193] width 54 height 10
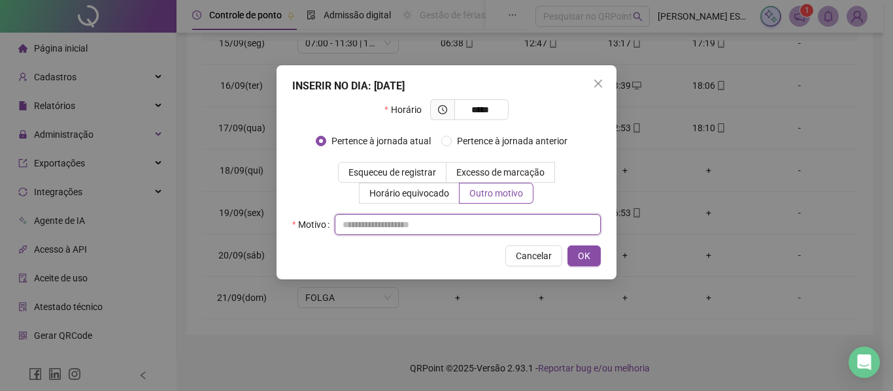
click at [514, 222] on input "text" at bounding box center [468, 224] width 266 height 21
type input "**********"
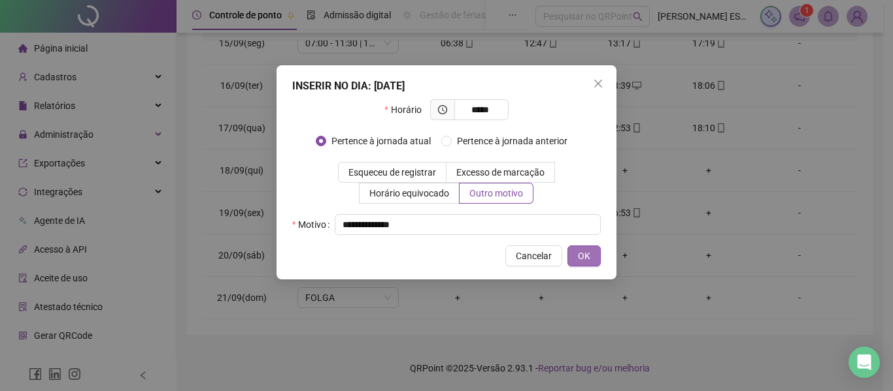
click at [588, 257] on span "OK" at bounding box center [584, 256] width 12 height 14
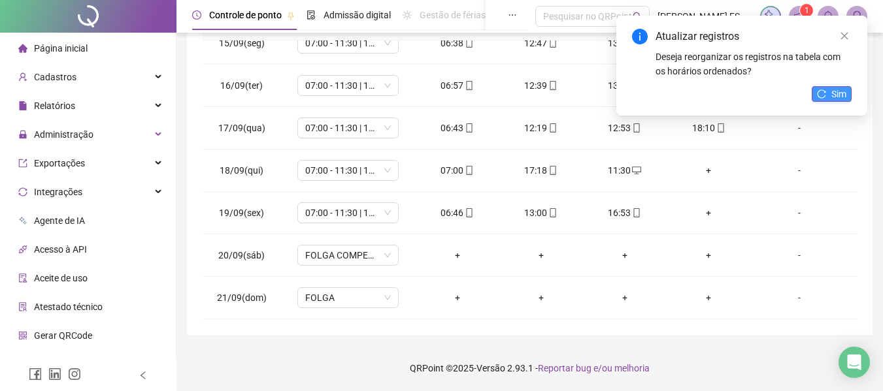
click at [828, 100] on button "Sim" at bounding box center [832, 94] width 40 height 16
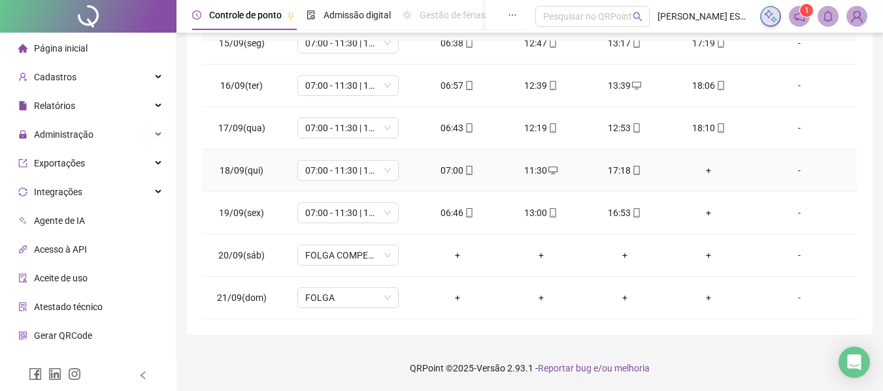
click at [697, 171] on div "+" at bounding box center [708, 170] width 63 height 14
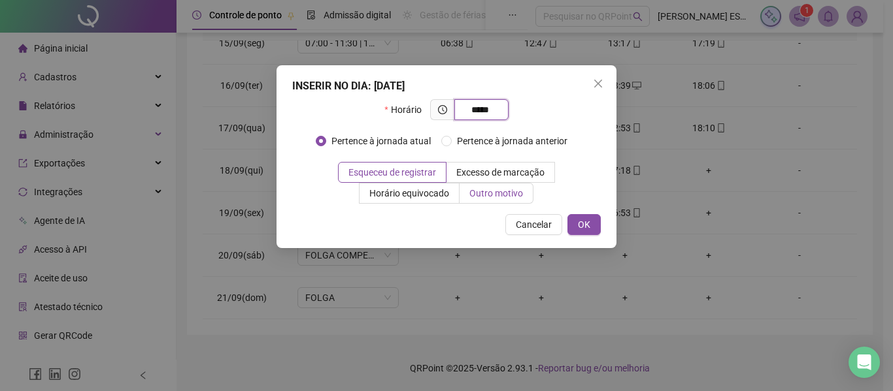
type input "*****"
click at [497, 191] on span "Outro motivo" at bounding box center [496, 193] width 54 height 10
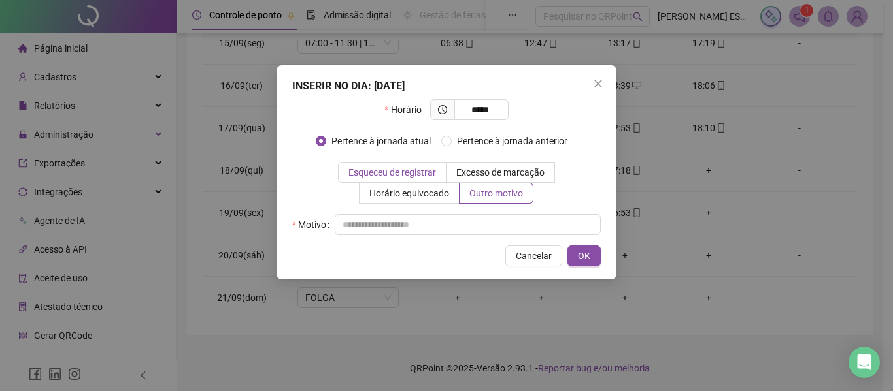
click at [393, 167] on span "Esqueceu de registrar" at bounding box center [392, 172] width 88 height 10
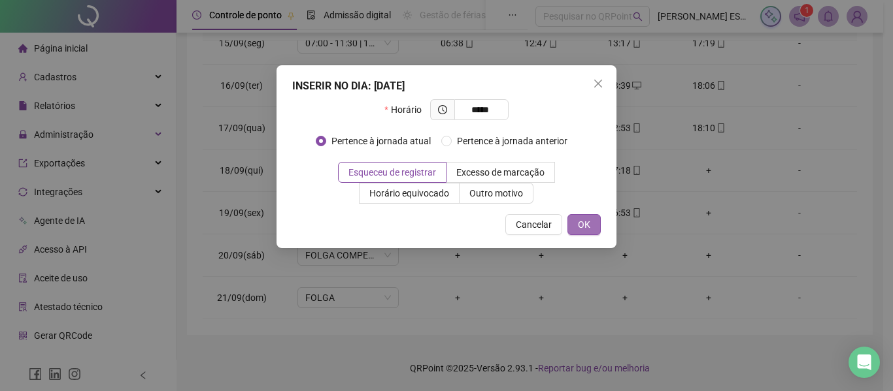
click at [585, 216] on button "OK" at bounding box center [583, 224] width 33 height 21
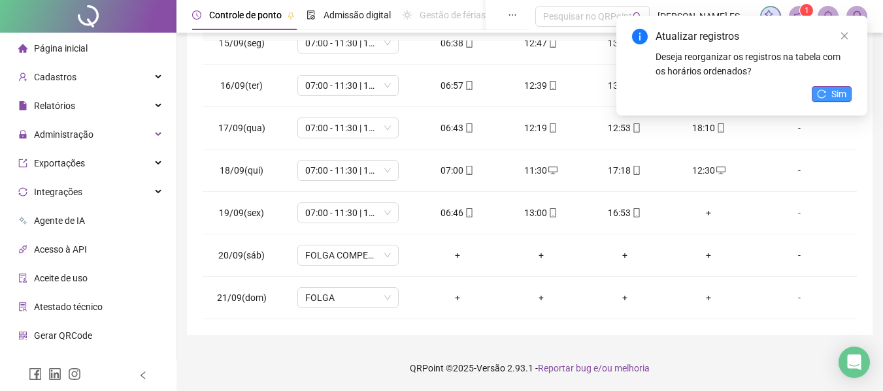
click at [840, 90] on span "Sim" at bounding box center [838, 94] width 15 height 14
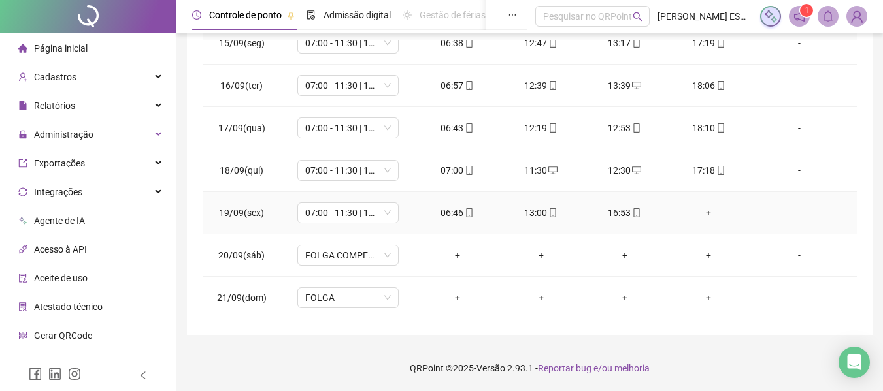
click at [695, 211] on div "+" at bounding box center [708, 213] width 63 height 14
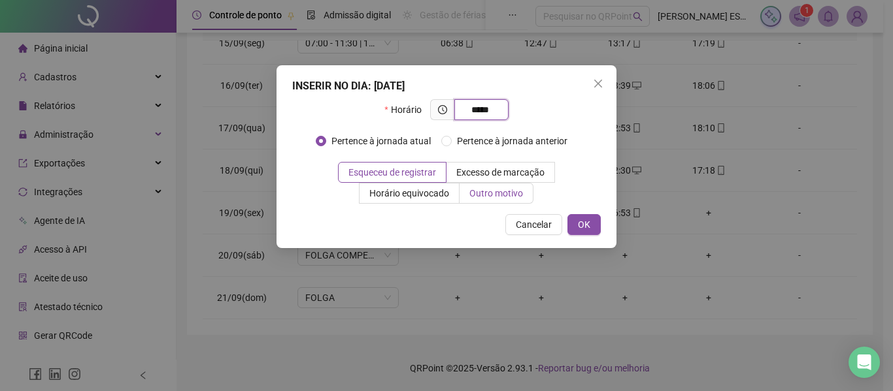
type input "*****"
click at [525, 197] on label "Outro motivo" at bounding box center [496, 193] width 74 height 21
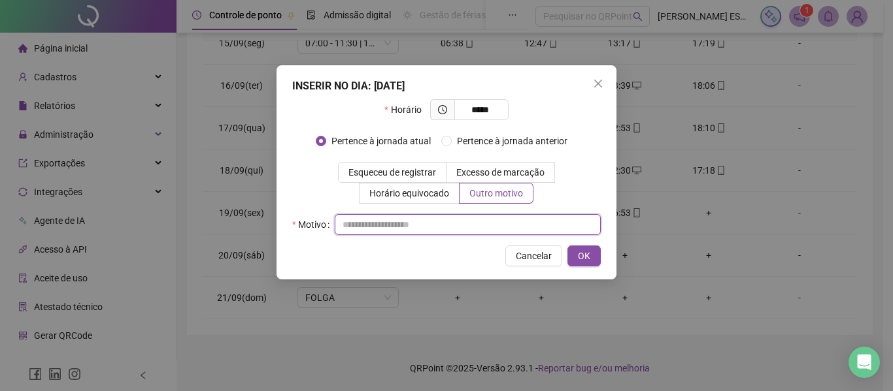
click at [474, 221] on input "text" at bounding box center [468, 224] width 266 height 21
type input "**********"
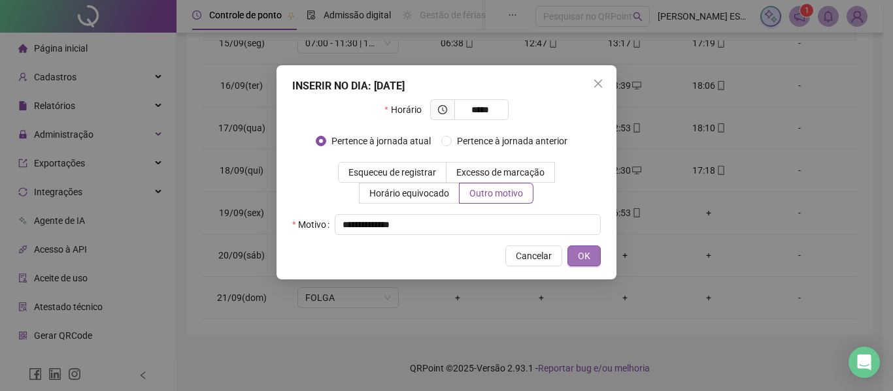
click at [584, 254] on span "OK" at bounding box center [584, 256] width 12 height 14
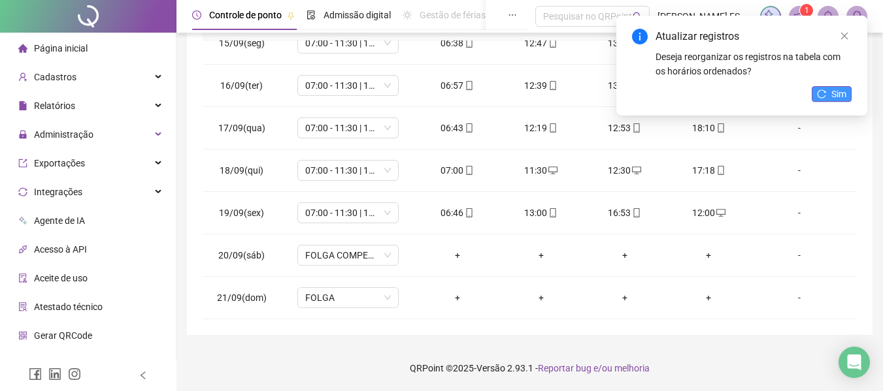
click at [826, 86] on button "Sim" at bounding box center [832, 94] width 40 height 16
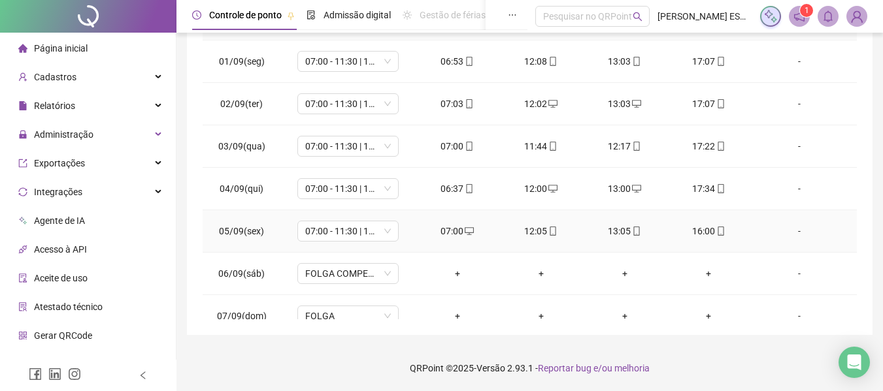
scroll to position [0, 0]
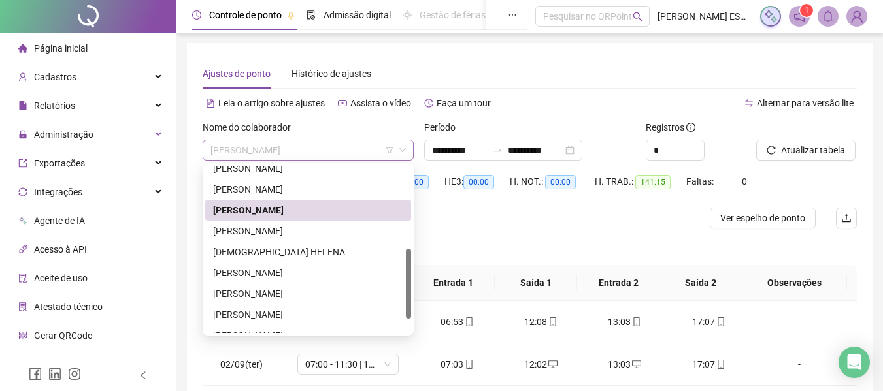
click at [344, 150] on span "[PERSON_NAME]" at bounding box center [307, 150] width 195 height 20
click at [312, 231] on div "[PERSON_NAME]" at bounding box center [308, 231] width 190 height 14
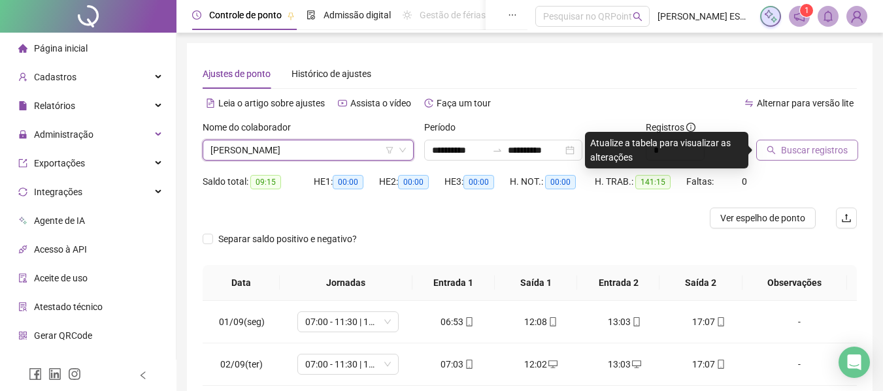
click at [782, 146] on span "Buscar registros" at bounding box center [814, 150] width 67 height 14
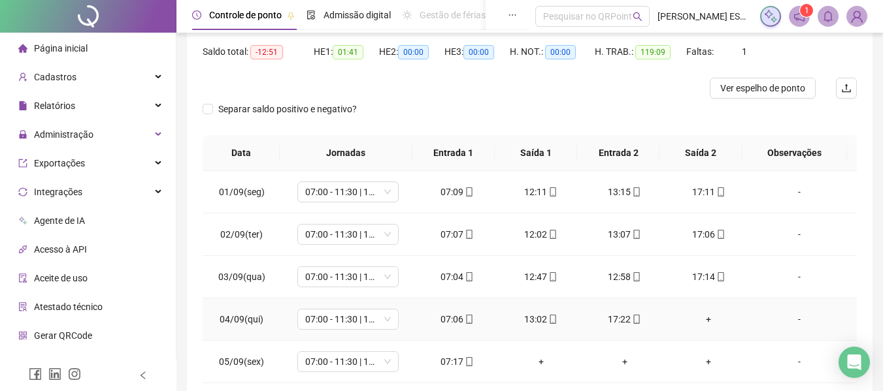
scroll to position [131, 0]
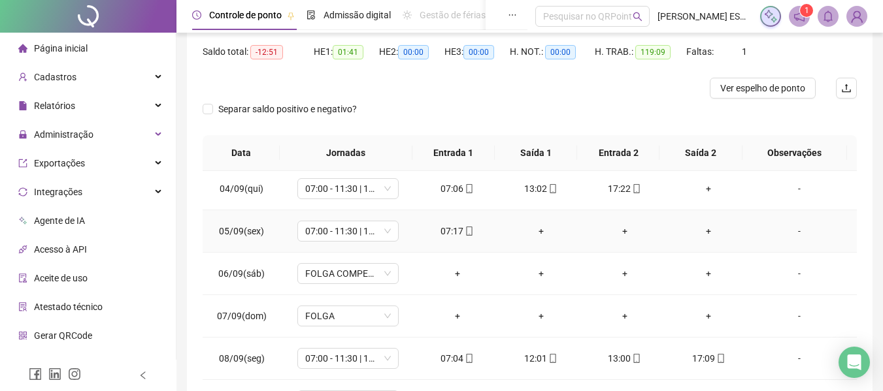
click at [465, 233] on icon "mobile" at bounding box center [469, 231] width 9 height 9
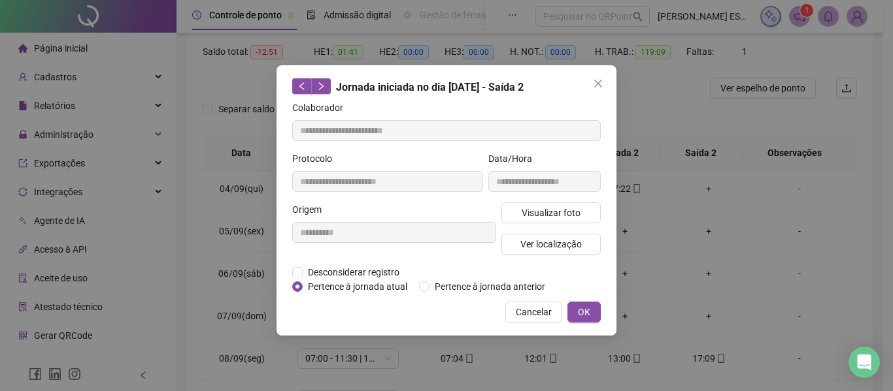
type input "**********"
click at [381, 271] on span "Desconsiderar registro" at bounding box center [354, 272] width 102 height 14
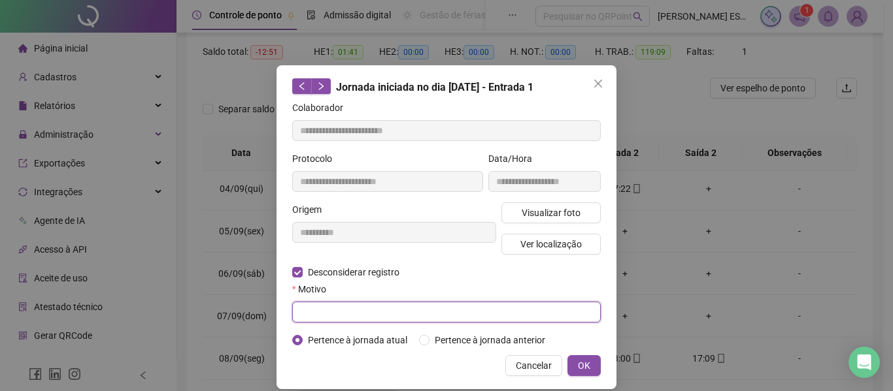
click at [373, 307] on input "text" at bounding box center [446, 312] width 308 height 21
type input "******"
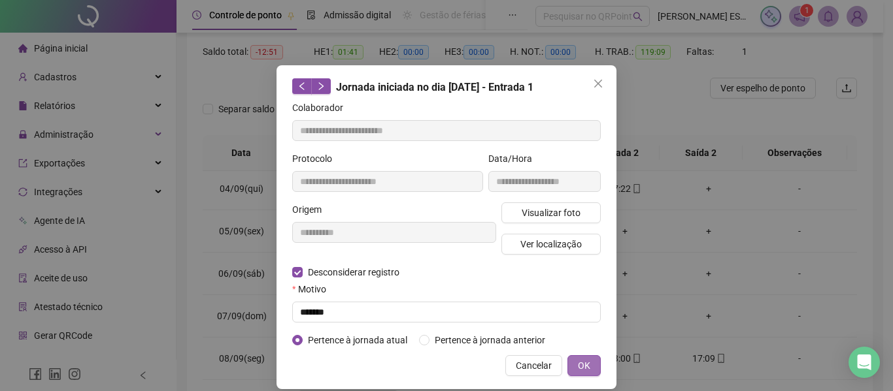
click at [592, 366] on button "OK" at bounding box center [583, 365] width 33 height 21
click at [584, 364] on span "OK" at bounding box center [584, 366] width 12 height 14
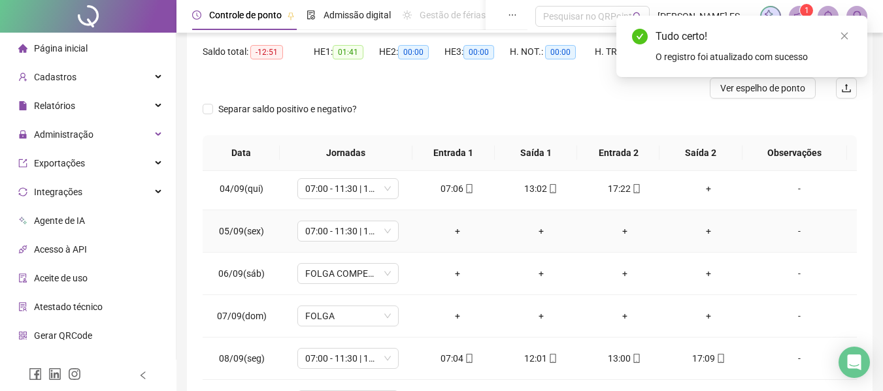
click at [452, 227] on div "+" at bounding box center [457, 231] width 63 height 14
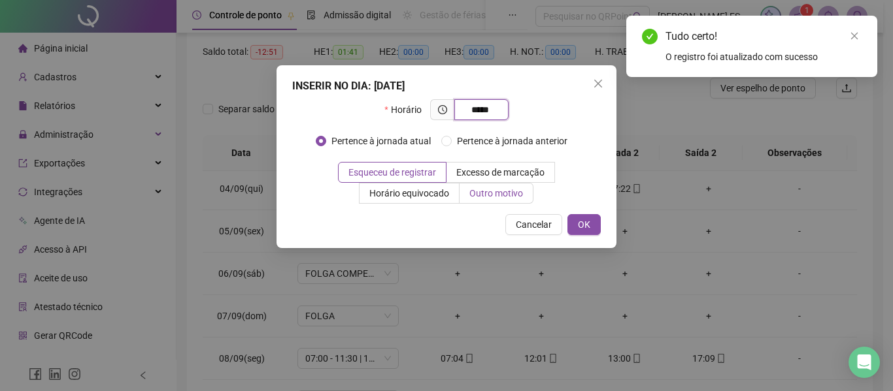
type input "*****"
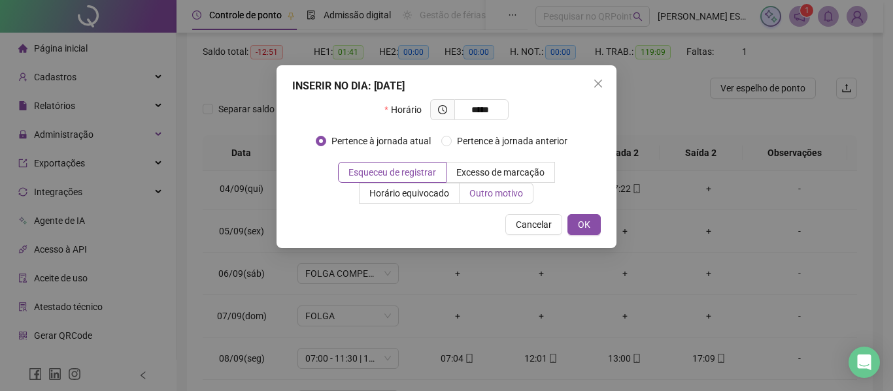
click at [489, 193] on span "Outro motivo" at bounding box center [496, 193] width 54 height 10
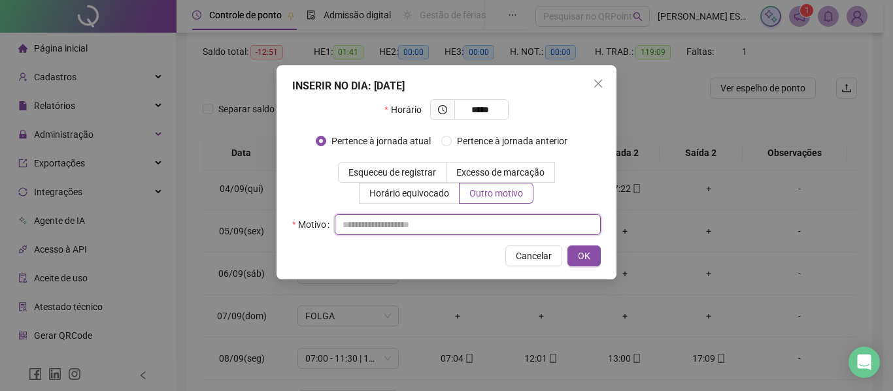
click at [446, 229] on input "text" at bounding box center [468, 224] width 266 height 21
type input "**********"
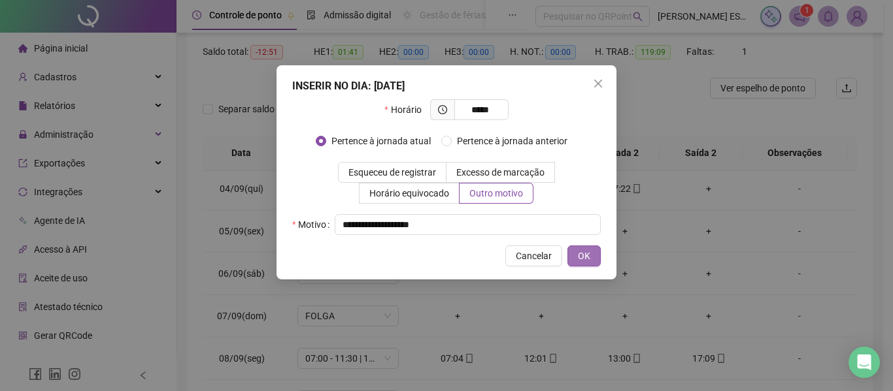
click at [580, 255] on span "OK" at bounding box center [584, 256] width 12 height 14
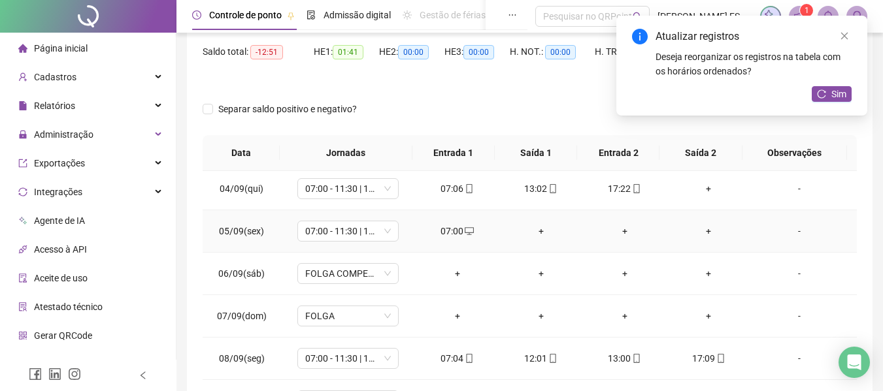
click at [533, 233] on div "+" at bounding box center [541, 231] width 63 height 14
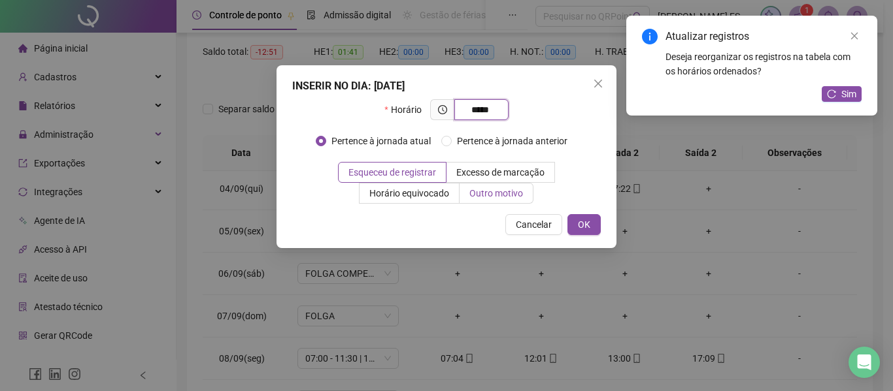
type input "*****"
click at [511, 193] on span "Outro motivo" at bounding box center [496, 193] width 54 height 10
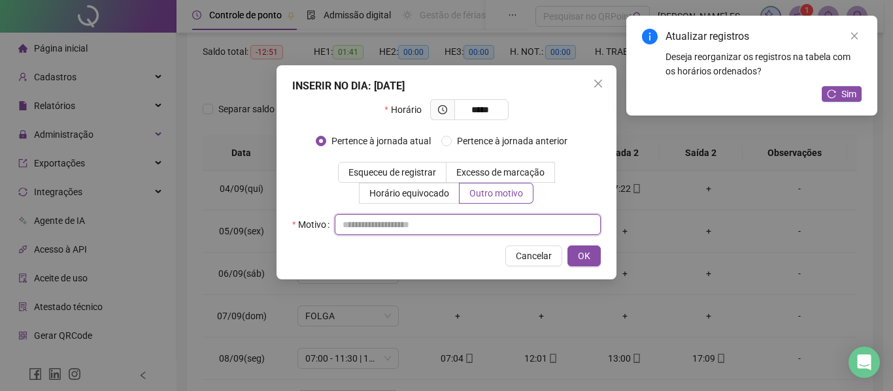
click at [449, 223] on input "text" at bounding box center [468, 224] width 266 height 21
type input "*"
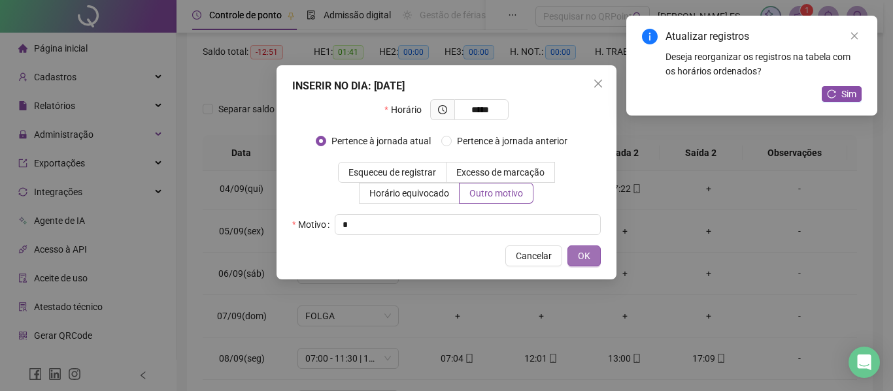
click at [586, 257] on span "OK" at bounding box center [584, 256] width 12 height 14
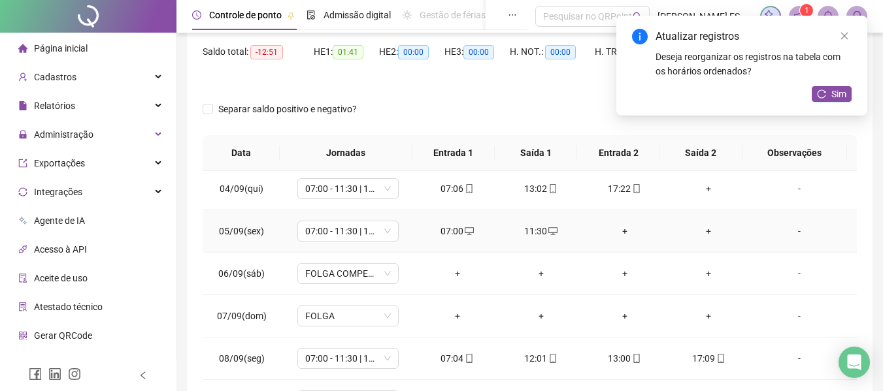
click at [615, 228] on div "+" at bounding box center [624, 231] width 63 height 14
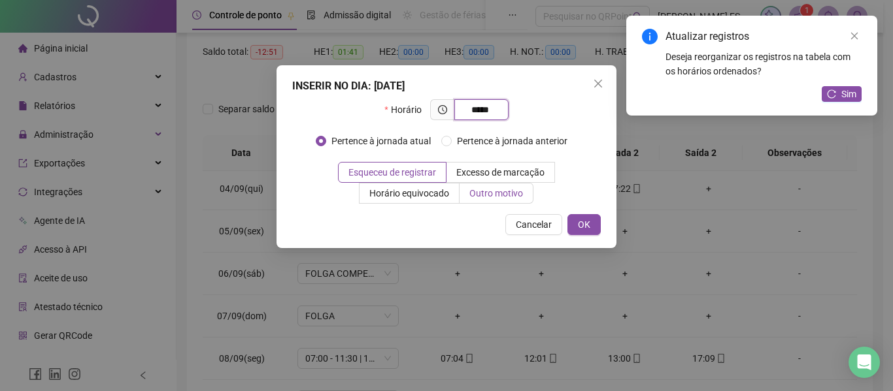
type input "*****"
click at [483, 184] on label "Outro motivo" at bounding box center [496, 193] width 74 height 21
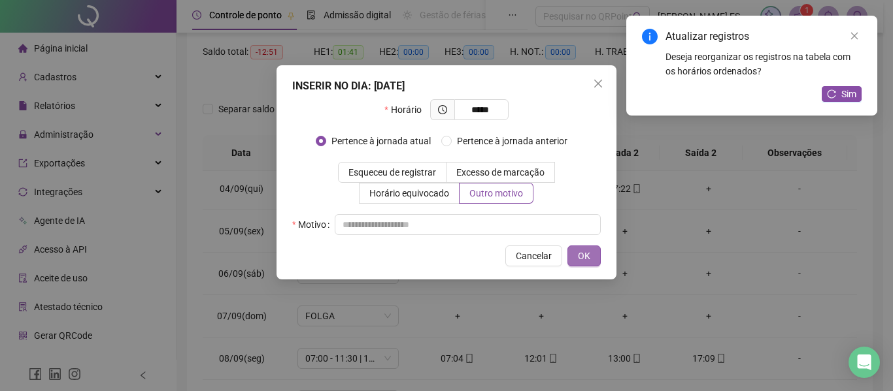
click at [584, 263] on span "OK" at bounding box center [584, 256] width 12 height 14
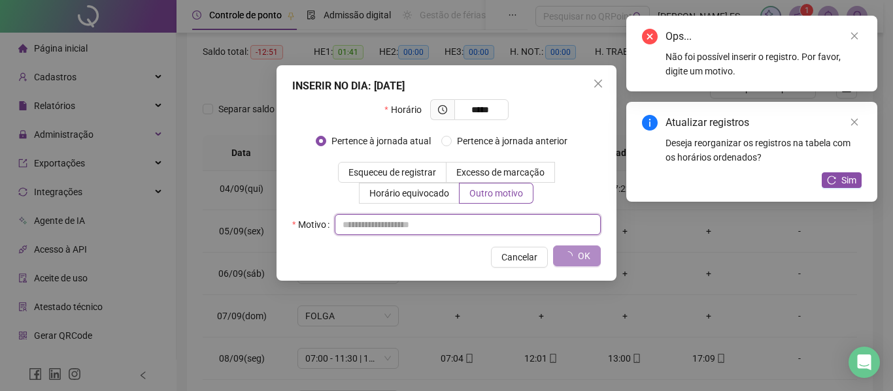
click at [525, 225] on input "text" at bounding box center [468, 224] width 266 height 21
type input "*"
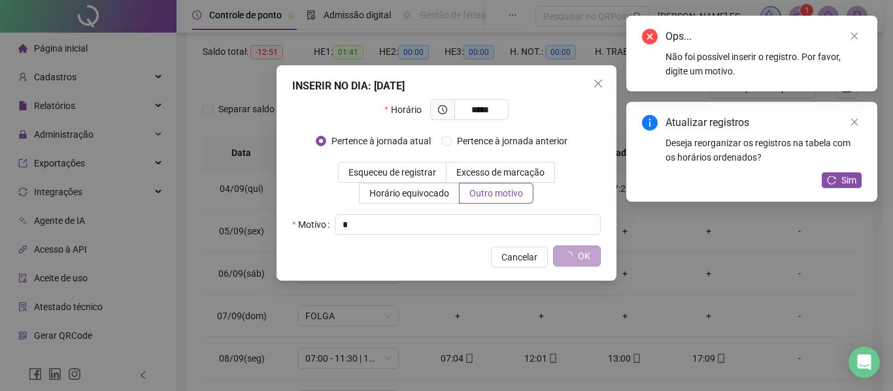
click at [578, 256] on span "OK" at bounding box center [584, 256] width 12 height 14
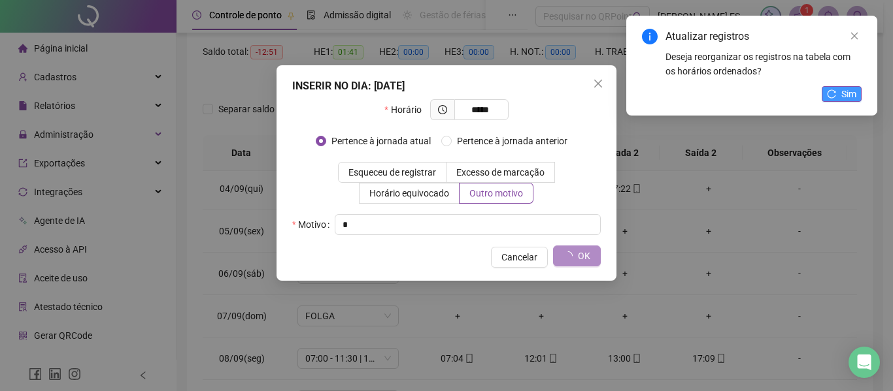
click at [843, 90] on span "Sim" at bounding box center [848, 94] width 15 height 14
click at [844, 97] on span "Sim" at bounding box center [848, 94] width 15 height 14
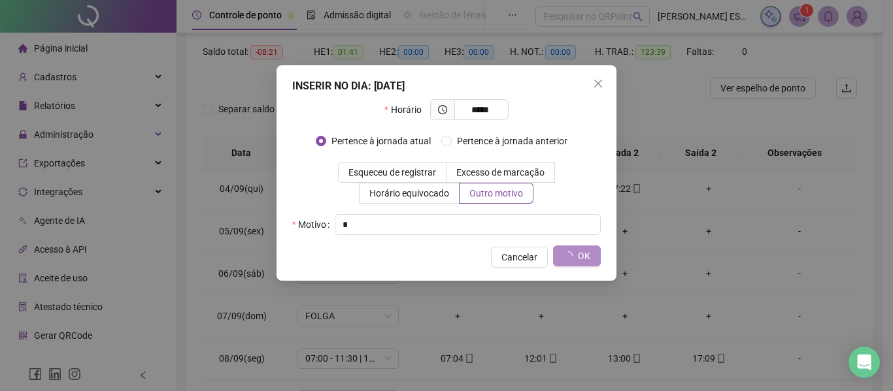
click at [578, 274] on div "INSERIR NO DIA : [DATE] Horário ***** Pertence à jornada atual [GEOGRAPHIC_DATA…" at bounding box center [446, 173] width 340 height 216
click at [597, 82] on icon "close" at bounding box center [598, 84] width 8 height 8
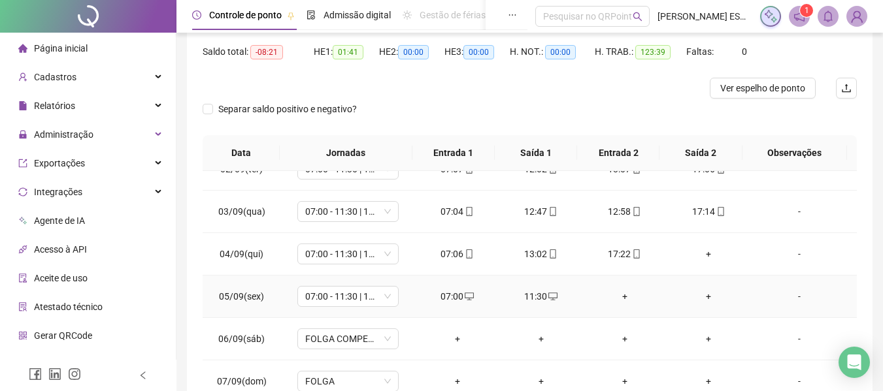
scroll to position [0, 0]
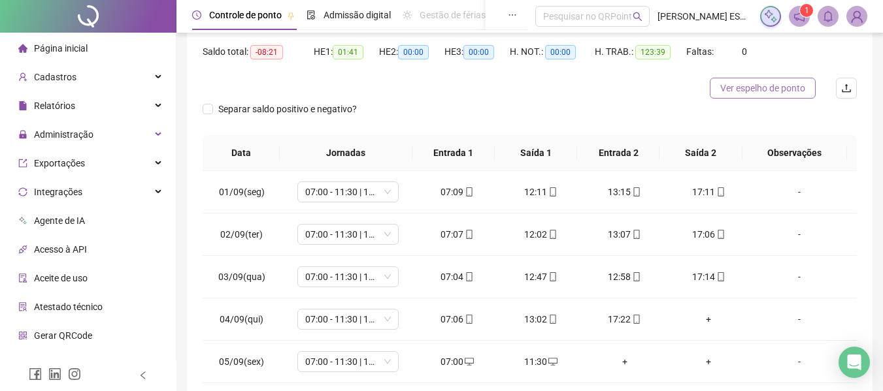
click at [778, 86] on span "Ver espelho de ponto" at bounding box center [762, 88] width 85 height 14
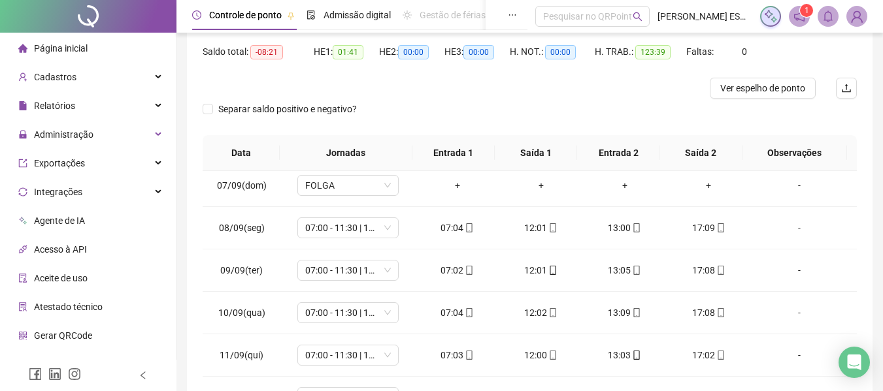
scroll to position [65, 0]
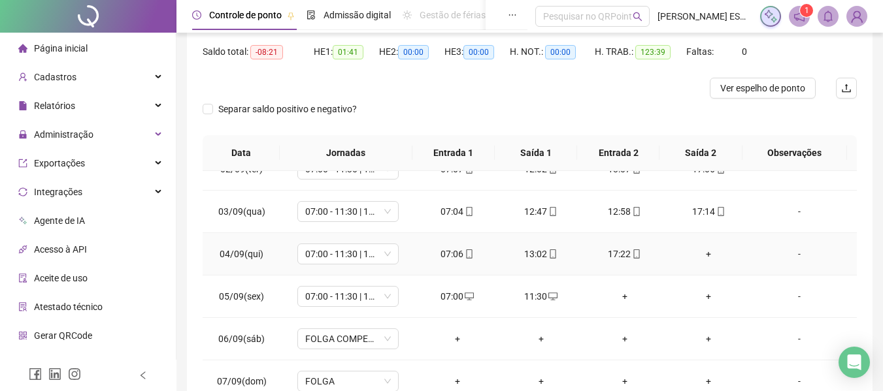
click at [700, 252] on div "+" at bounding box center [708, 254] width 63 height 14
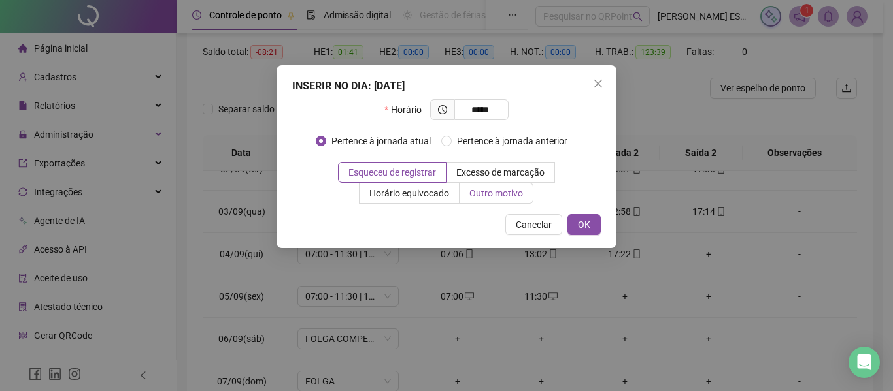
type input "*****"
click at [513, 199] on label "Outro motivo" at bounding box center [496, 193] width 74 height 21
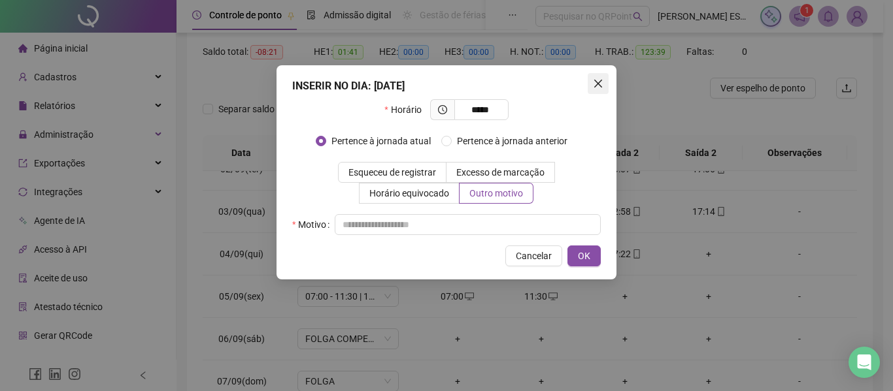
click at [602, 79] on icon "close" at bounding box center [598, 83] width 10 height 10
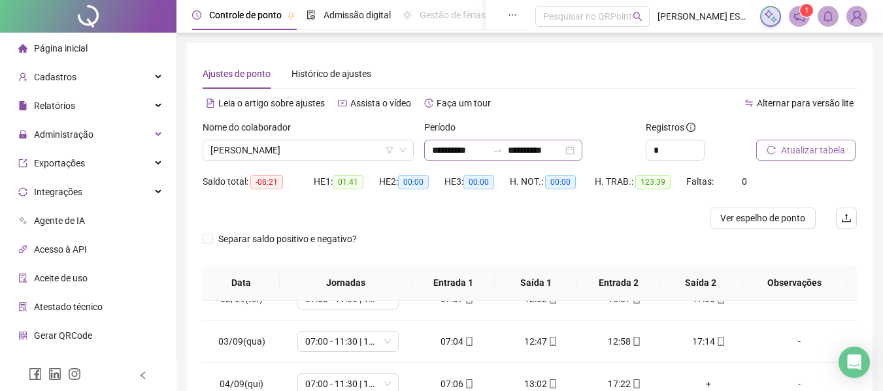
scroll to position [196, 0]
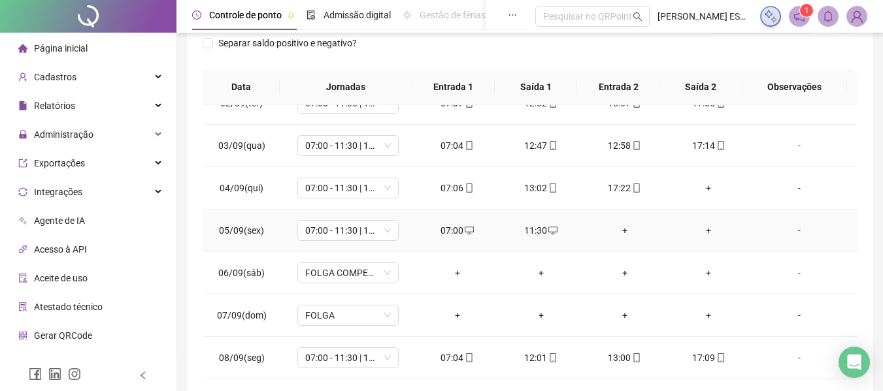
click at [617, 232] on div "+" at bounding box center [624, 230] width 63 height 14
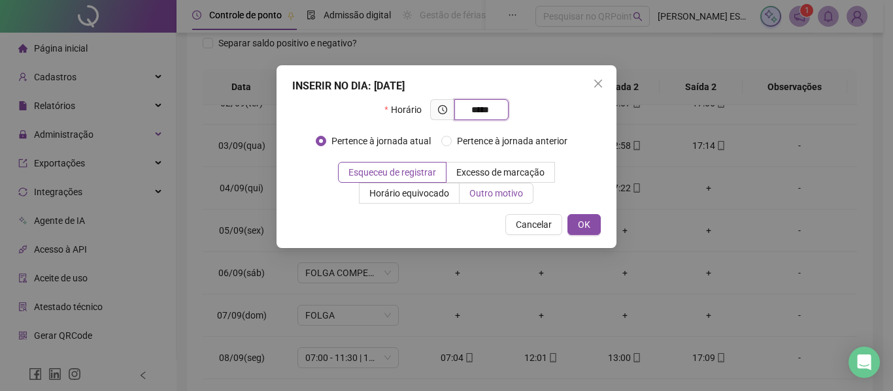
type input "*****"
click at [522, 197] on span "Outro motivo" at bounding box center [496, 193] width 54 height 10
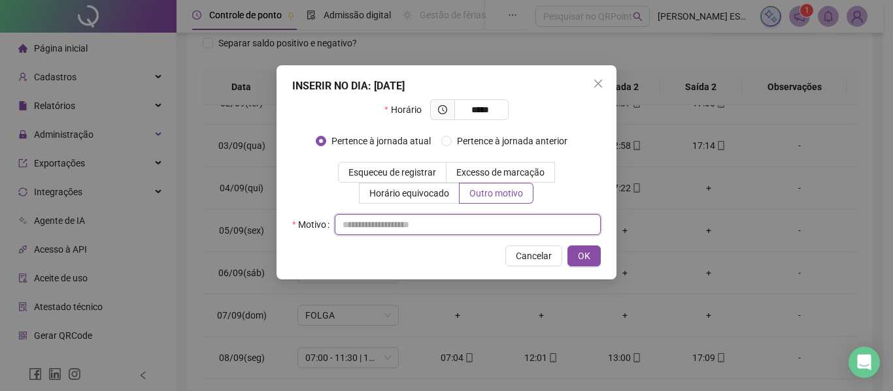
click at [402, 220] on input "text" at bounding box center [468, 224] width 266 height 21
type input "*"
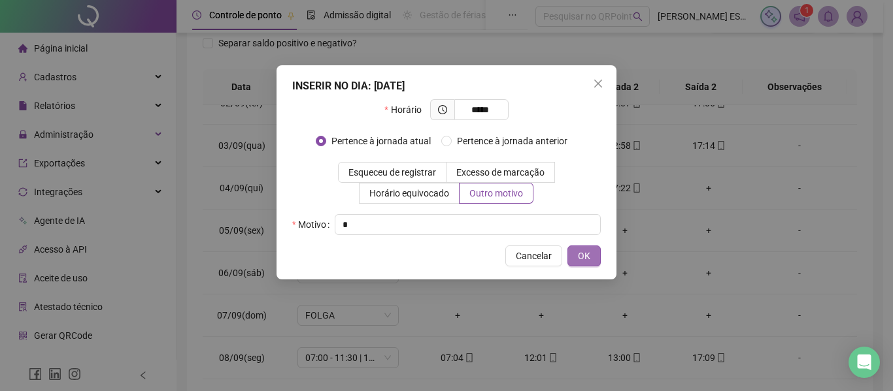
click at [585, 259] on span "OK" at bounding box center [584, 256] width 12 height 14
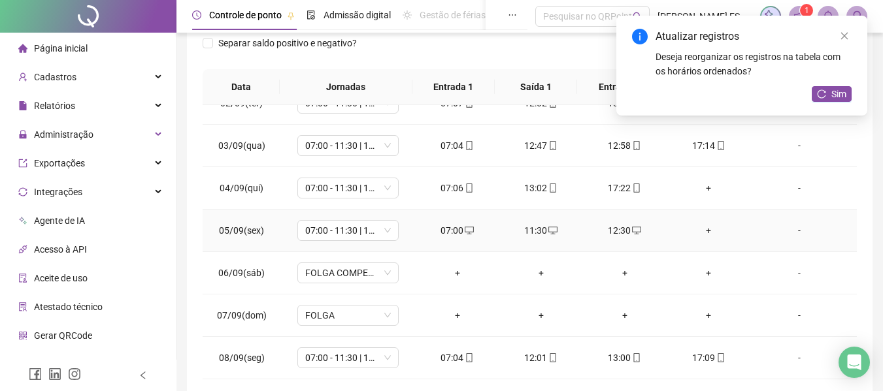
click at [702, 231] on div "+" at bounding box center [708, 230] width 63 height 14
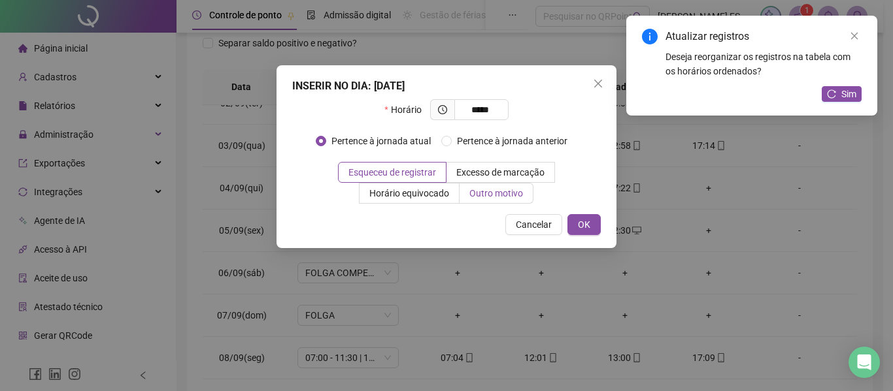
type input "*****"
click at [515, 199] on label "Outro motivo" at bounding box center [496, 193] width 74 height 21
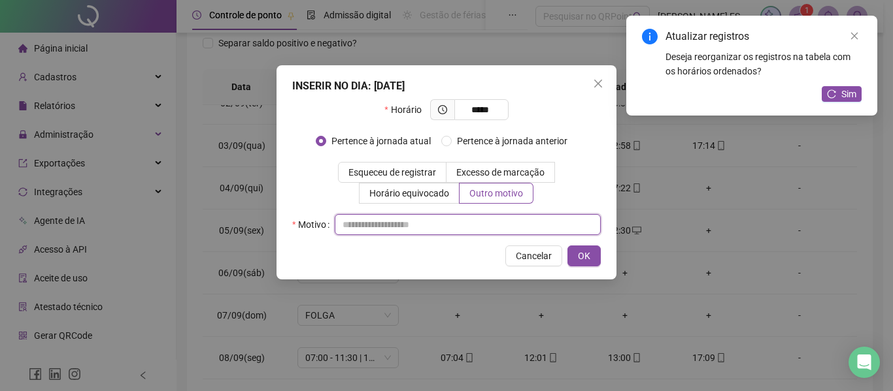
click at [525, 224] on input "text" at bounding box center [468, 224] width 266 height 21
type input "*"
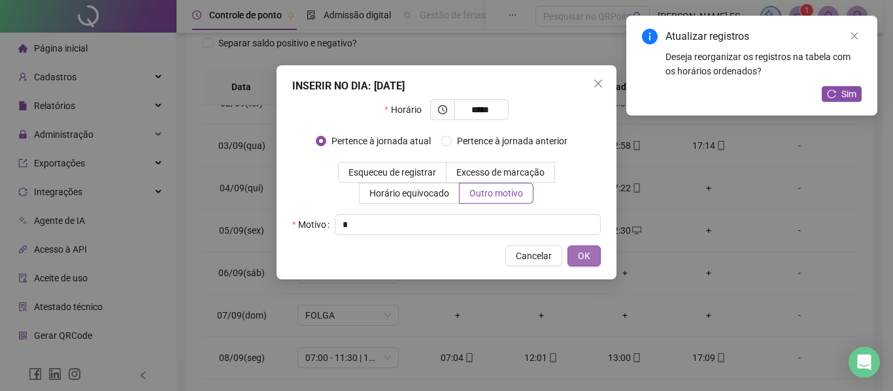
click at [585, 257] on span "OK" at bounding box center [584, 256] width 12 height 14
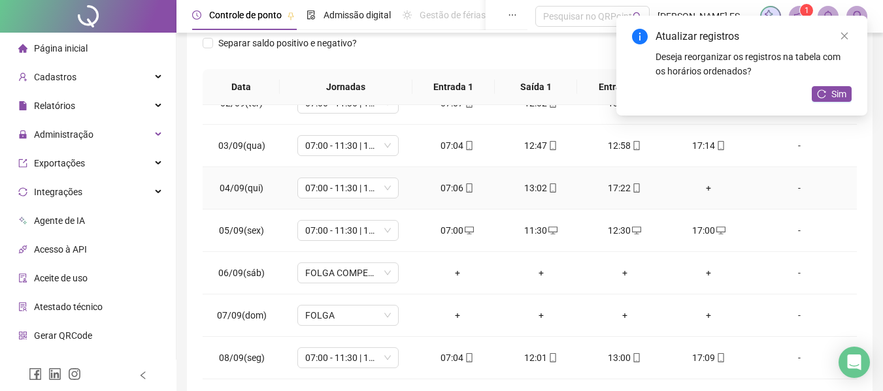
click at [704, 184] on div "+" at bounding box center [708, 188] width 63 height 14
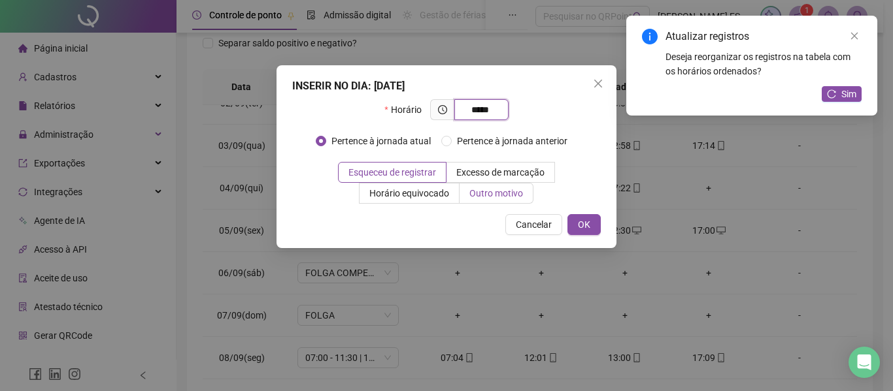
type input "*****"
click at [511, 195] on span "Outro motivo" at bounding box center [496, 193] width 54 height 10
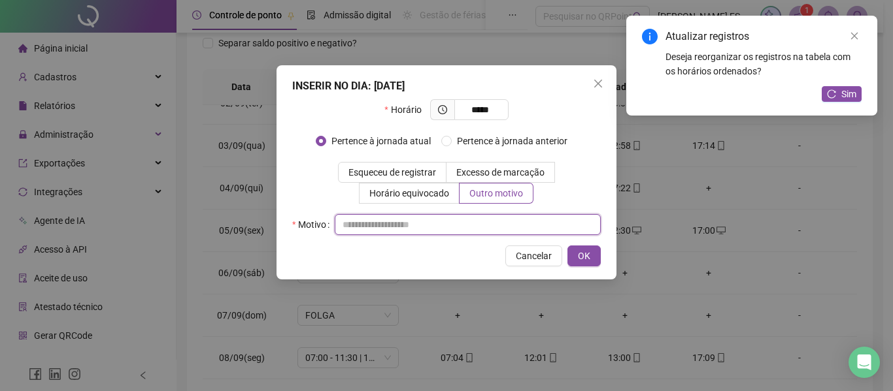
click at [484, 225] on input "text" at bounding box center [468, 224] width 266 height 21
type input "**********"
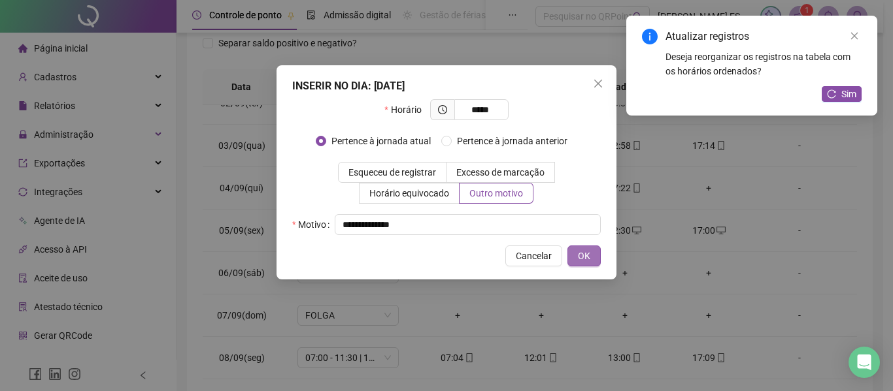
click at [588, 253] on span "OK" at bounding box center [584, 256] width 12 height 14
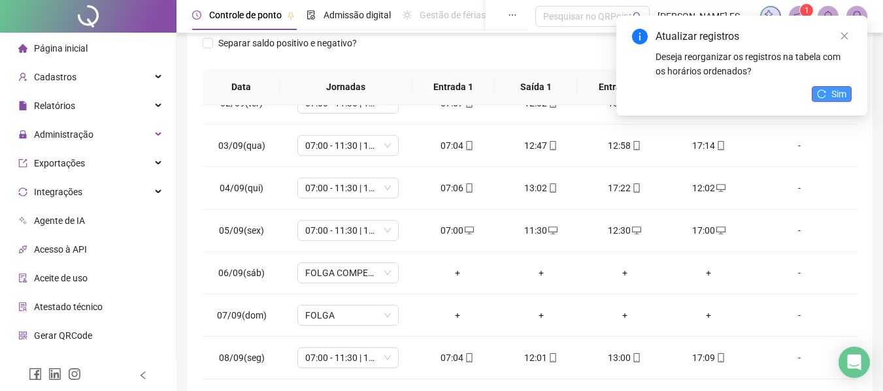
click at [832, 93] on span "Sim" at bounding box center [838, 94] width 15 height 14
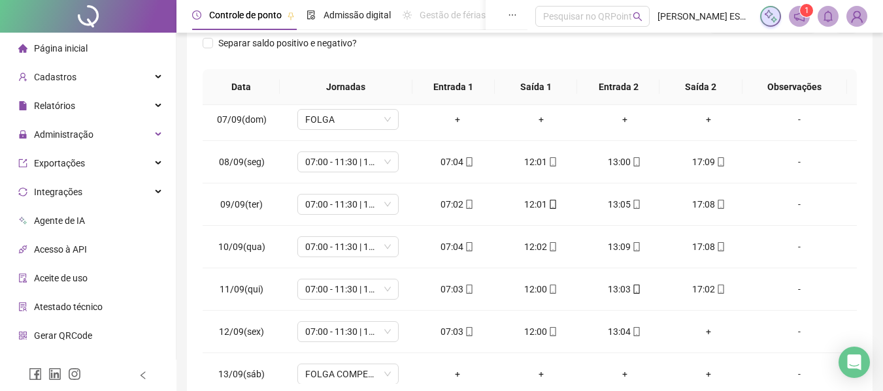
scroll to position [327, 0]
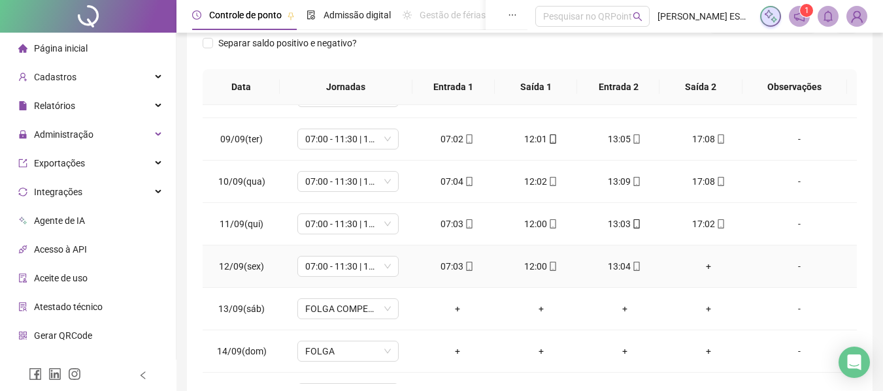
click at [702, 267] on div "+" at bounding box center [708, 266] width 63 height 14
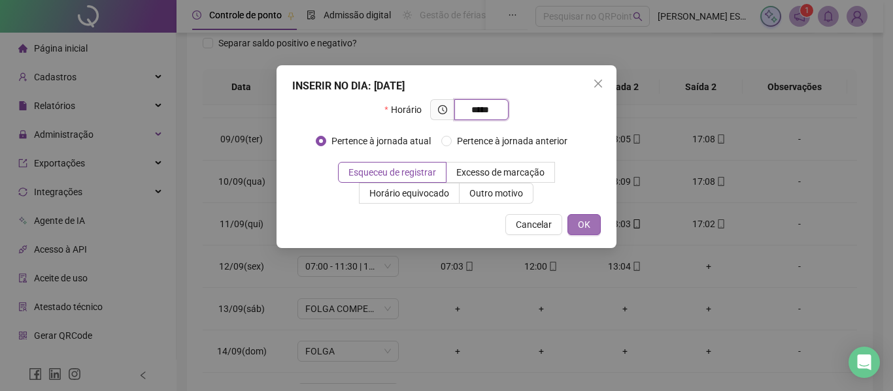
type input "*****"
click at [598, 231] on button "OK" at bounding box center [583, 224] width 33 height 21
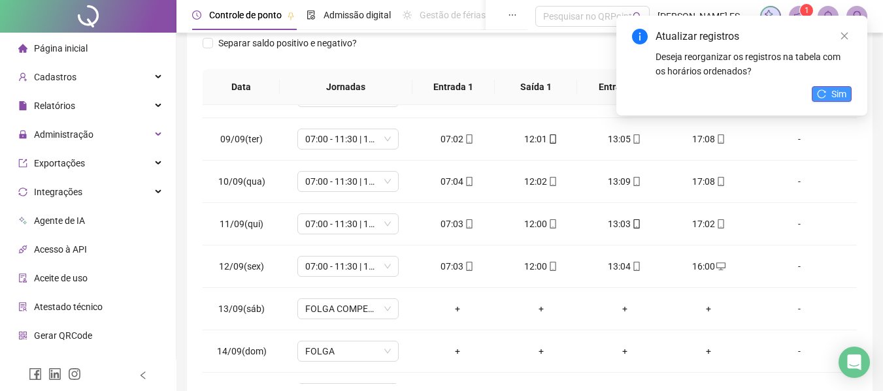
click at [839, 91] on span "Sim" at bounding box center [838, 94] width 15 height 14
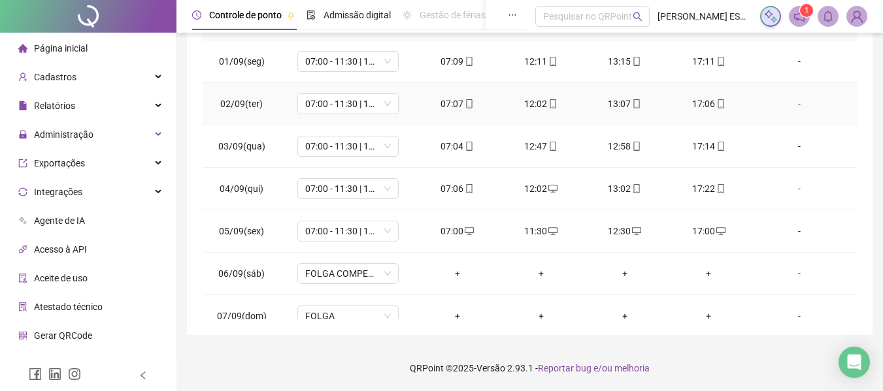
scroll to position [0, 0]
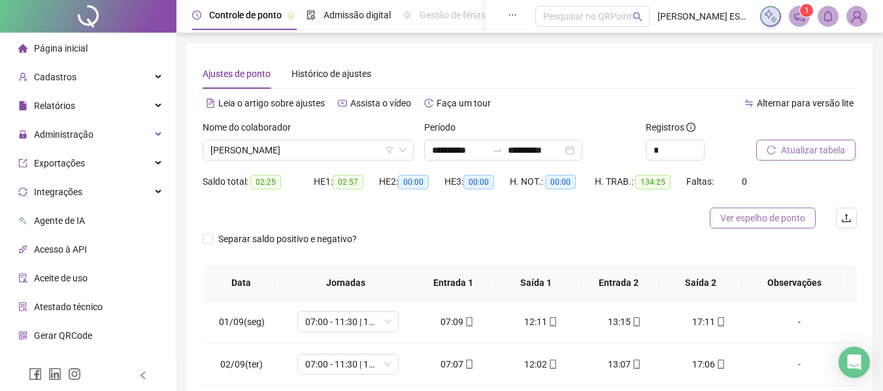
click at [767, 220] on span "Ver espelho de ponto" at bounding box center [762, 218] width 85 height 14
click at [774, 225] on button "Ver espelho de ponto" at bounding box center [763, 218] width 106 height 21
click at [353, 158] on span "[PERSON_NAME]" at bounding box center [307, 150] width 195 height 20
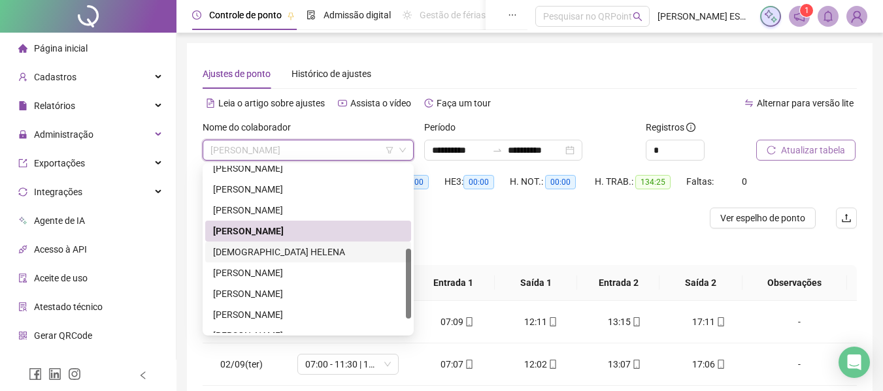
click at [280, 253] on div "[DEMOGRAPHIC_DATA] HELENA" at bounding box center [308, 252] width 190 height 14
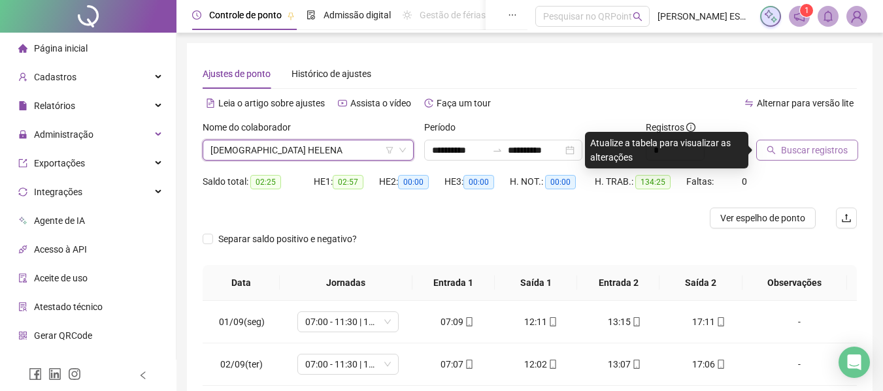
click at [802, 157] on button "Buscar registros" at bounding box center [807, 150] width 102 height 21
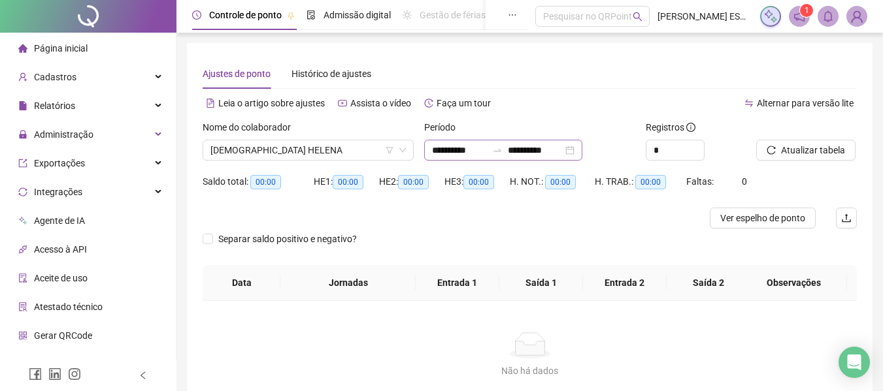
click at [582, 155] on div "**********" at bounding box center [503, 150] width 158 height 21
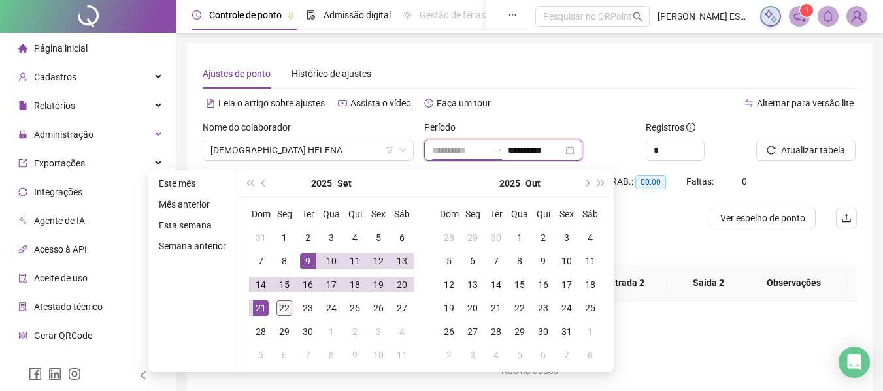
type input "**********"
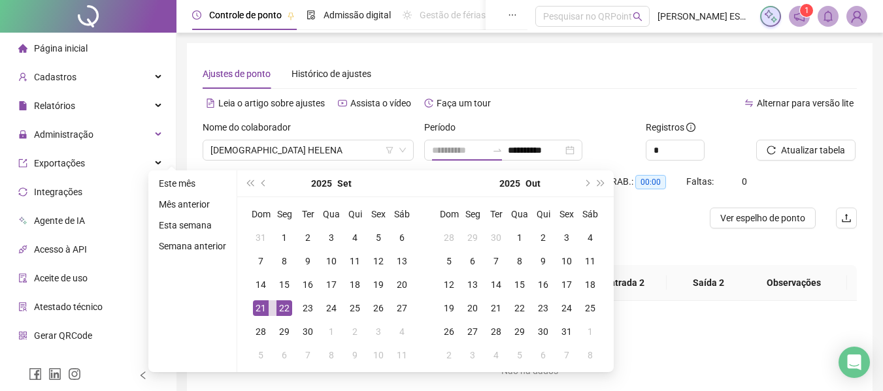
click at [282, 310] on div "22" at bounding box center [284, 309] width 16 height 16
type input "**********"
click at [778, 152] on button "Atualizar tabela" at bounding box center [805, 150] width 99 height 21
type input "**********"
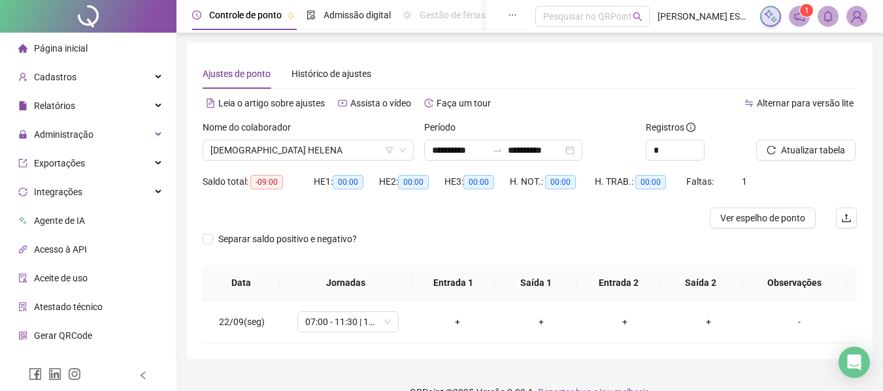
scroll to position [24, 0]
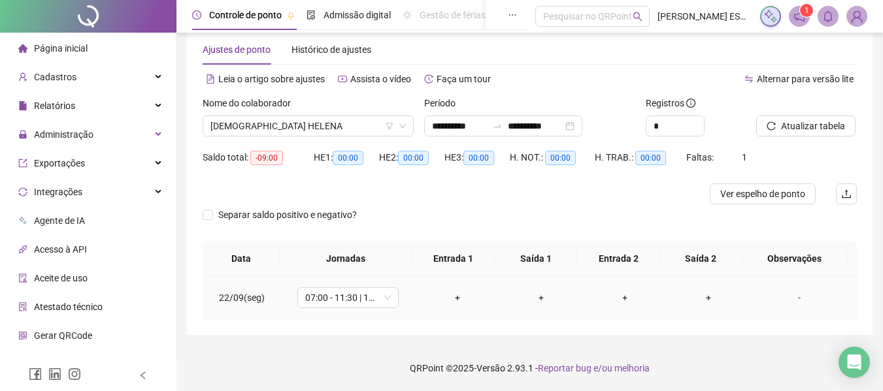
click at [452, 299] on div "+" at bounding box center [457, 298] width 63 height 14
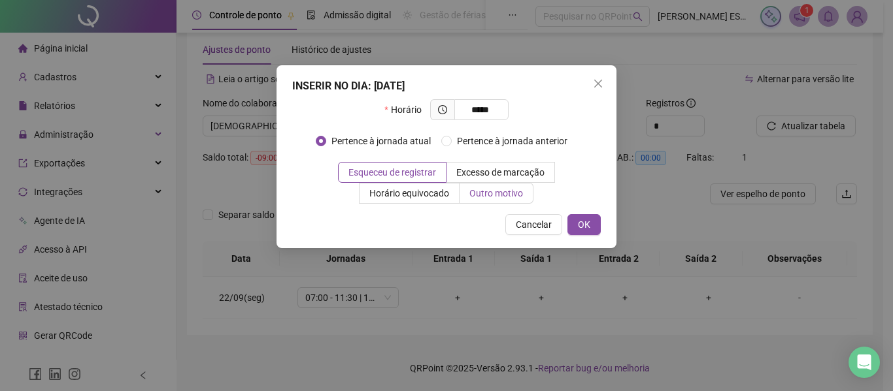
type input "*****"
click at [479, 192] on span "Outro motivo" at bounding box center [496, 193] width 54 height 10
click at [489, 193] on span "Outro motivo" at bounding box center [496, 193] width 54 height 10
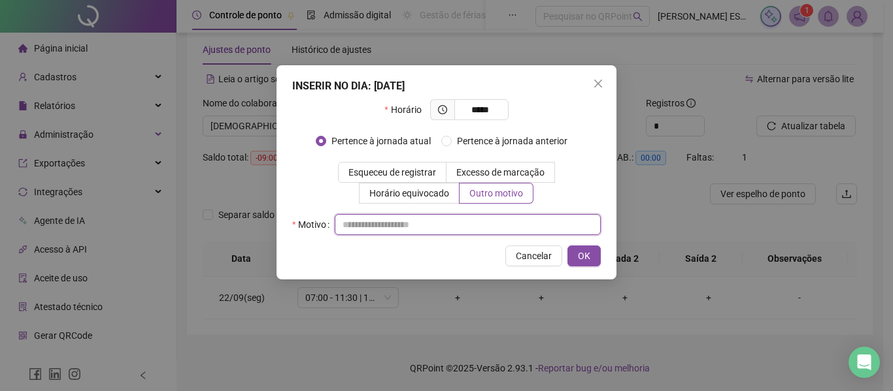
click at [443, 221] on input "text" at bounding box center [468, 224] width 266 height 21
type input "*"
type input "**********"
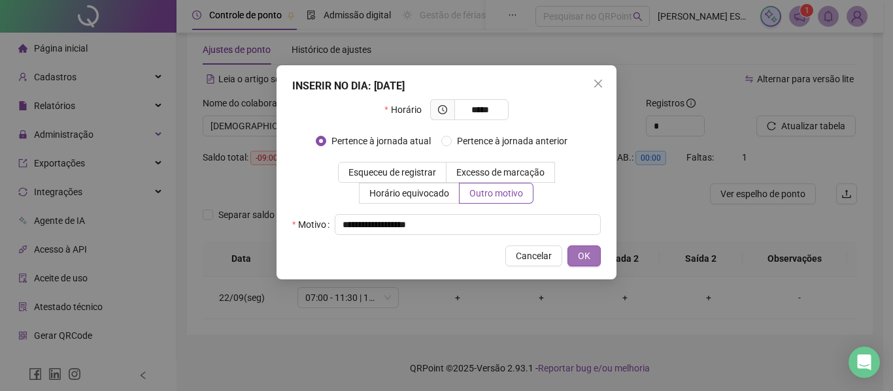
click at [584, 255] on span "OK" at bounding box center [584, 256] width 12 height 14
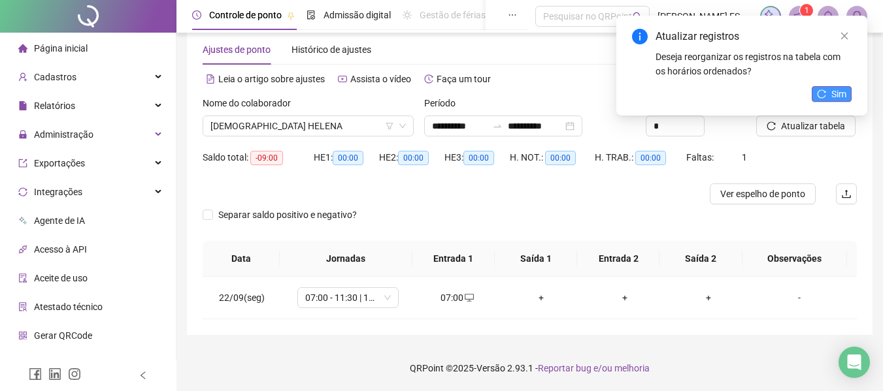
click at [844, 93] on span "Sim" at bounding box center [838, 94] width 15 height 14
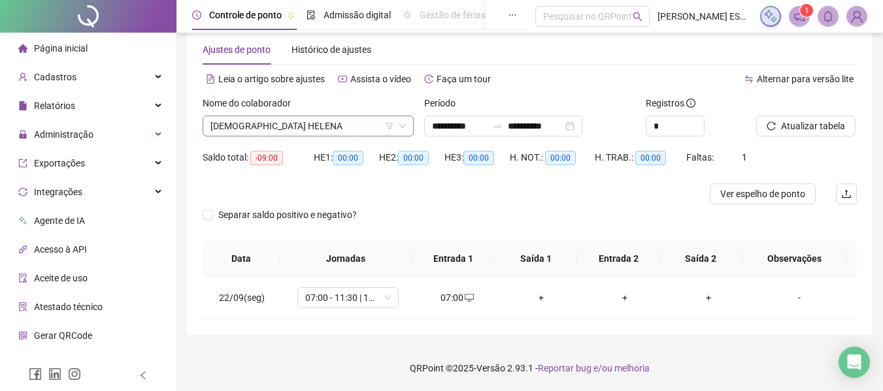
click at [333, 135] on span "[DEMOGRAPHIC_DATA] HELENA" at bounding box center [307, 126] width 195 height 20
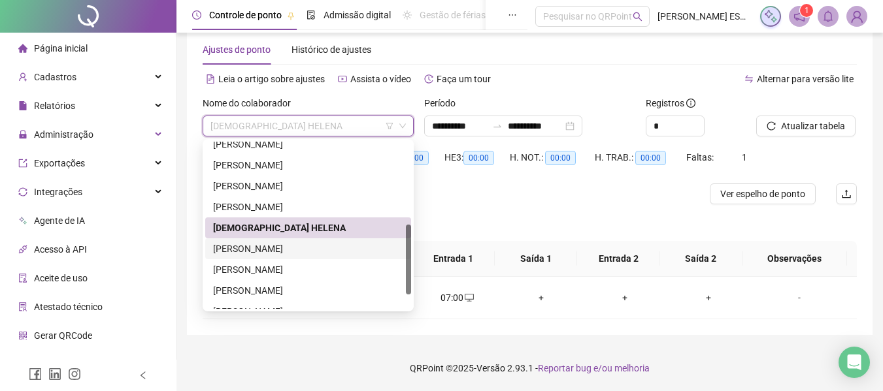
click at [257, 247] on div "[PERSON_NAME]" at bounding box center [308, 249] width 190 height 14
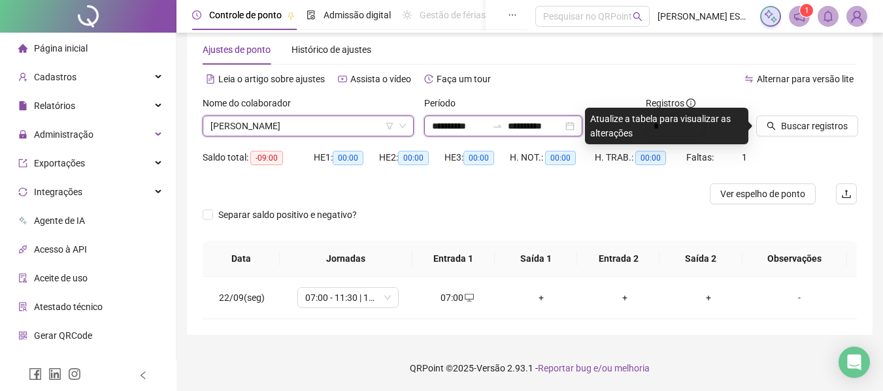
click at [561, 120] on input "**********" at bounding box center [535, 126] width 55 height 14
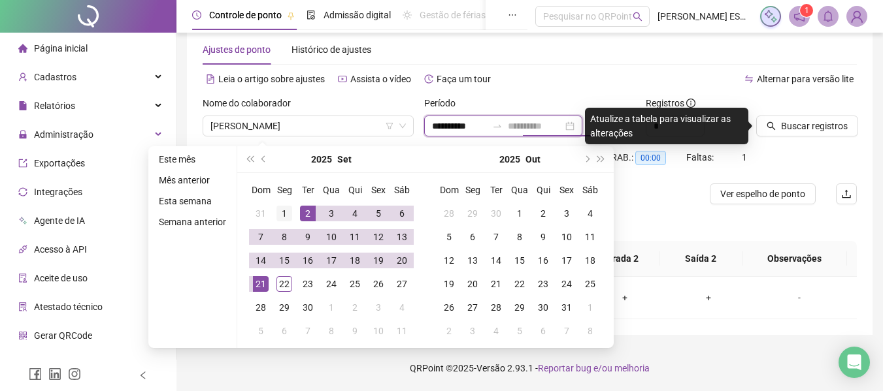
type input "**********"
click at [282, 208] on div "1" at bounding box center [284, 214] width 16 height 16
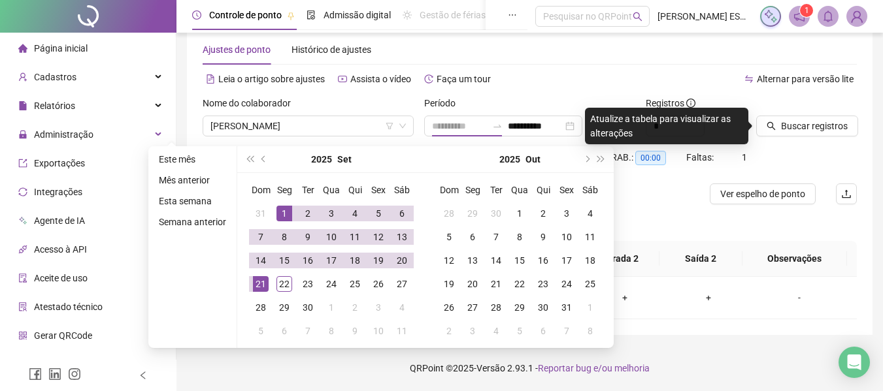
click at [259, 280] on div "21" at bounding box center [261, 284] width 16 height 16
type input "**********"
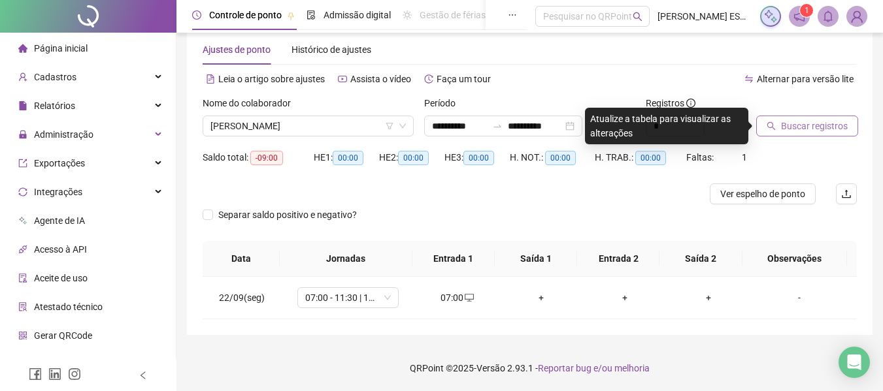
click at [775, 127] on icon "search" at bounding box center [770, 126] width 9 height 9
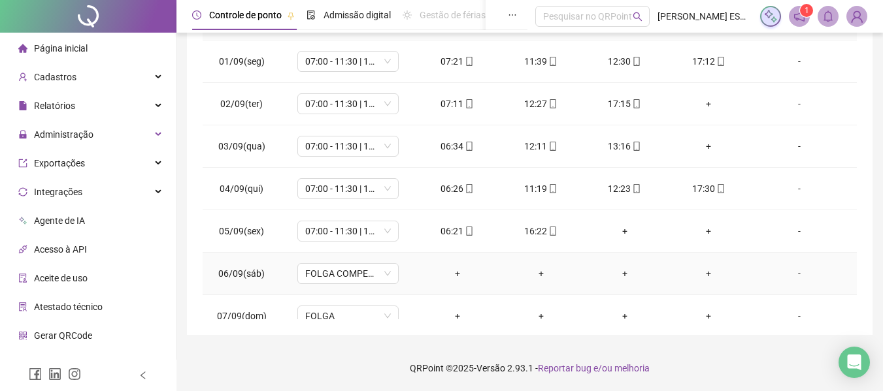
scroll to position [195, 0]
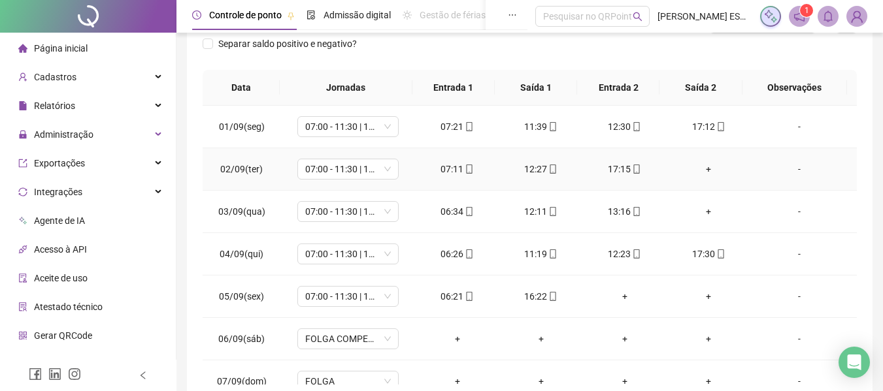
click at [700, 168] on div "+" at bounding box center [708, 169] width 63 height 14
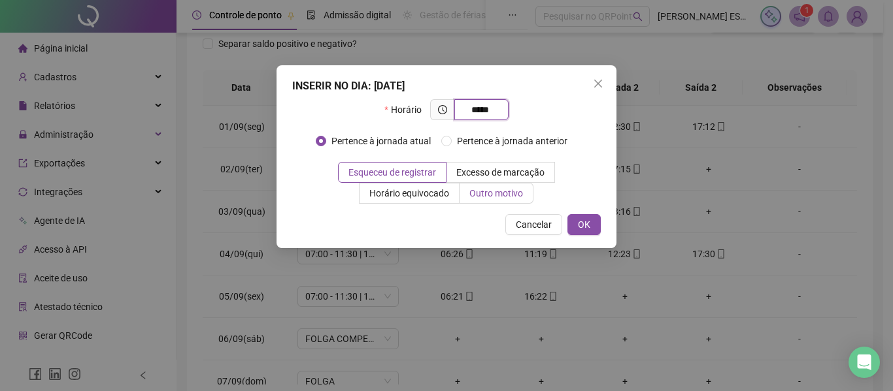
type input "*****"
click at [497, 196] on span "Outro motivo" at bounding box center [496, 193] width 54 height 10
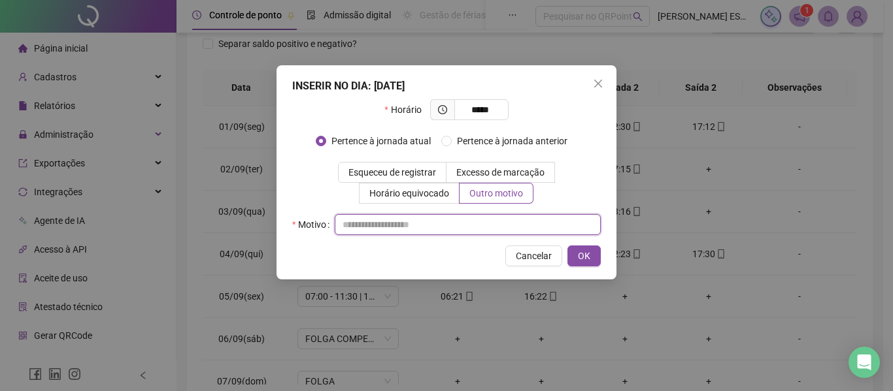
click at [460, 225] on input "text" at bounding box center [468, 224] width 266 height 21
type input "**********"
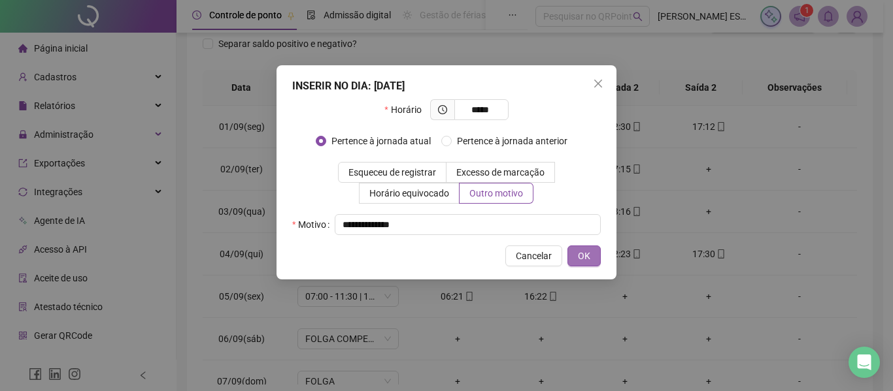
click at [572, 257] on button "OK" at bounding box center [583, 256] width 33 height 21
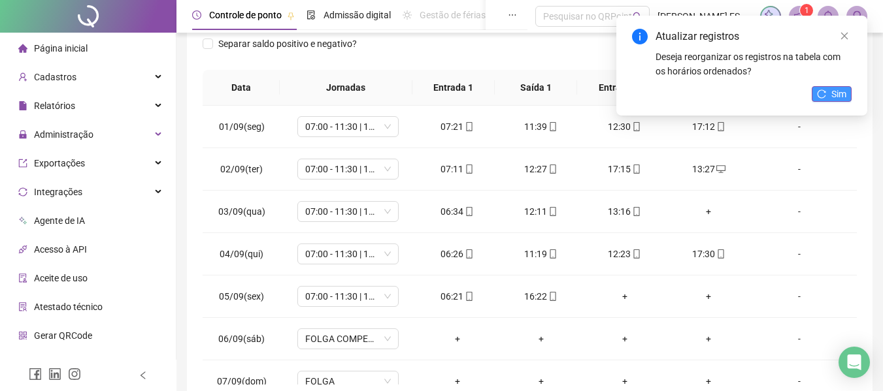
click at [825, 94] on icon "reload" at bounding box center [821, 94] width 9 height 9
click at [837, 91] on button "Sim" at bounding box center [832, 94] width 40 height 16
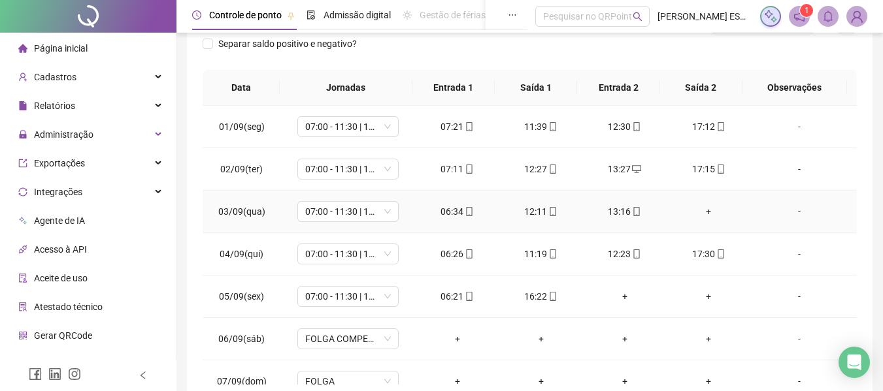
click at [702, 212] on div "+" at bounding box center [708, 212] width 63 height 14
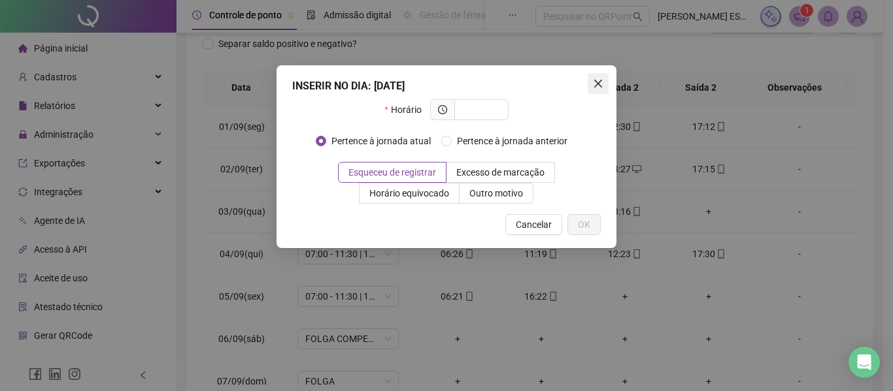
click at [601, 82] on icon "close" at bounding box center [598, 84] width 8 height 8
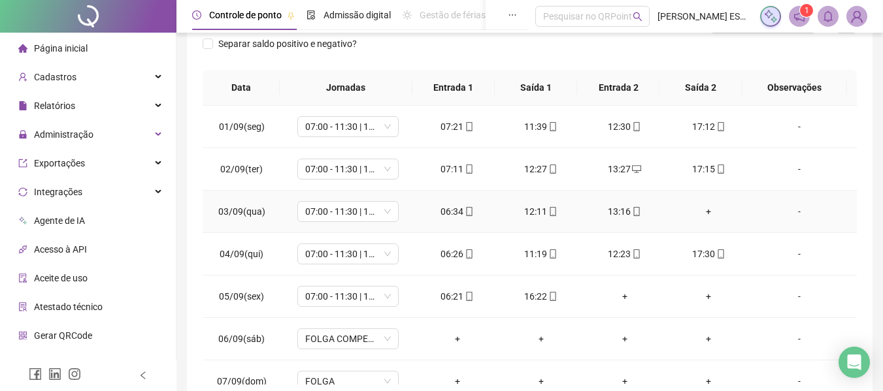
click at [700, 209] on div "+" at bounding box center [708, 212] width 63 height 14
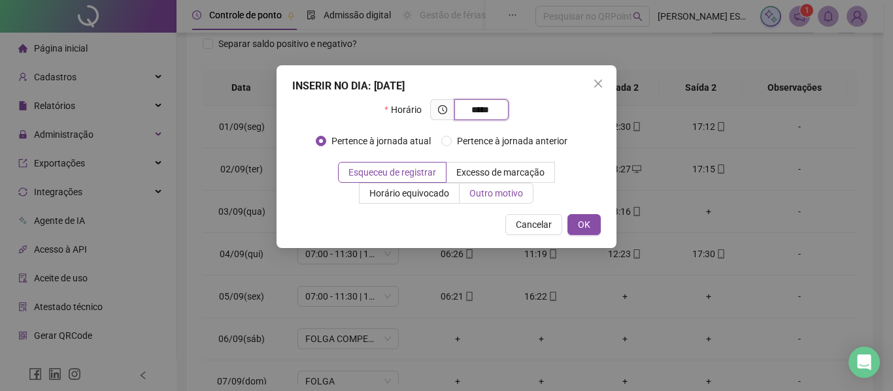
type input "*****"
click at [491, 189] on span "Outro motivo" at bounding box center [496, 193] width 54 height 10
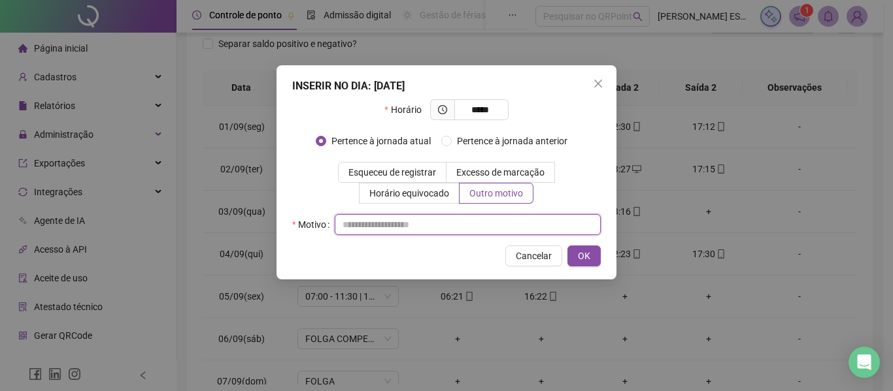
click at [474, 223] on input "text" at bounding box center [468, 224] width 266 height 21
type input "**********"
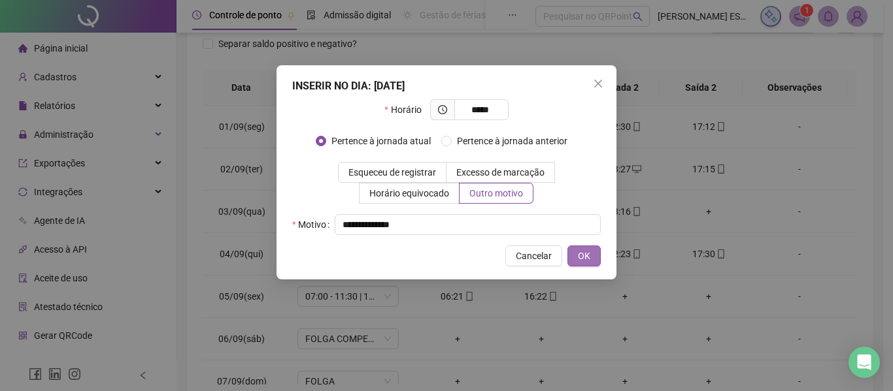
click at [587, 260] on span "OK" at bounding box center [584, 256] width 12 height 14
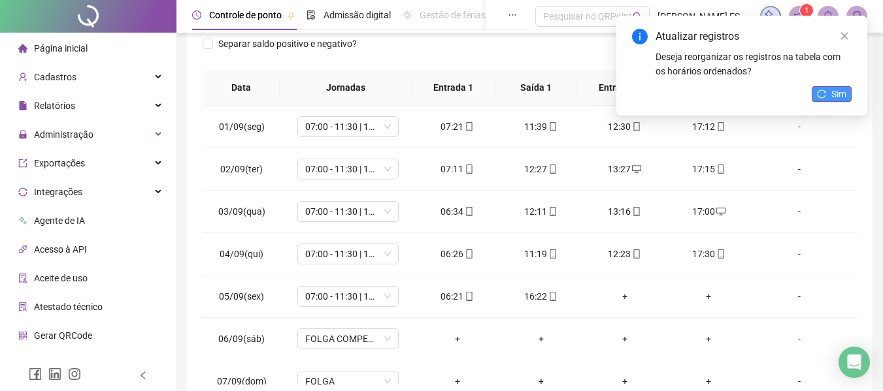
click at [833, 95] on span "Sim" at bounding box center [838, 94] width 15 height 14
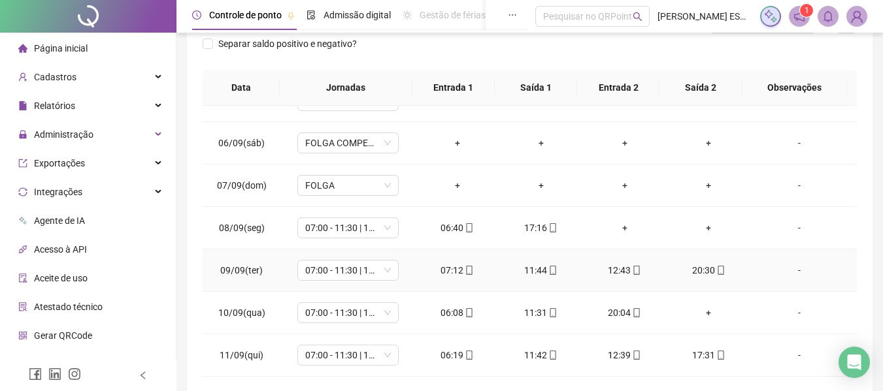
scroll to position [131, 0]
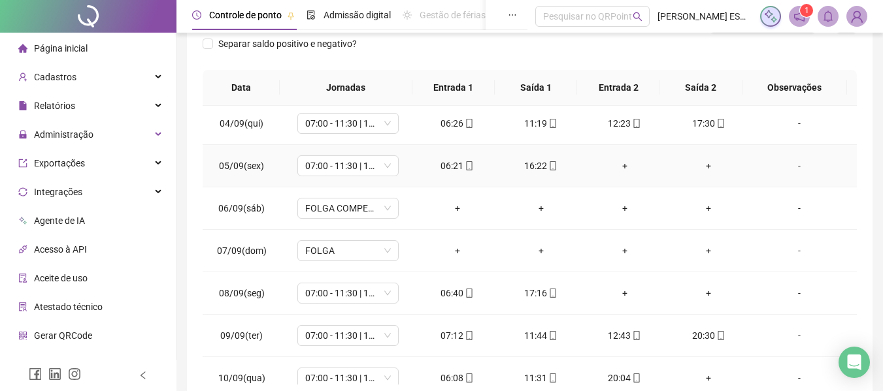
click at [618, 161] on div "+" at bounding box center [624, 166] width 63 height 14
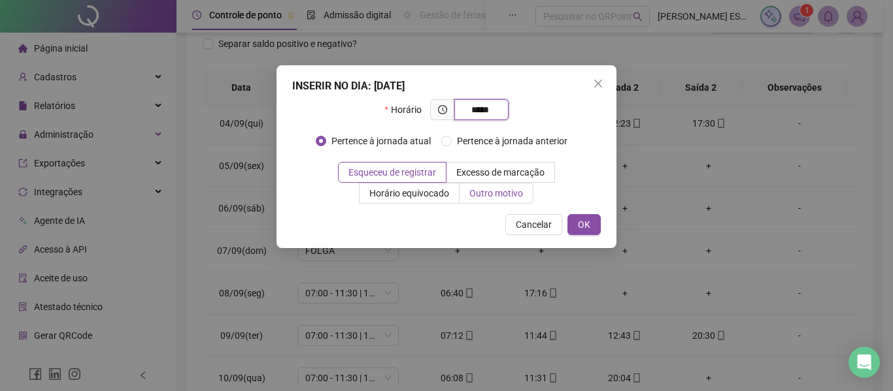
type input "*****"
click at [477, 197] on span "Outro motivo" at bounding box center [496, 193] width 54 height 10
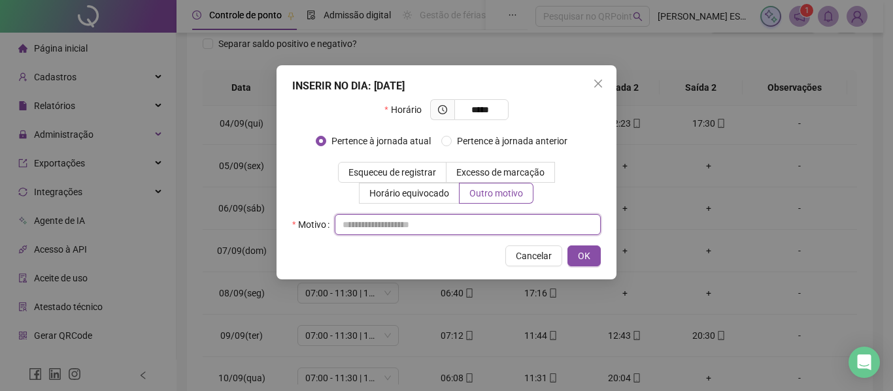
click at [463, 225] on input "text" at bounding box center [468, 224] width 266 height 21
type input "**********"
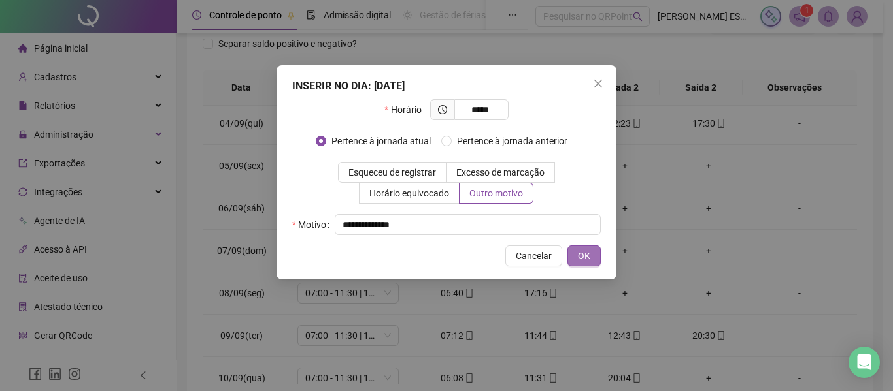
click at [584, 255] on span "OK" at bounding box center [584, 256] width 12 height 14
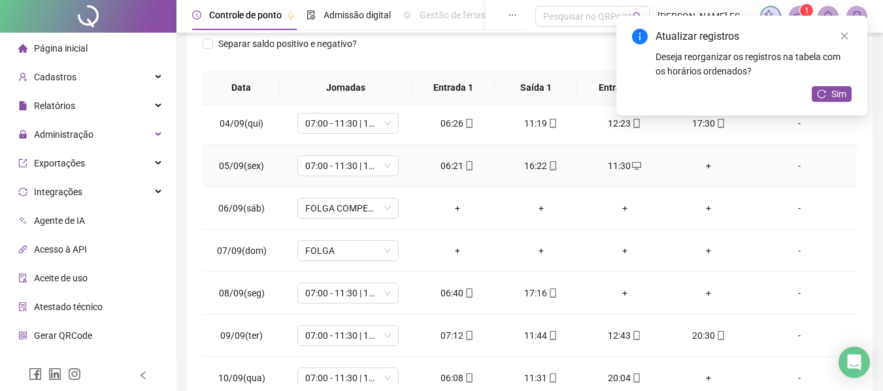
click at [702, 167] on div "+" at bounding box center [708, 166] width 63 height 14
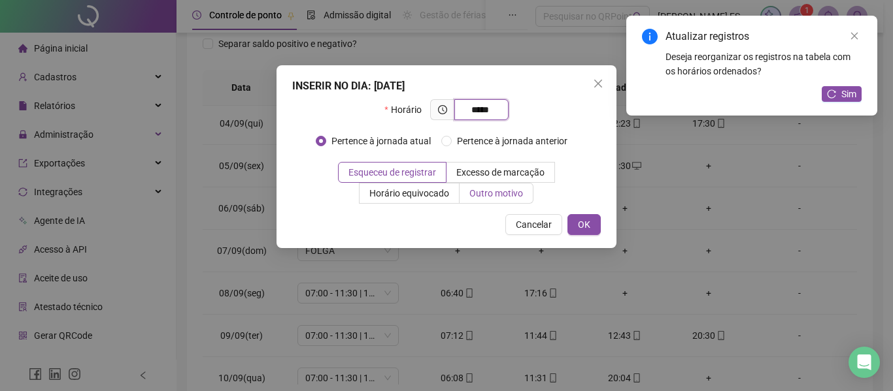
type input "*****"
click at [487, 191] on span "Outro motivo" at bounding box center [496, 193] width 54 height 10
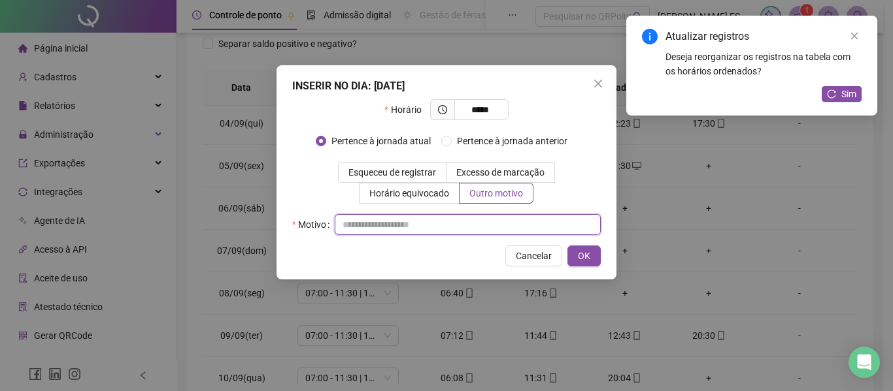
click at [451, 222] on input "text" at bounding box center [468, 224] width 266 height 21
type input "*"
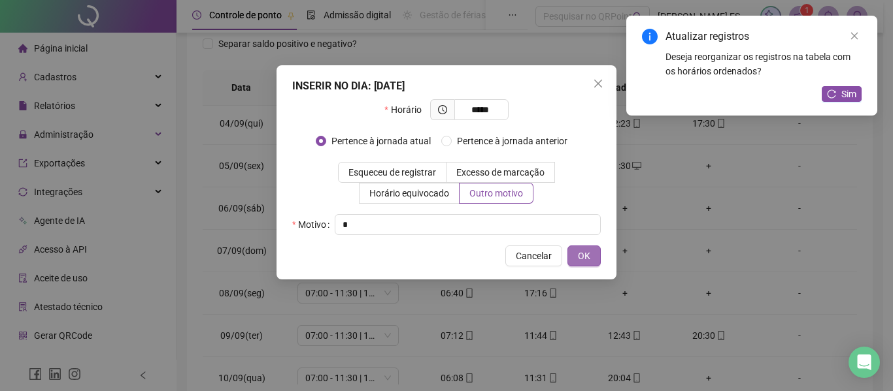
click at [576, 248] on button "OK" at bounding box center [583, 256] width 33 height 21
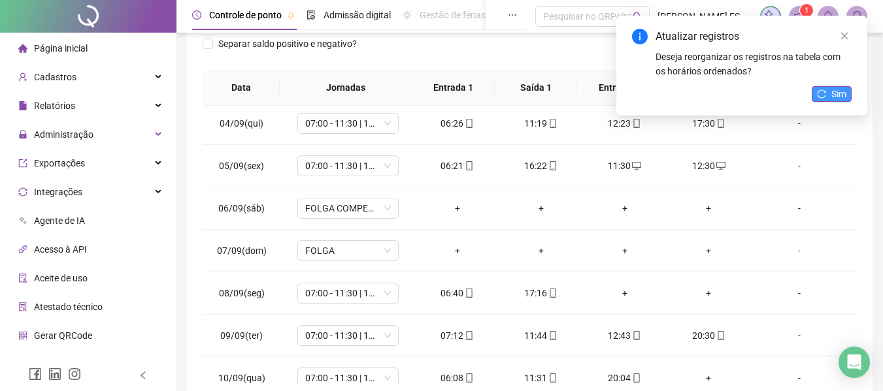
click at [827, 94] on button "Sim" at bounding box center [832, 94] width 40 height 16
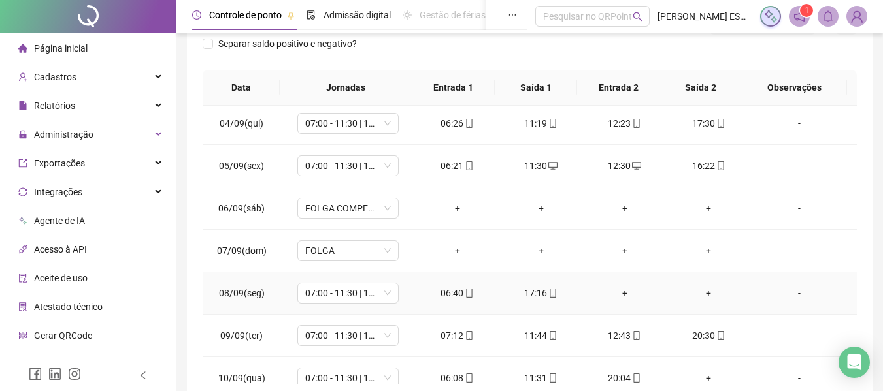
click at [615, 289] on div "+" at bounding box center [624, 293] width 63 height 14
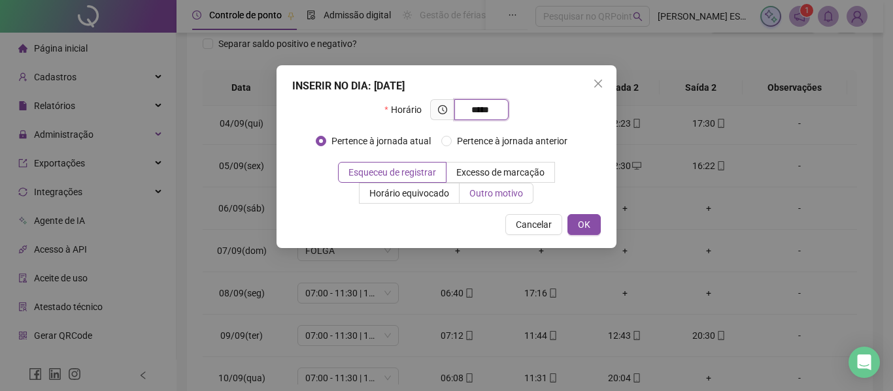
type input "*****"
click at [489, 195] on span "Outro motivo" at bounding box center [496, 193] width 54 height 10
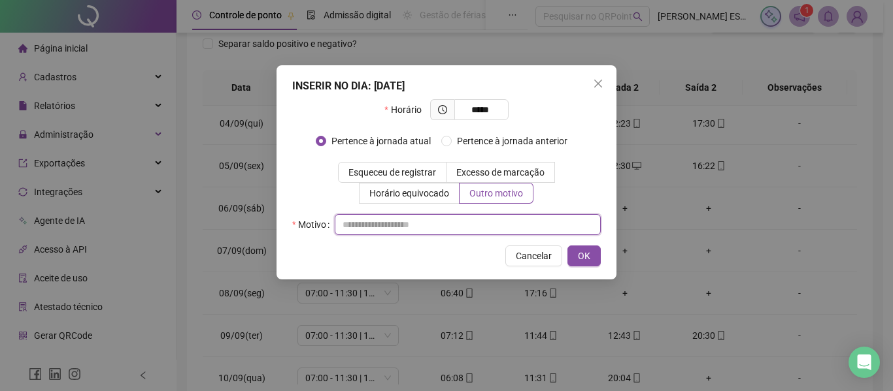
click at [491, 227] on input "text" at bounding box center [468, 224] width 266 height 21
type input "**********"
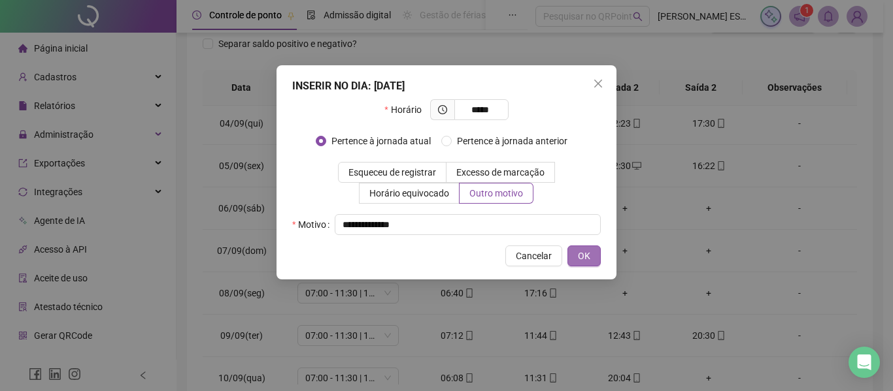
click at [583, 250] on span "OK" at bounding box center [584, 256] width 12 height 14
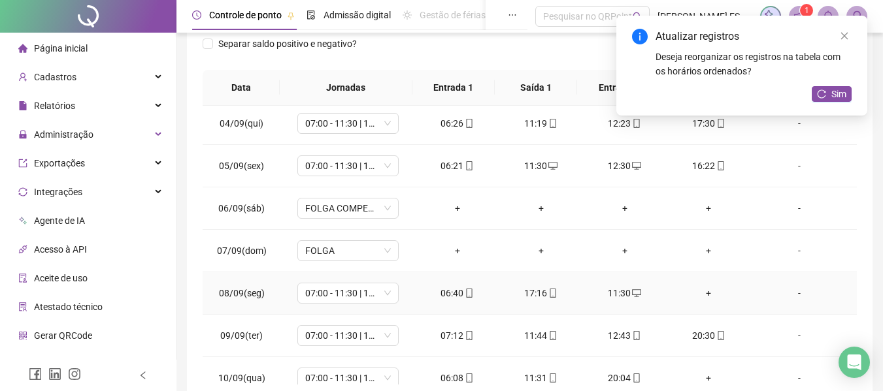
click at [700, 296] on div "+" at bounding box center [708, 293] width 63 height 14
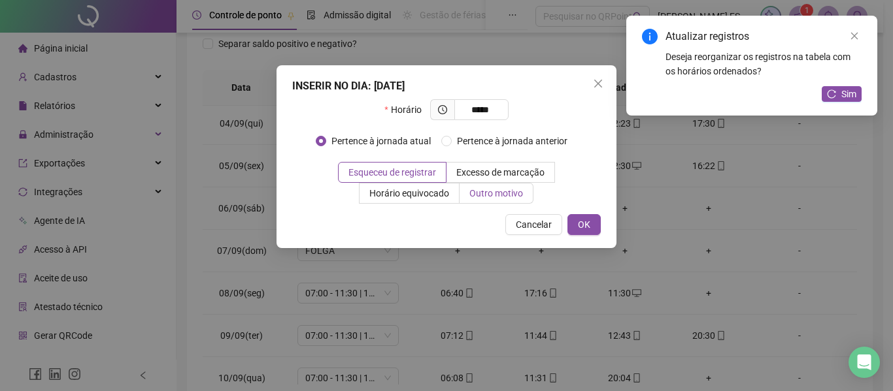
type input "*****"
click at [510, 198] on span "Outro motivo" at bounding box center [496, 193] width 54 height 10
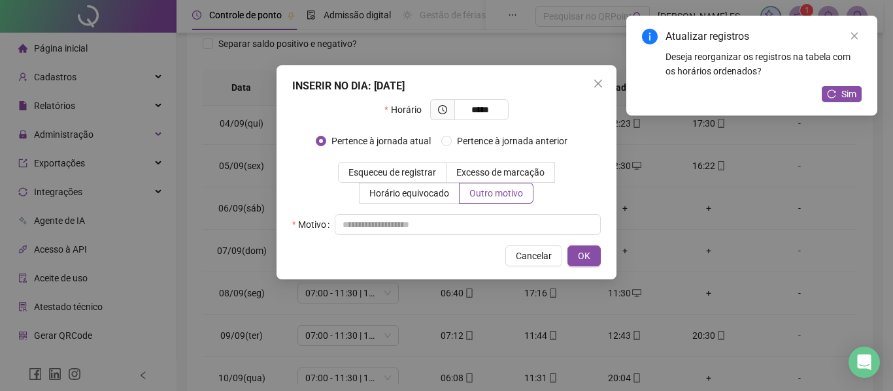
click at [491, 213] on div "Horário ***** Pertence à jornada atual [GEOGRAPHIC_DATA] à jornada anterior Esq…" at bounding box center [446, 167] width 308 height 136
click at [491, 221] on input "text" at bounding box center [468, 224] width 266 height 21
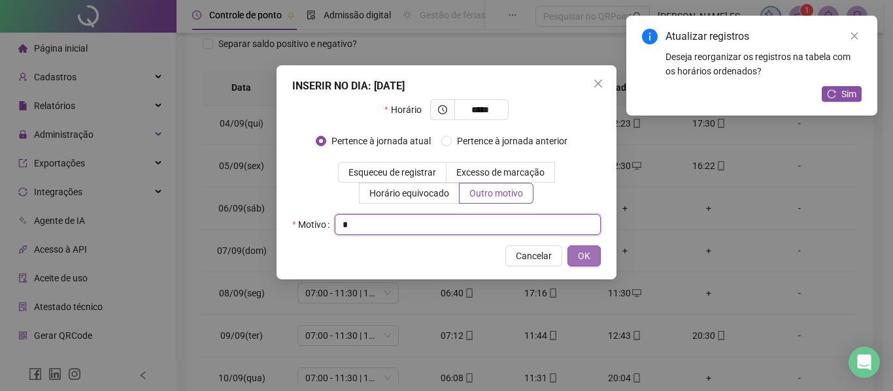
type input "*"
click at [580, 256] on span "OK" at bounding box center [584, 256] width 12 height 14
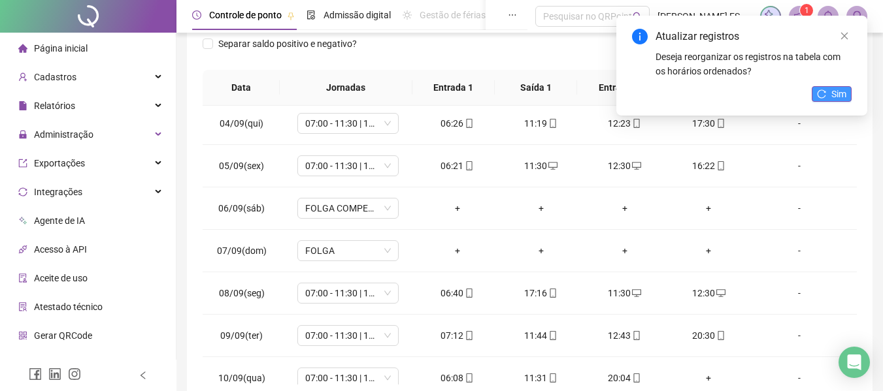
click at [838, 92] on span "Sim" at bounding box center [838, 94] width 15 height 14
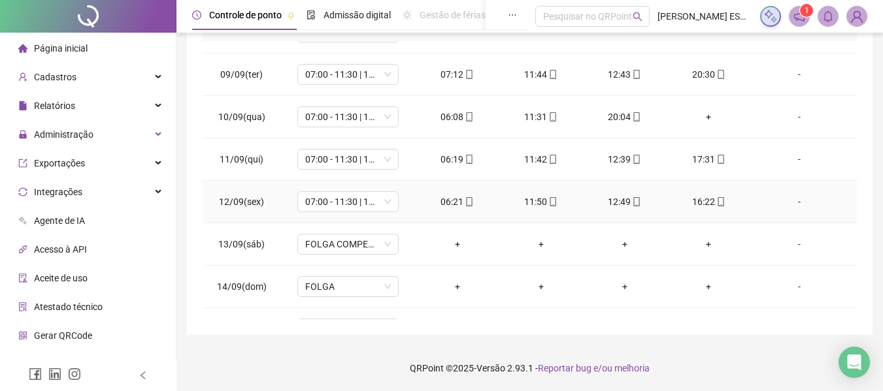
scroll to position [196, 0]
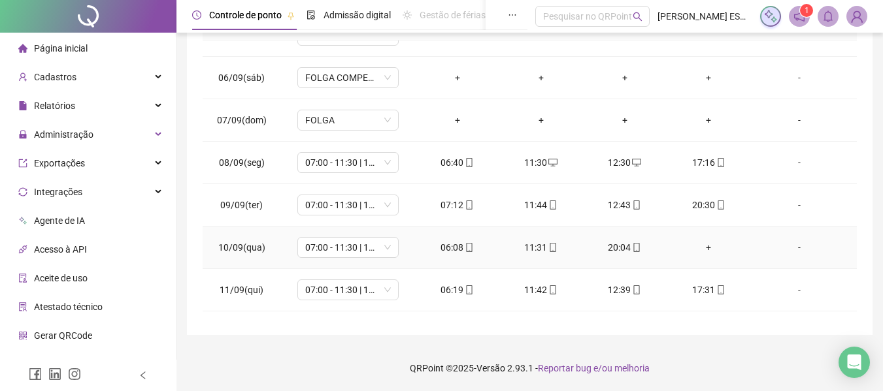
click at [696, 246] on div "+" at bounding box center [708, 247] width 63 height 14
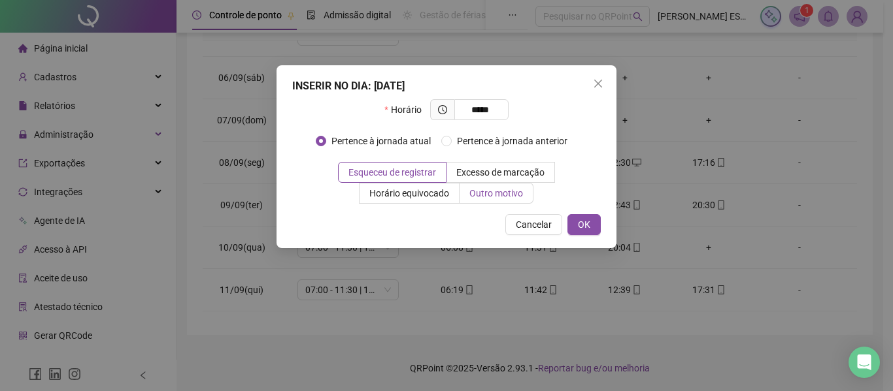
type input "*****"
click at [494, 199] on span "Outro motivo" at bounding box center [496, 193] width 54 height 10
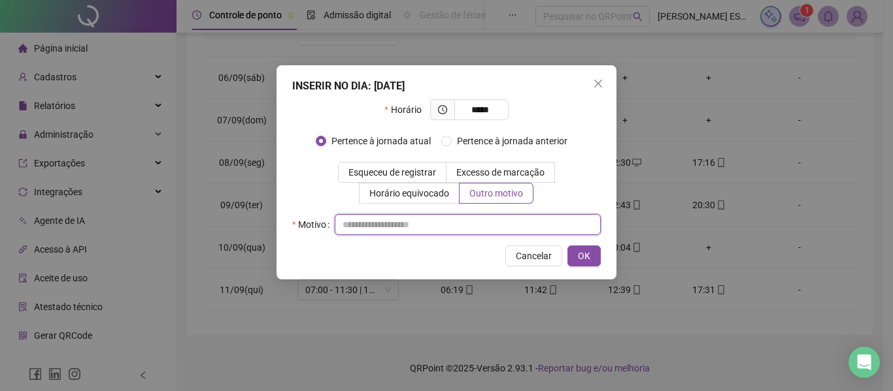
click at [451, 223] on input "text" at bounding box center [468, 224] width 266 height 21
type input "**********"
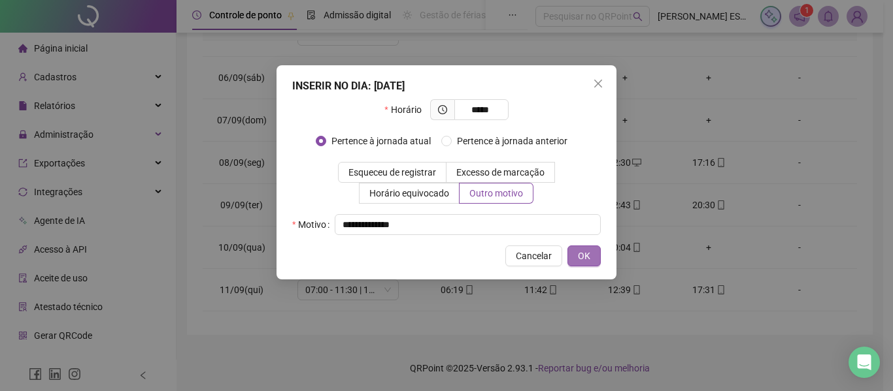
click at [584, 248] on button "OK" at bounding box center [583, 256] width 33 height 21
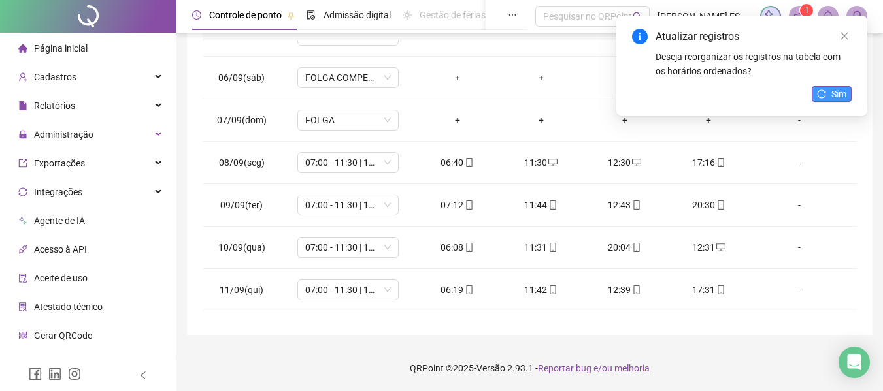
click at [821, 87] on button "Sim" at bounding box center [832, 94] width 40 height 16
